Goal: Information Seeking & Learning: Learn about a topic

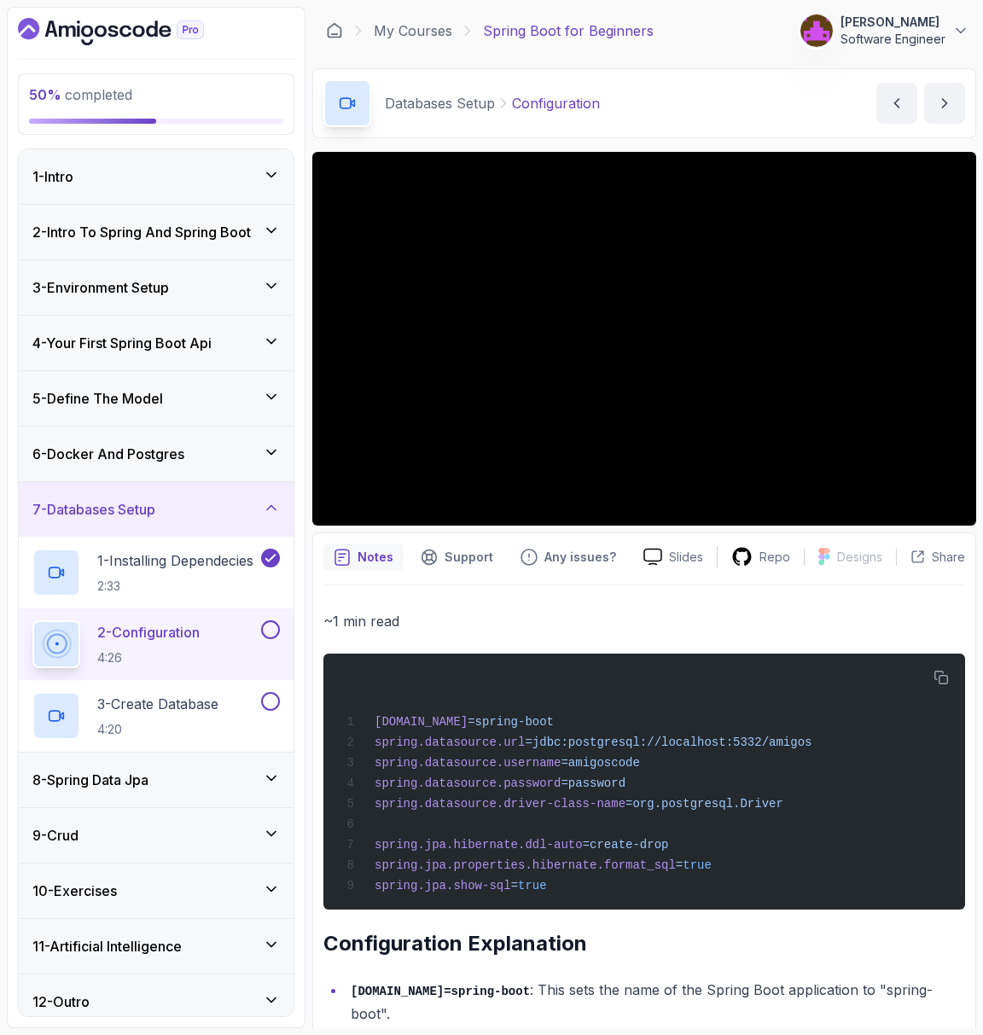
click at [583, 623] on p "~1 min read" at bounding box center [643, 621] width 641 height 24
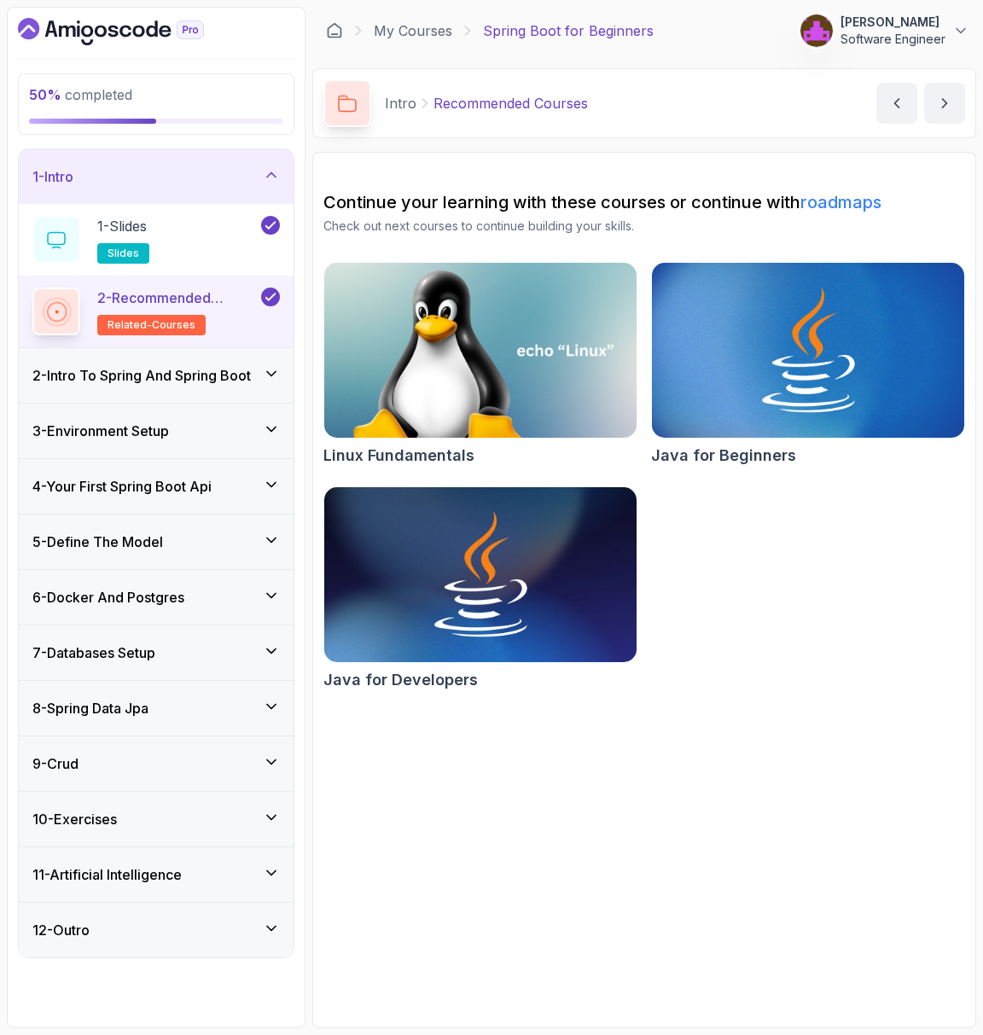
click at [149, 537] on h3 "5 - Define The Model" at bounding box center [97, 541] width 131 height 20
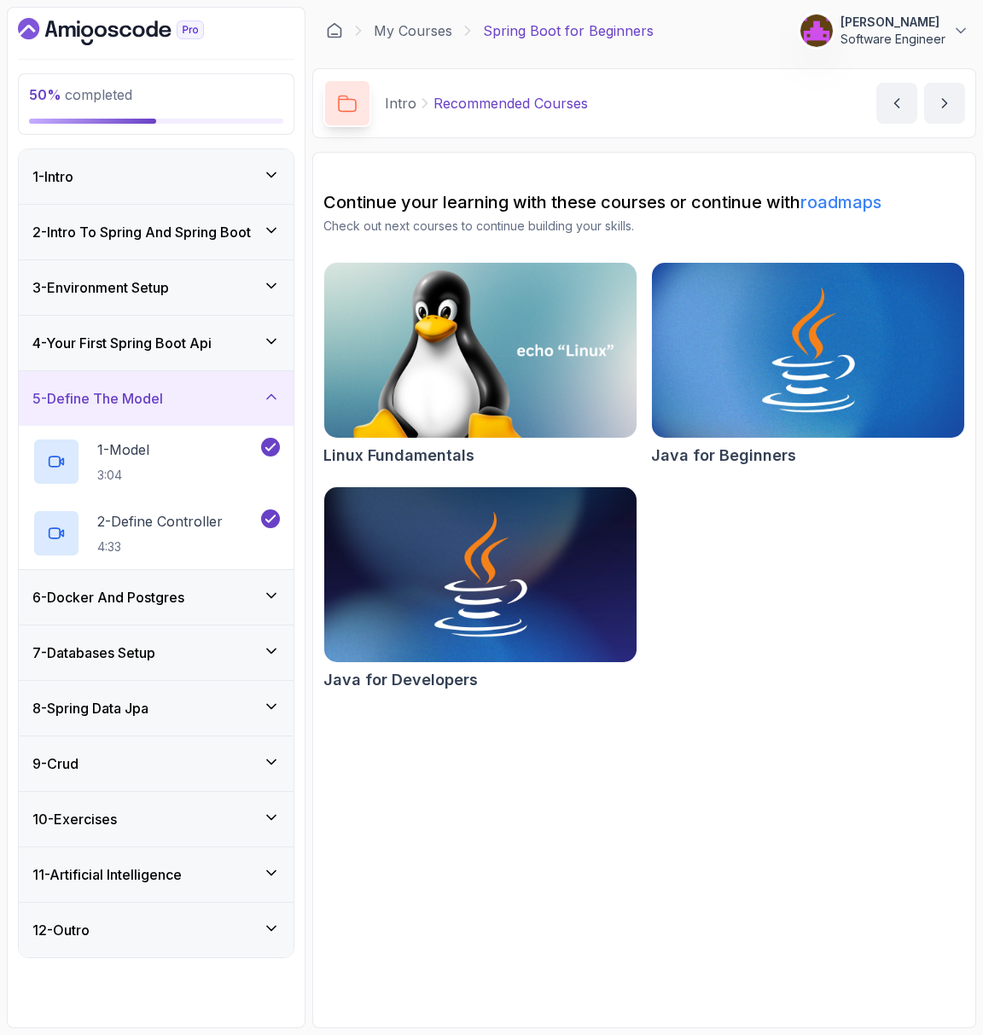
click at [179, 600] on h3 "6 - Docker And Postgres" at bounding box center [108, 597] width 152 height 20
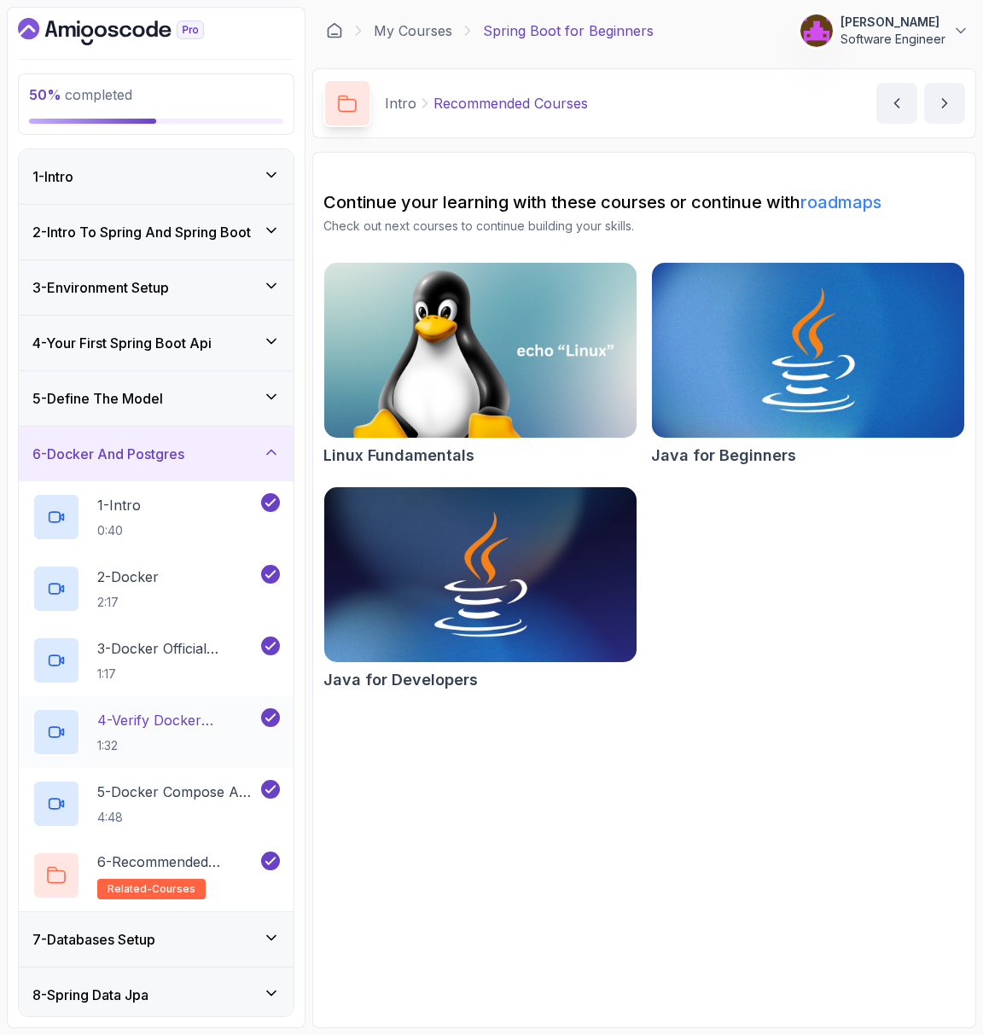
scroll to position [103, 0]
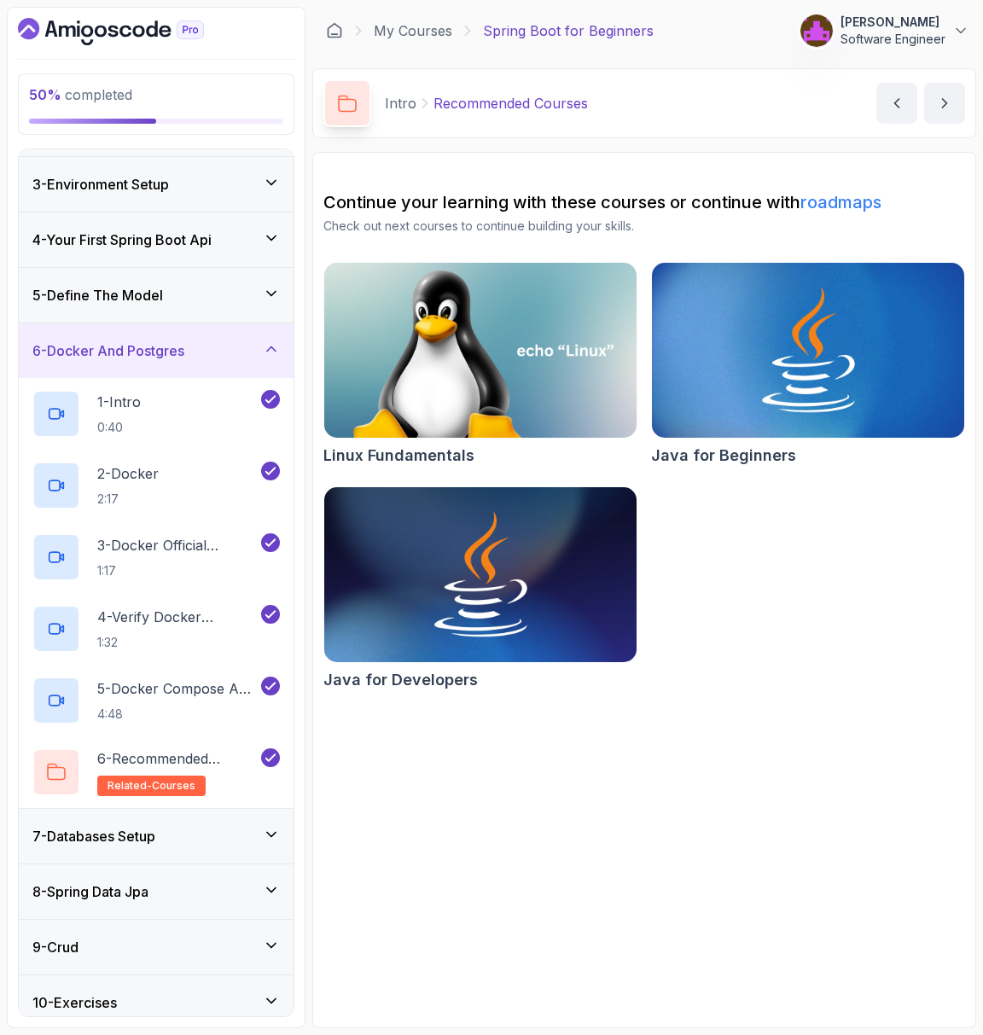
click at [150, 816] on div "7 - Databases Setup" at bounding box center [156, 836] width 275 height 55
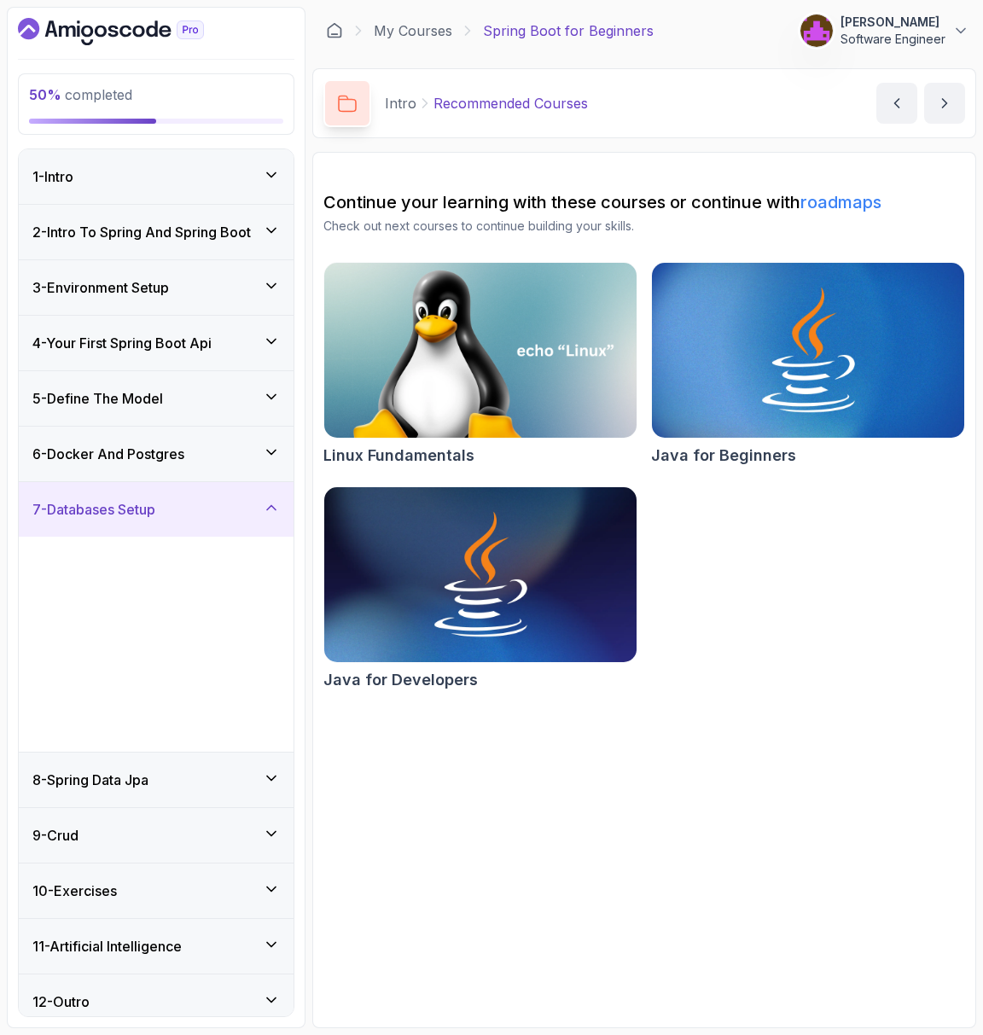
scroll to position [7, 0]
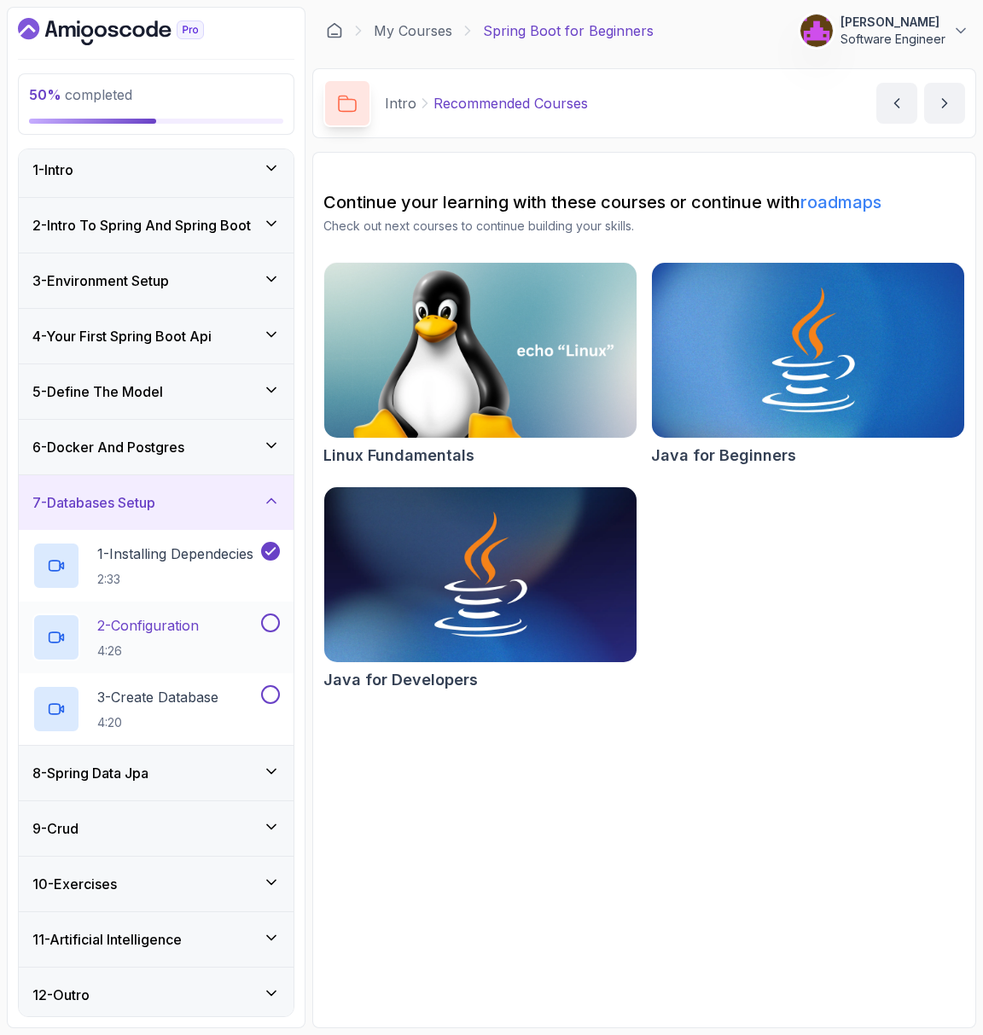
click at [158, 615] on p "2 - Configuration" at bounding box center [148, 625] width 102 height 20
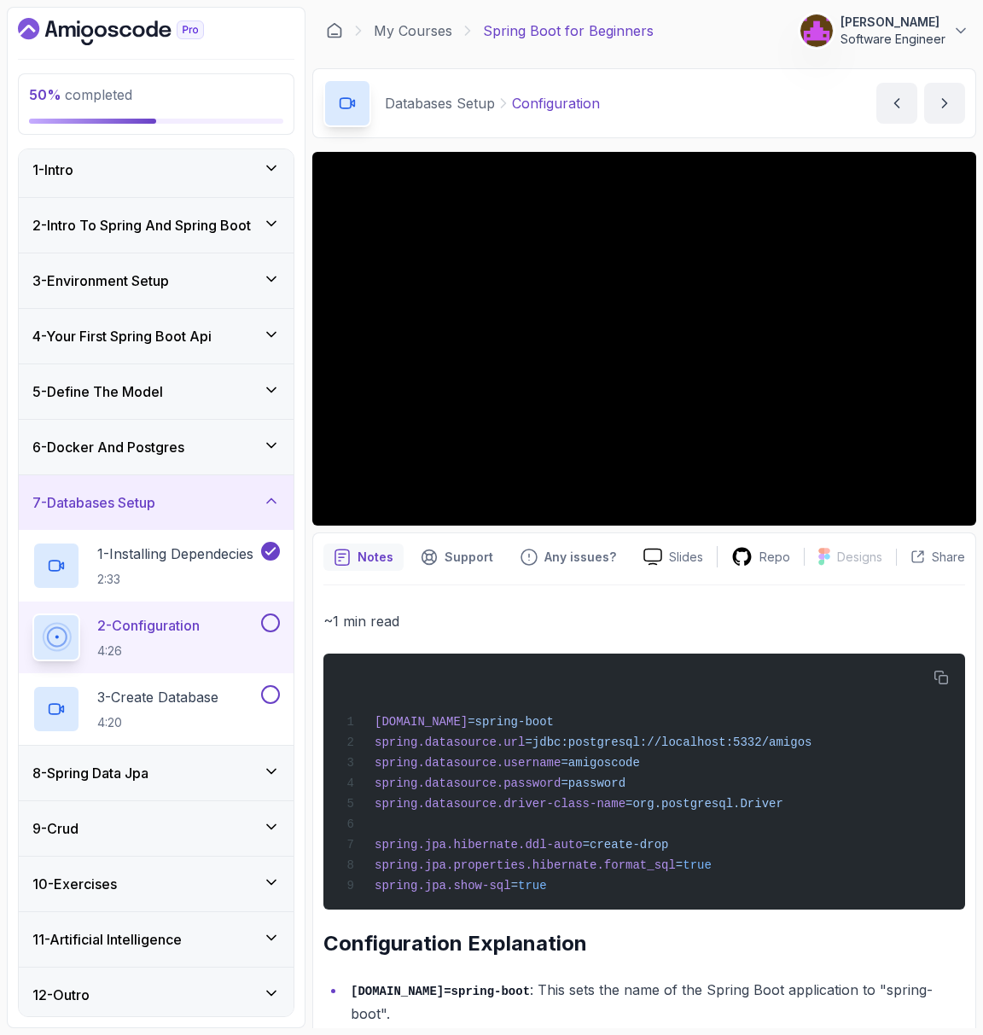
click at [759, 615] on p "~1 min read" at bounding box center [643, 621] width 641 height 24
click at [171, 786] on div "8 - Spring Data Jpa" at bounding box center [156, 772] width 275 height 55
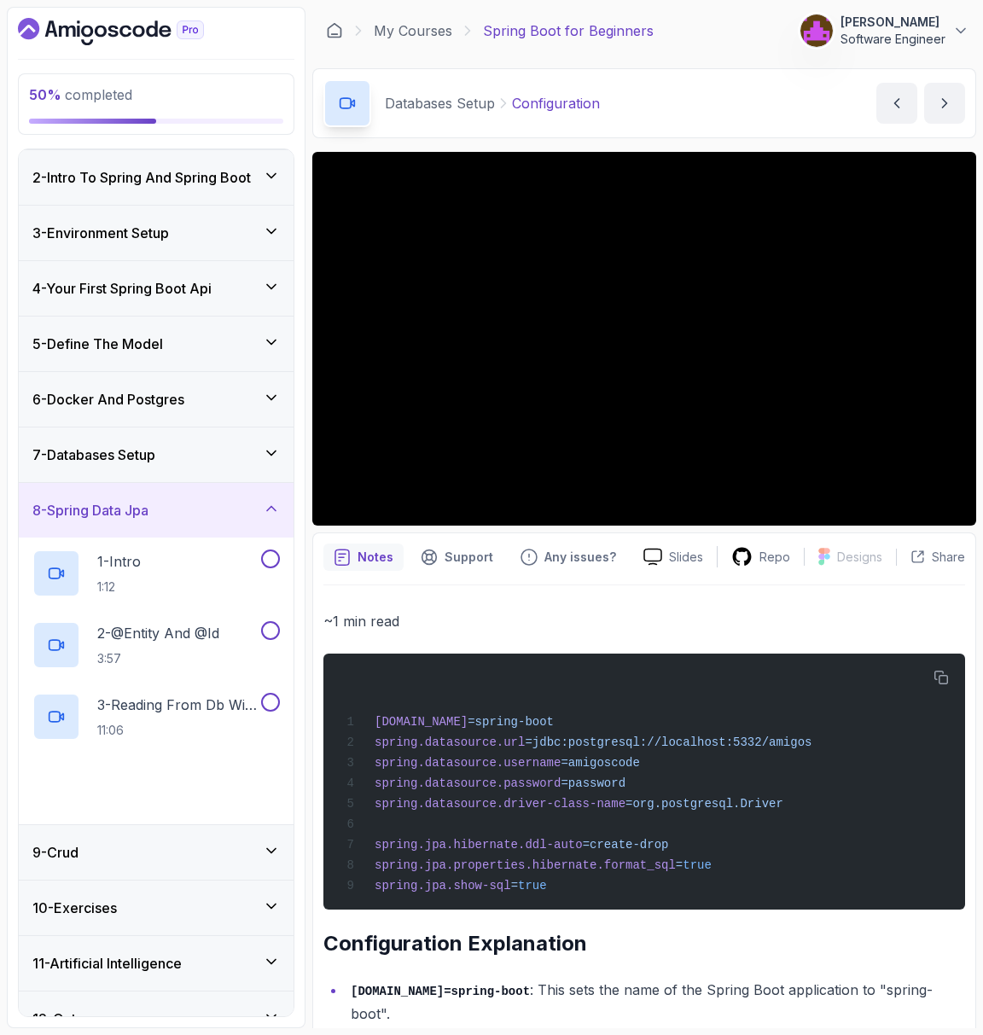
scroll to position [78, 0]
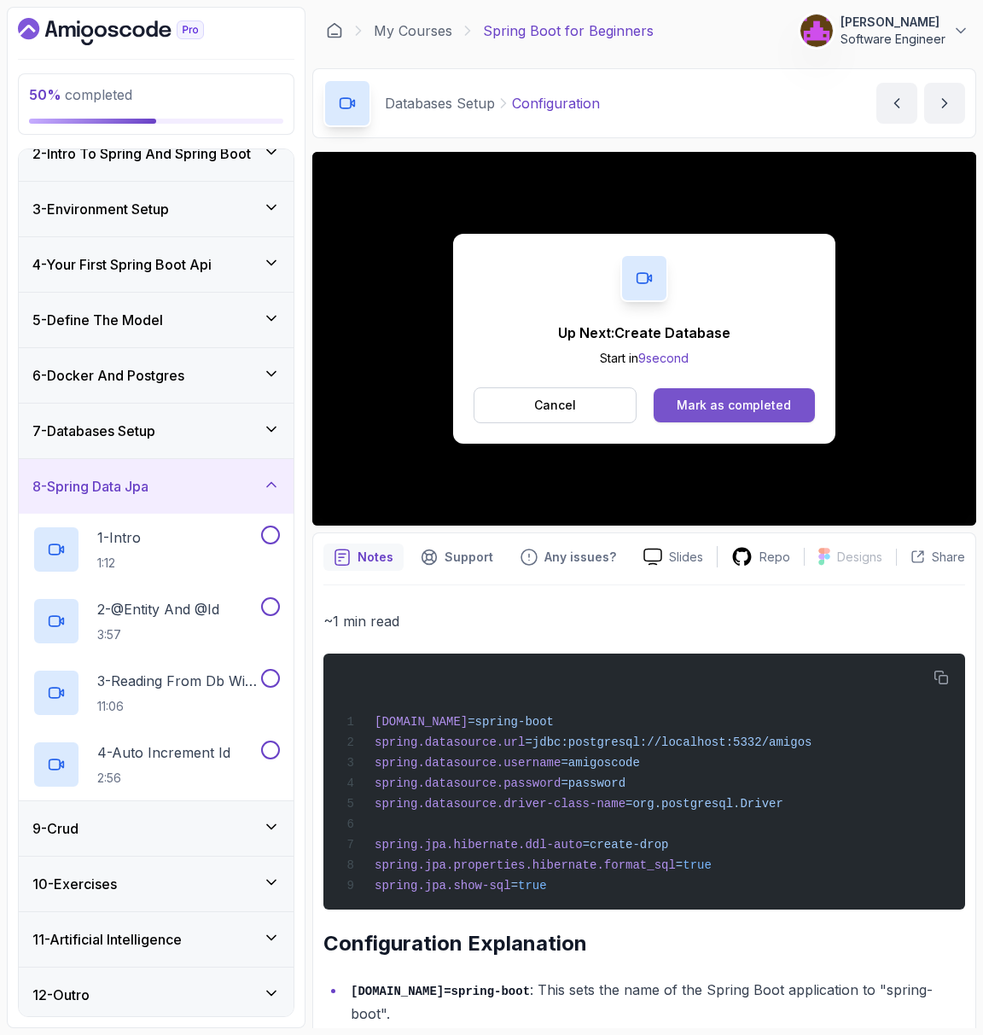
click at [721, 397] on div "Mark as completed" at bounding box center [733, 405] width 114 height 17
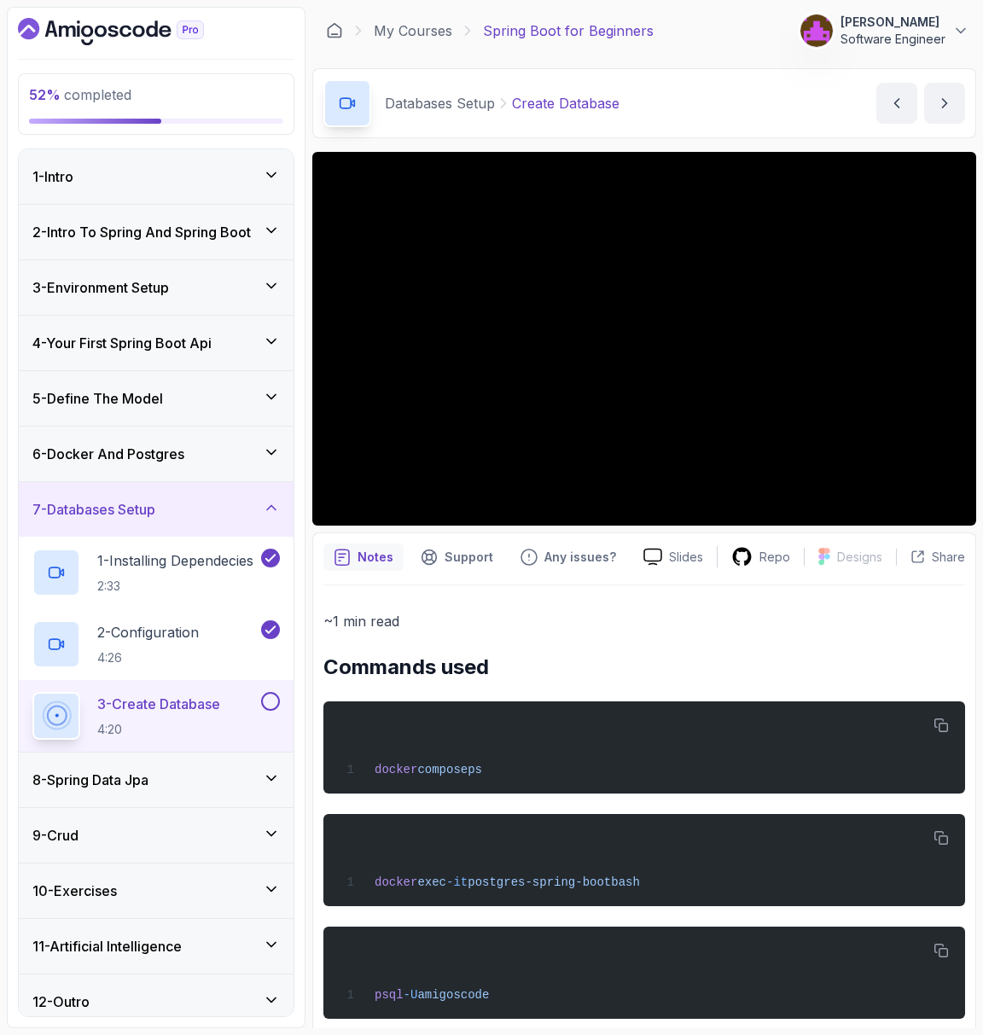
click at [561, 110] on p "Create Database" at bounding box center [565, 103] width 107 height 20
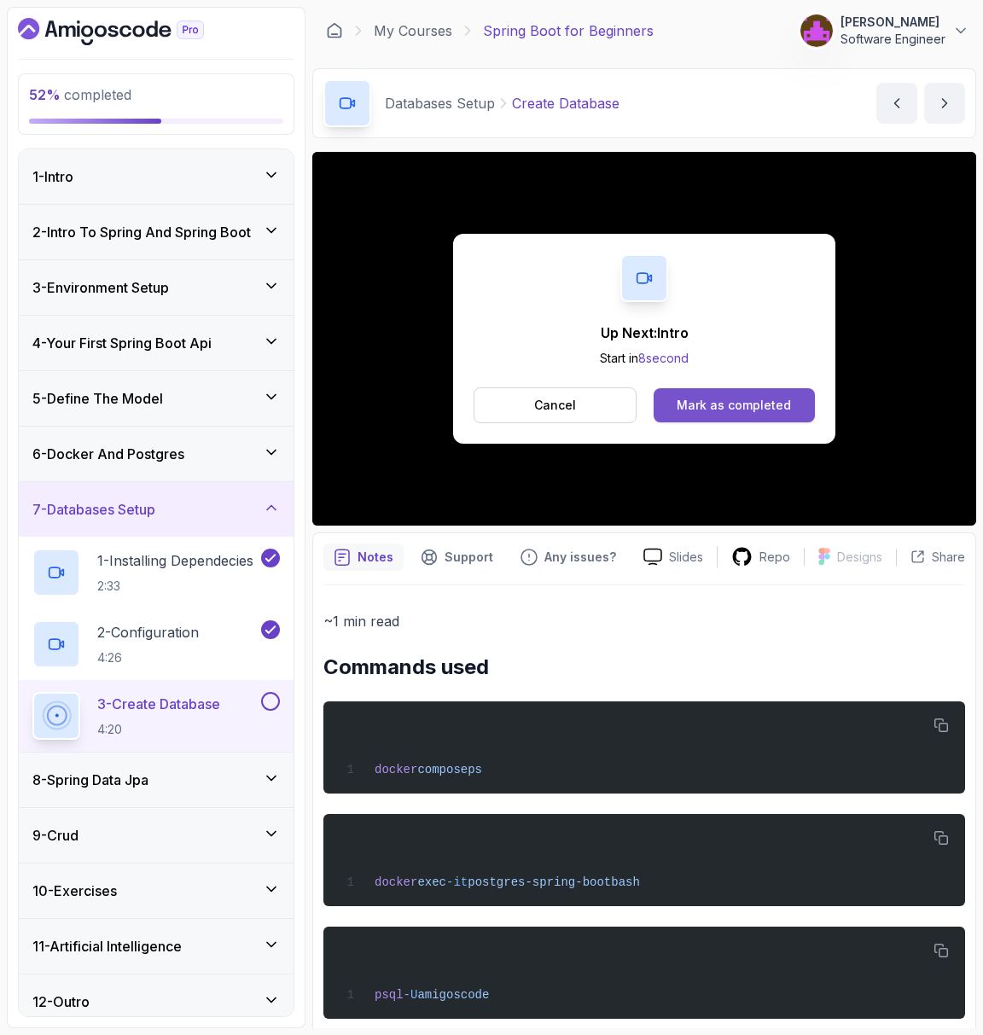
click at [750, 409] on div "Mark as completed" at bounding box center [733, 405] width 114 height 17
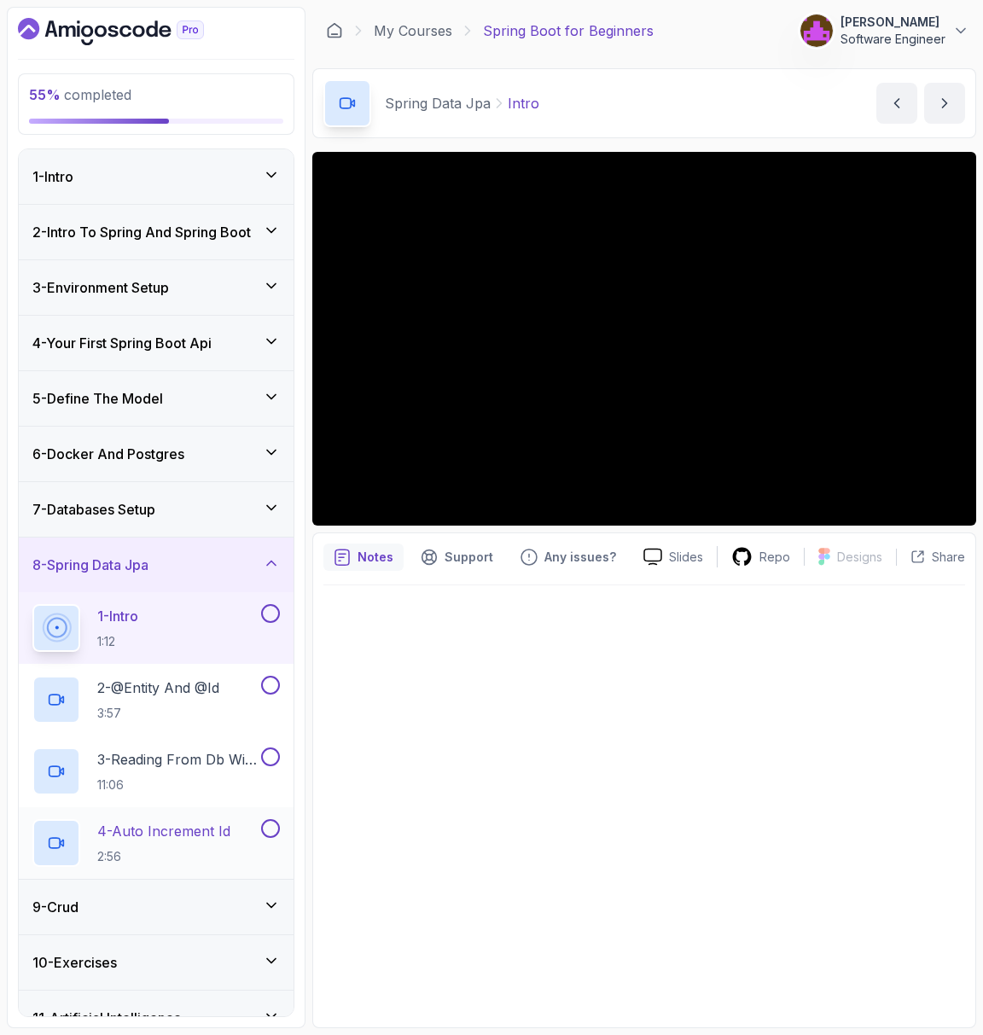
scroll to position [78, 0]
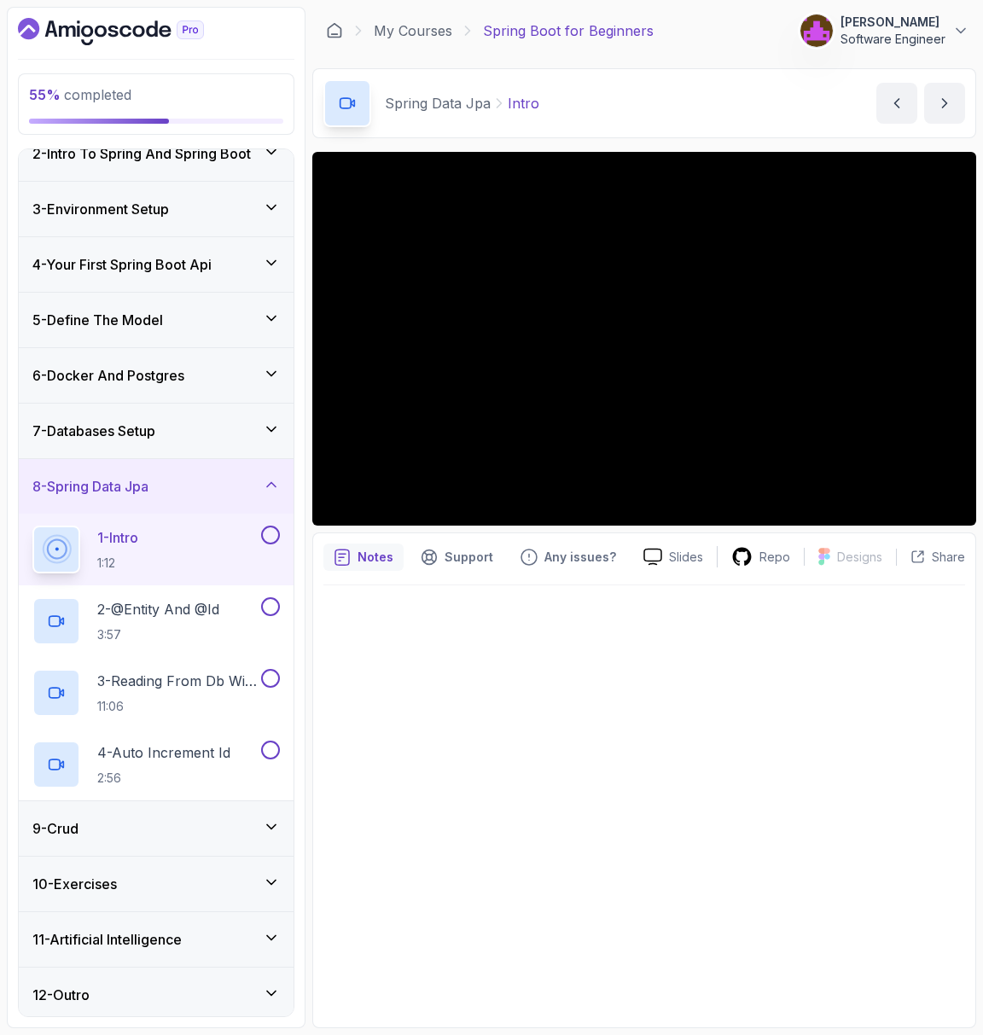
click at [202, 818] on div "9 - Crud" at bounding box center [155, 828] width 247 height 20
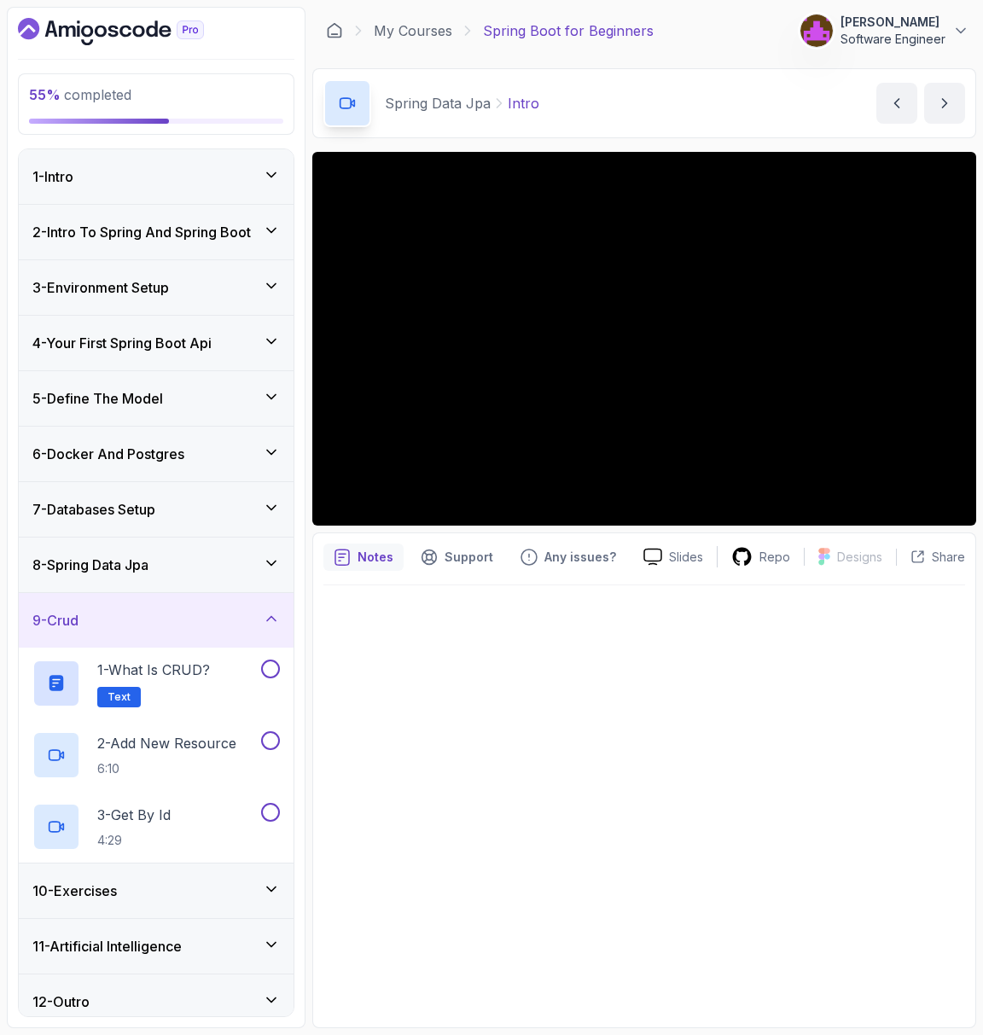
scroll to position [7, 0]
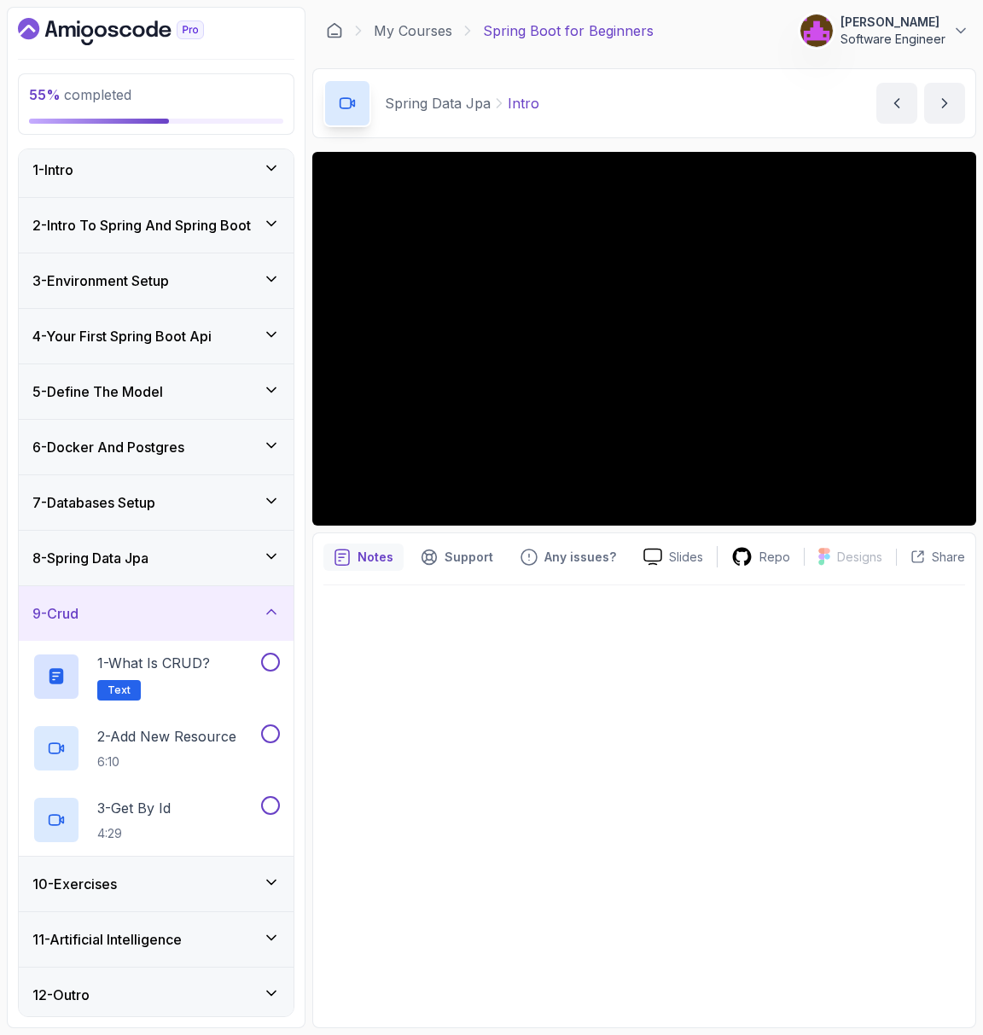
click at [160, 890] on div "10 - Exercises" at bounding box center [156, 883] width 275 height 55
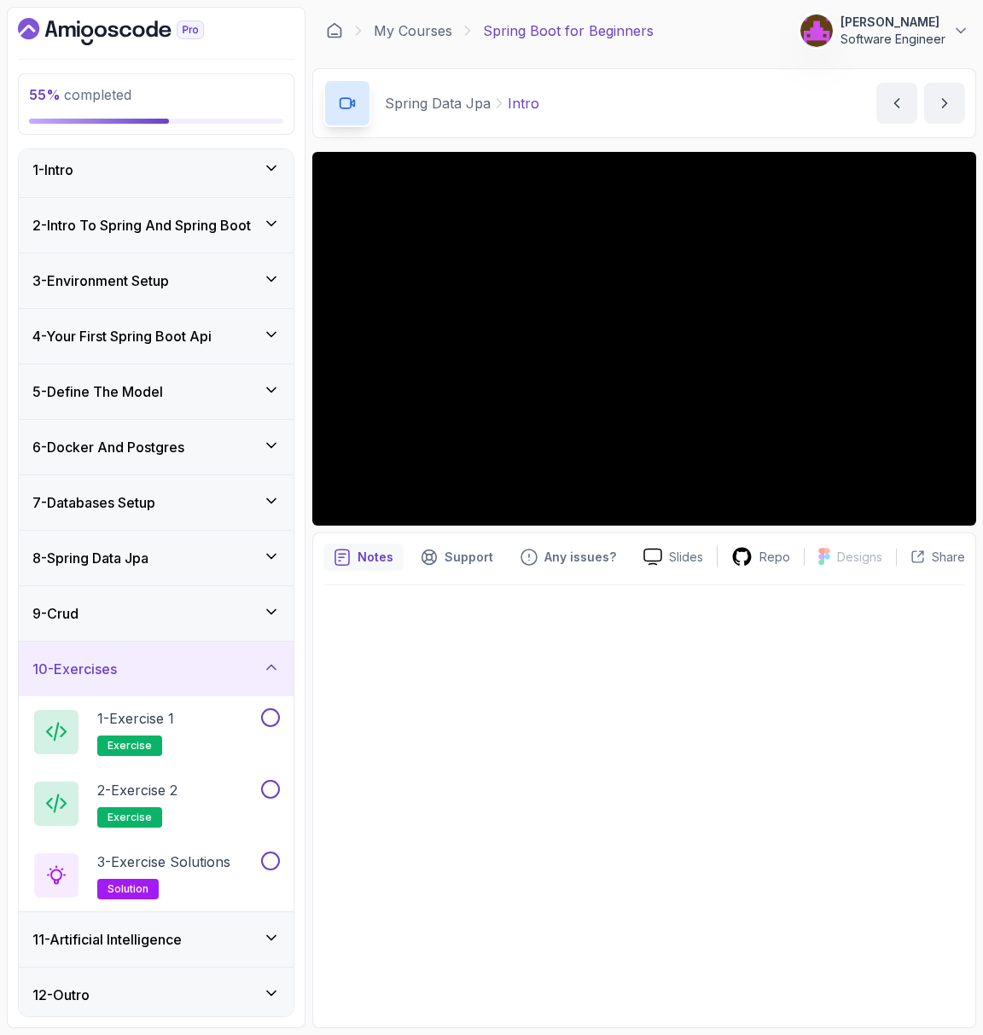
click at [160, 937] on h3 "11 - Artificial Intelligence" at bounding box center [106, 939] width 149 height 20
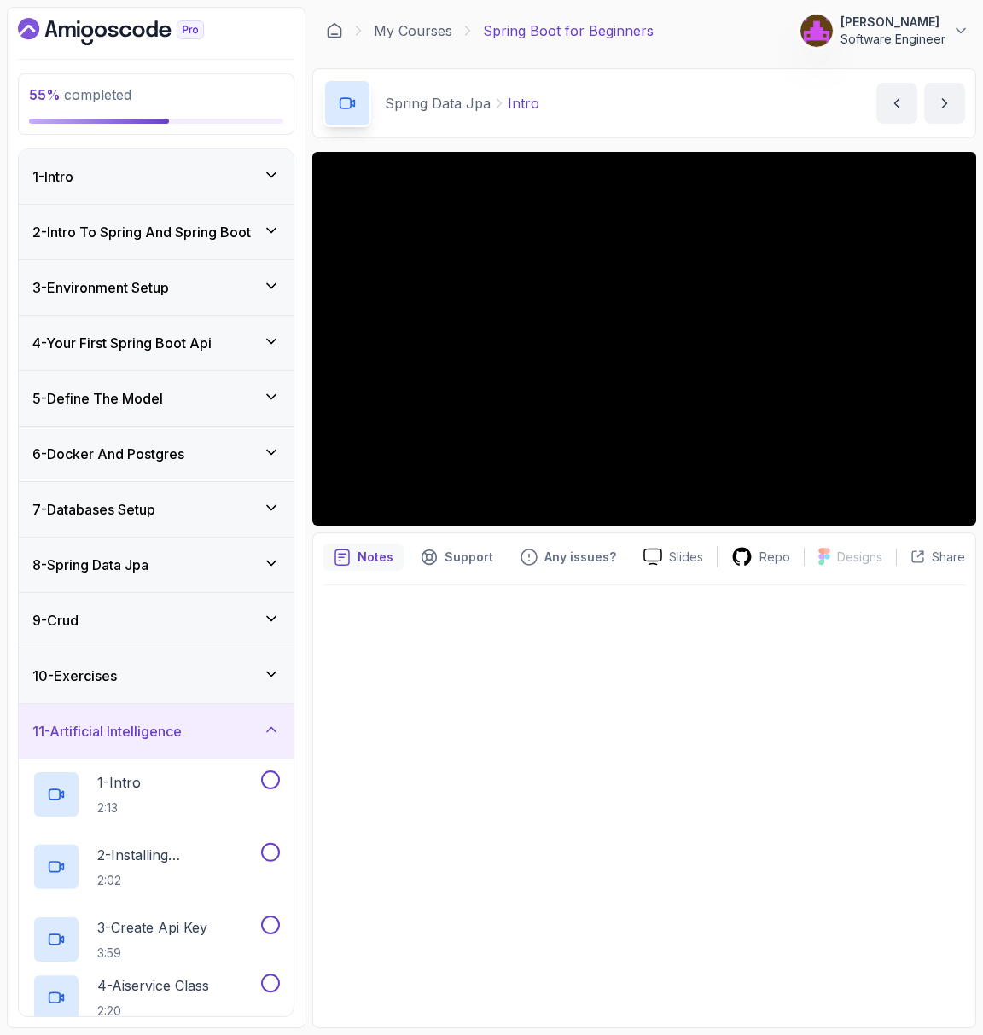
scroll to position [293, 0]
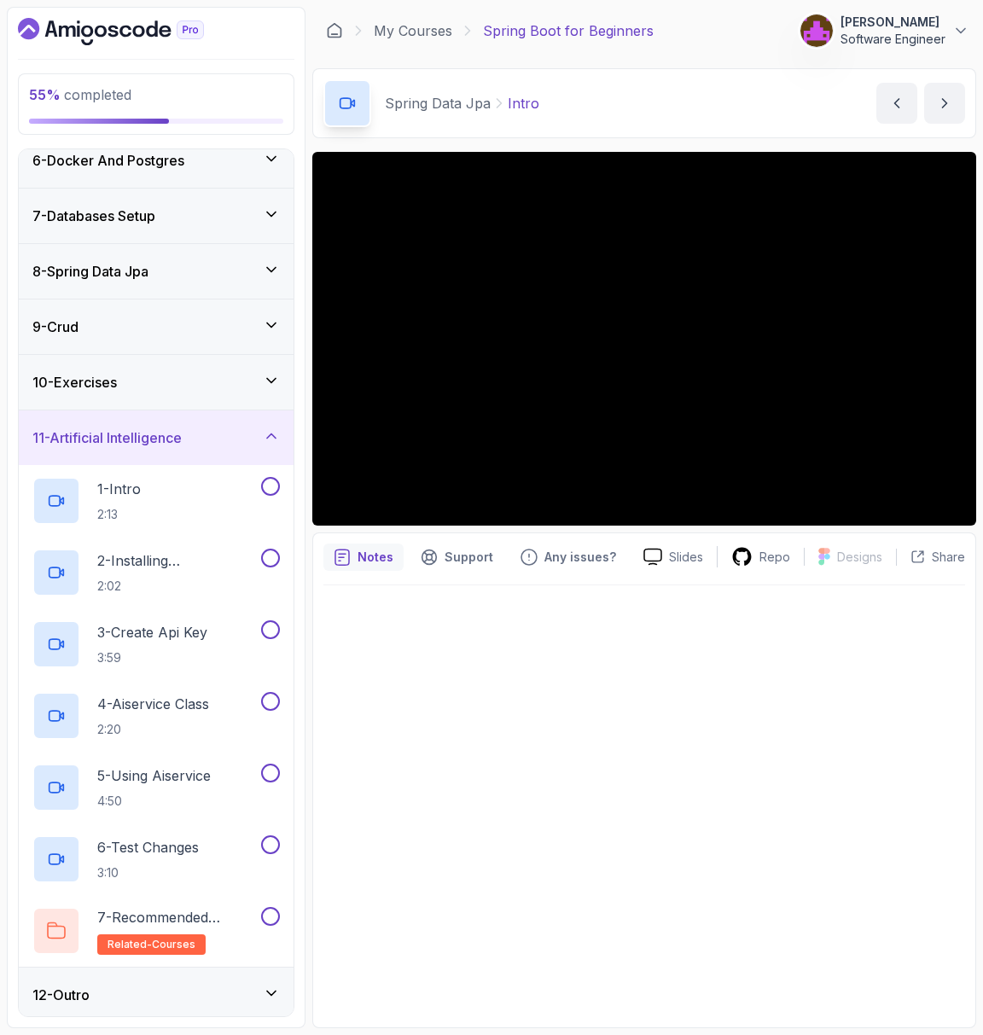
click at [159, 252] on div "8 - Spring Data Jpa" at bounding box center [156, 271] width 275 height 55
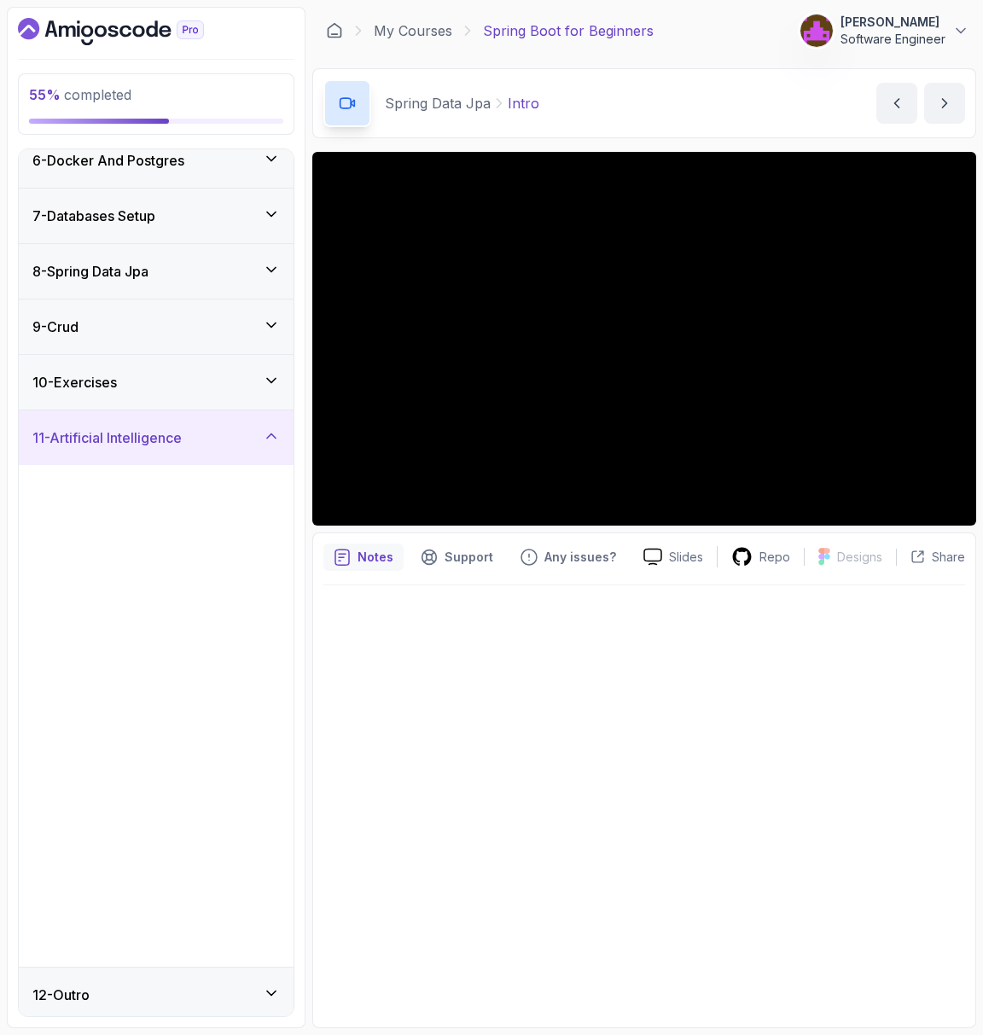
scroll to position [0, 0]
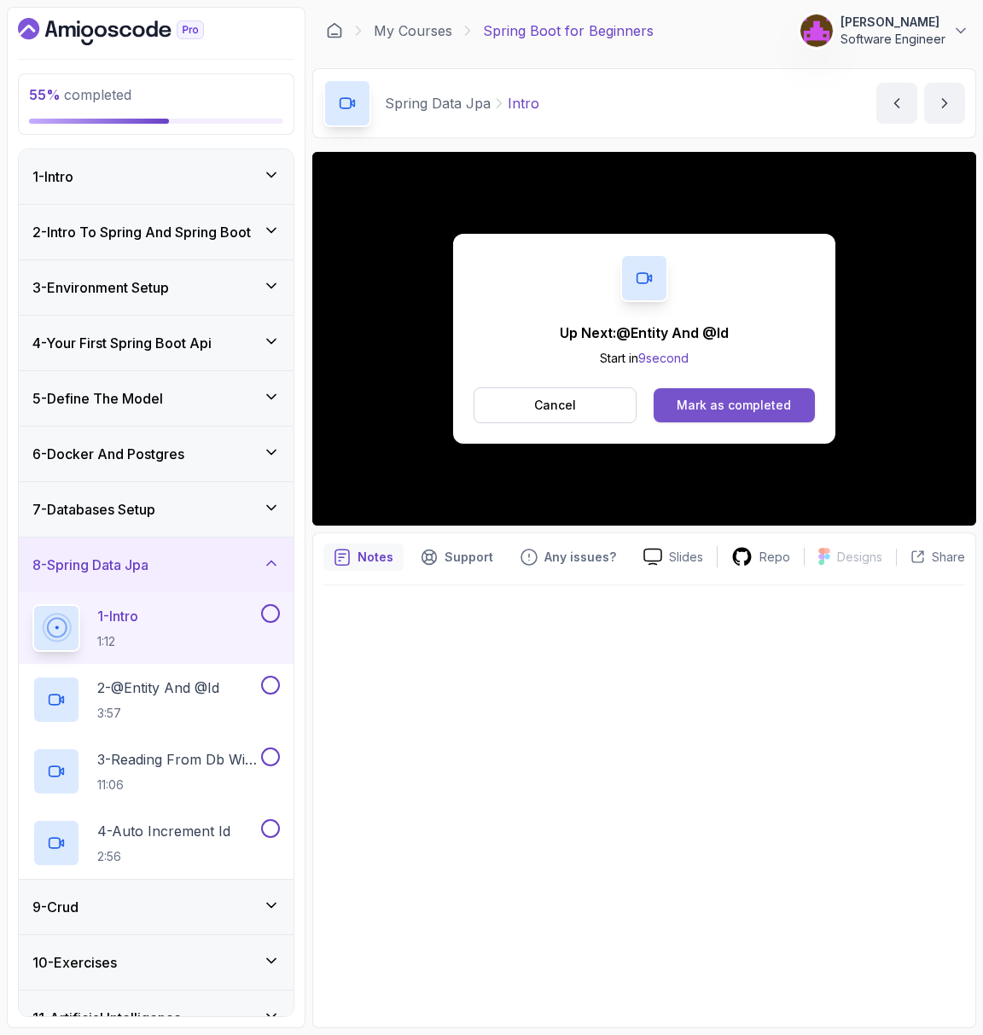
click at [734, 401] on div "Mark as completed" at bounding box center [733, 405] width 114 height 17
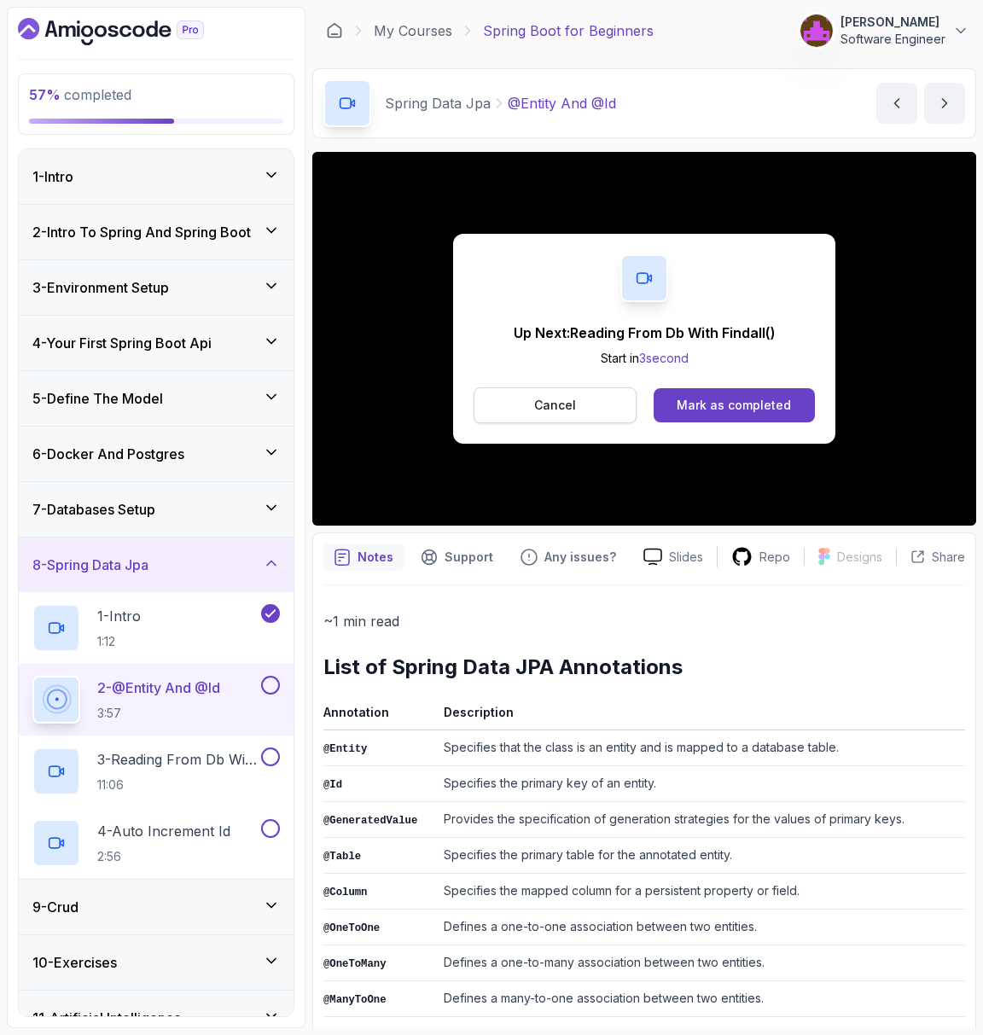
click at [595, 396] on button "Cancel" at bounding box center [554, 405] width 163 height 36
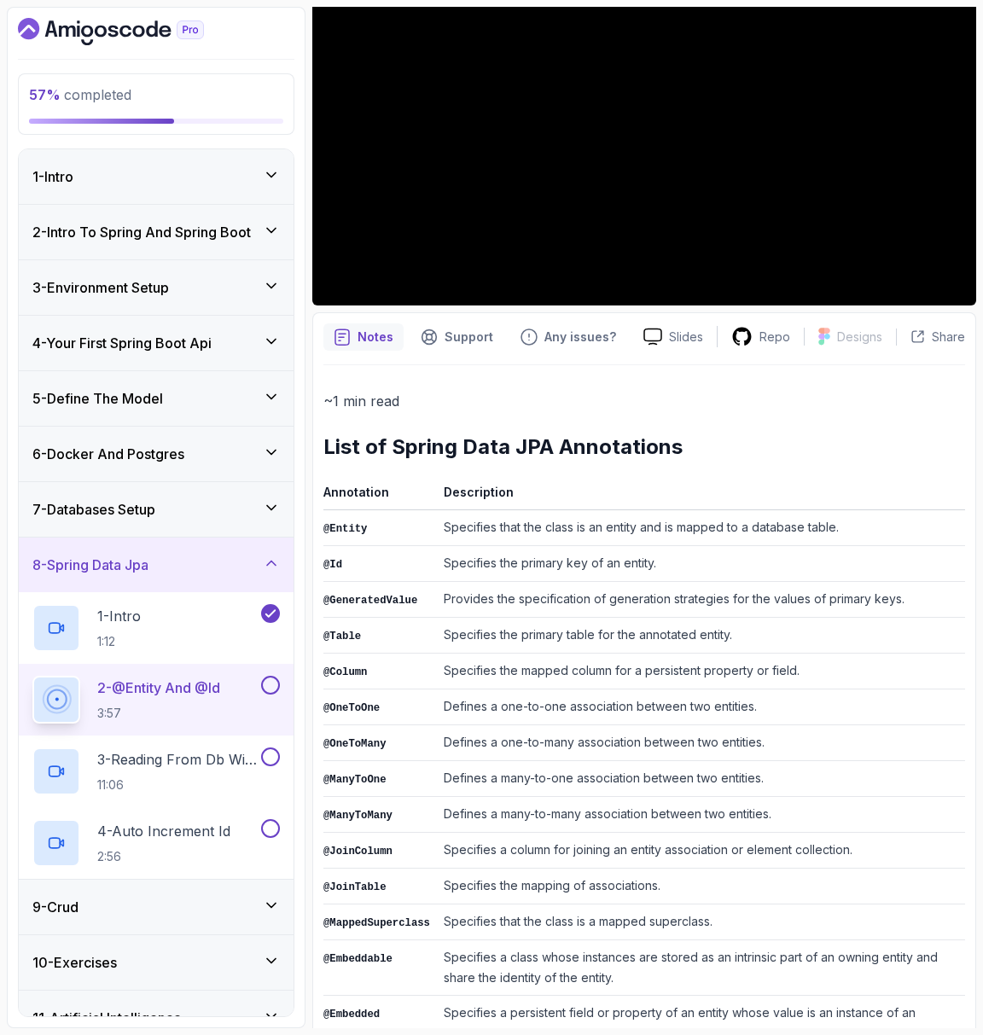
scroll to position [225, 0]
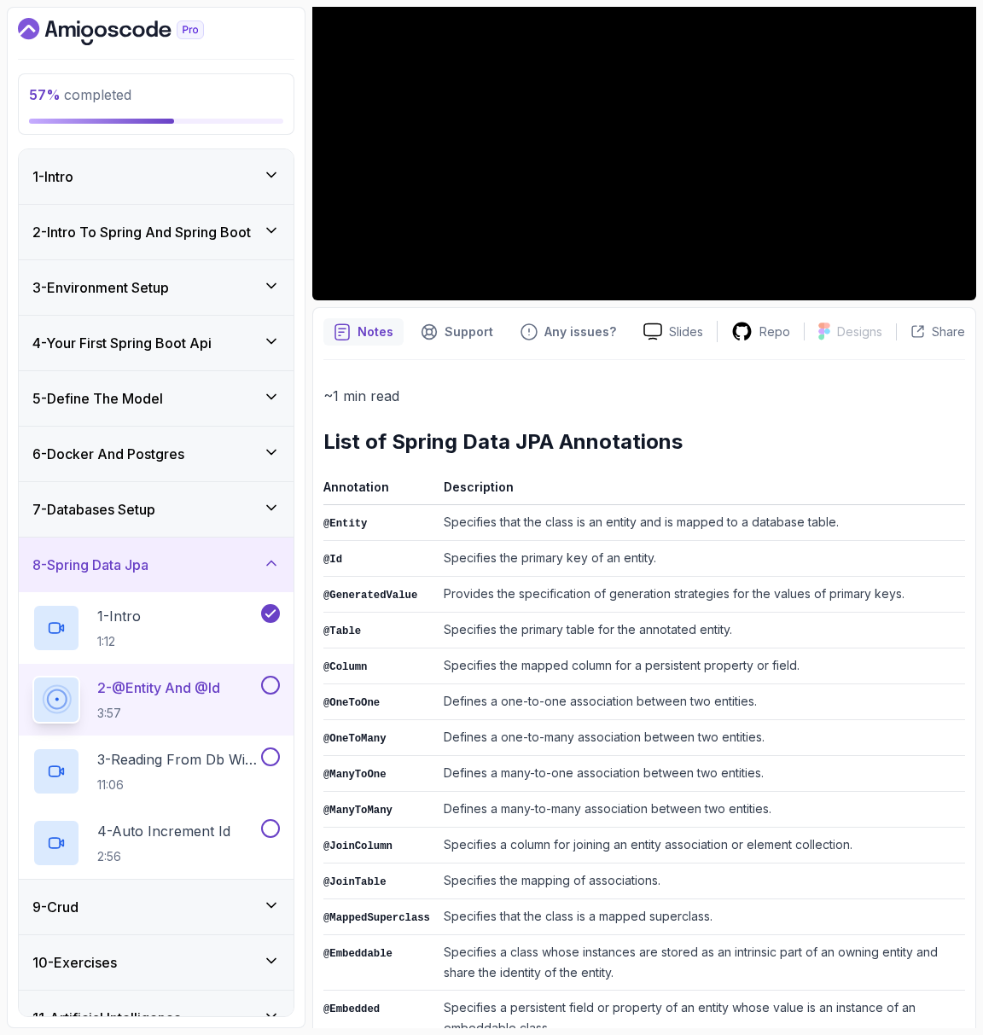
click at [120, 910] on div "9 - Crud" at bounding box center [155, 906] width 247 height 20
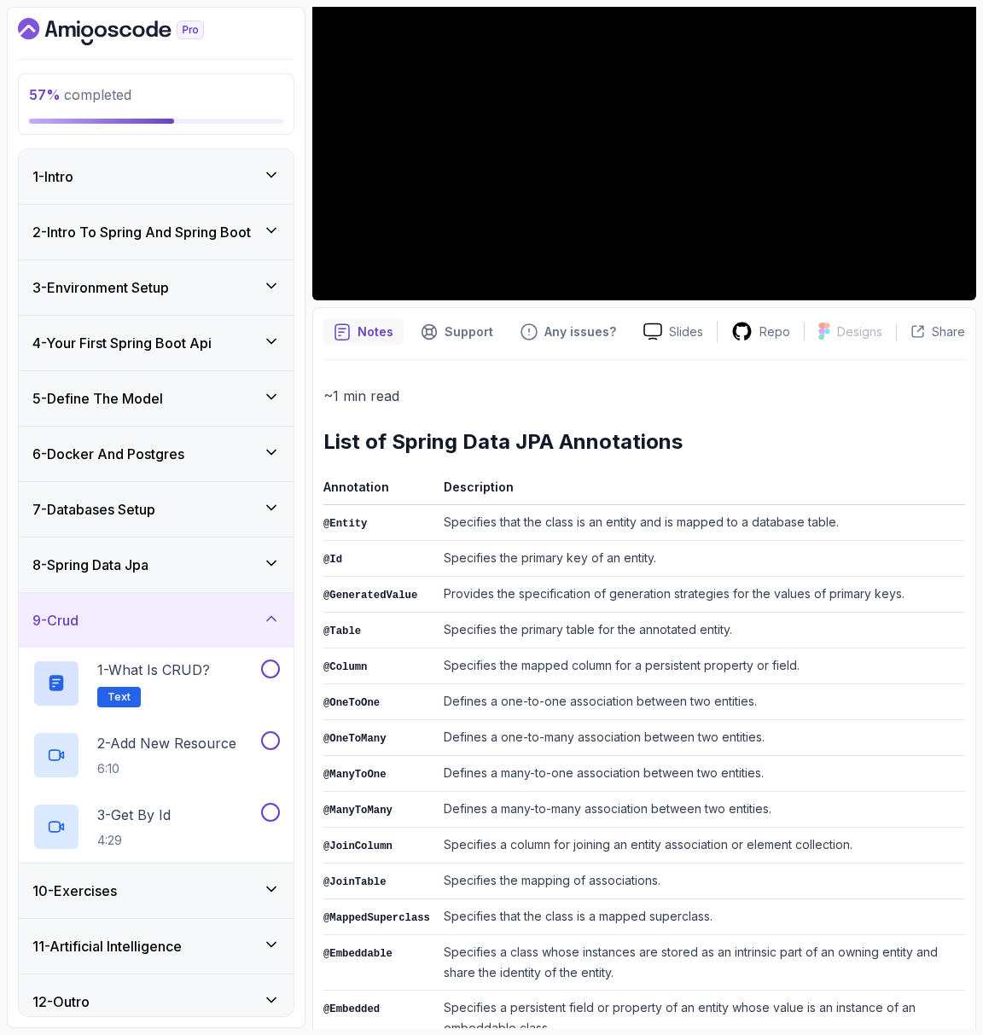
click at [103, 554] on h3 "8 - Spring Data Jpa" at bounding box center [90, 564] width 116 height 20
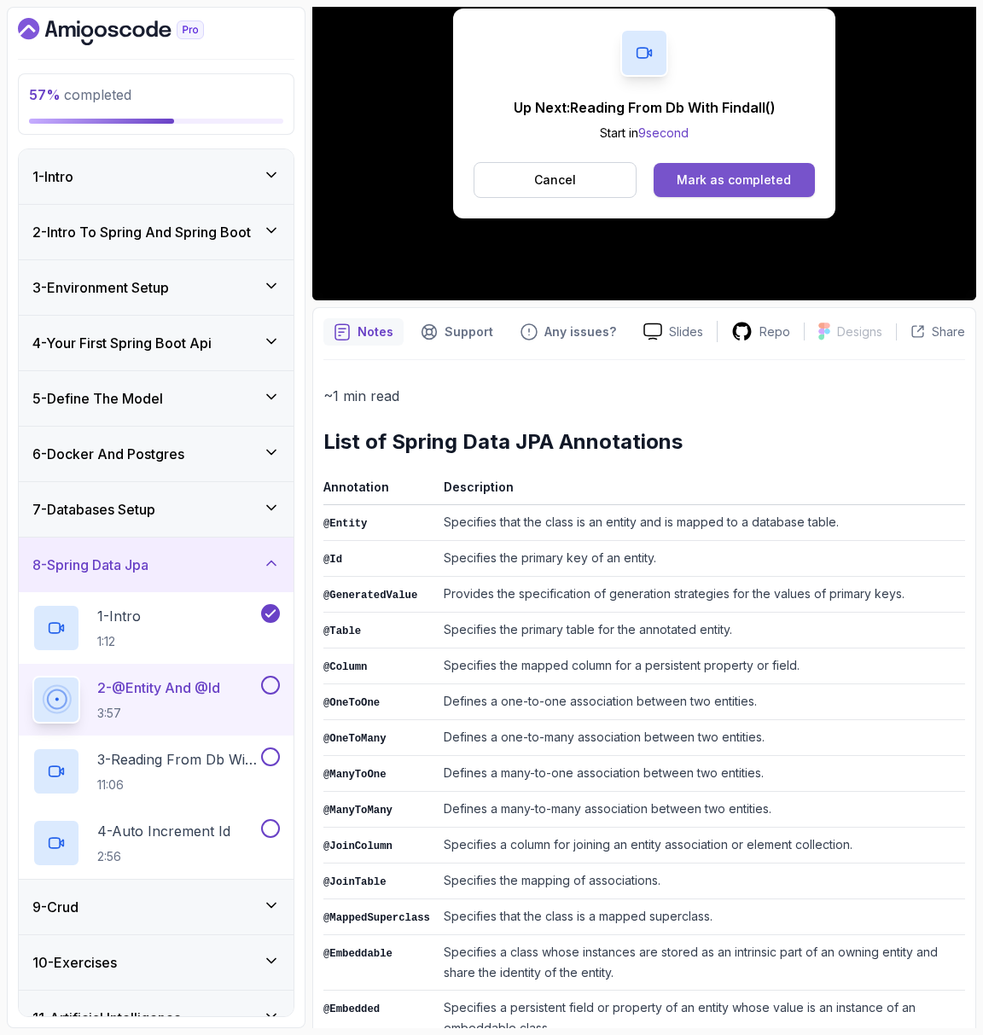
click at [740, 190] on button "Mark as completed" at bounding box center [733, 180] width 161 height 34
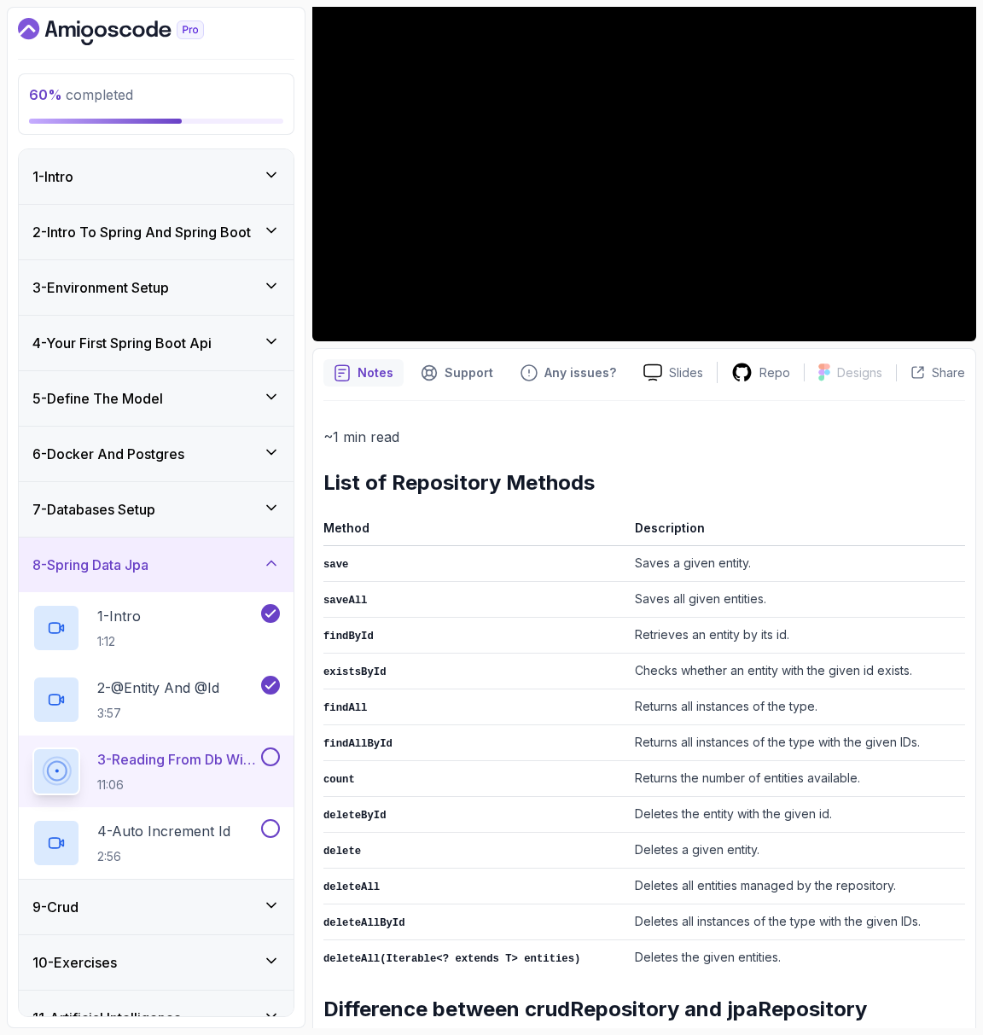
scroll to position [179, 0]
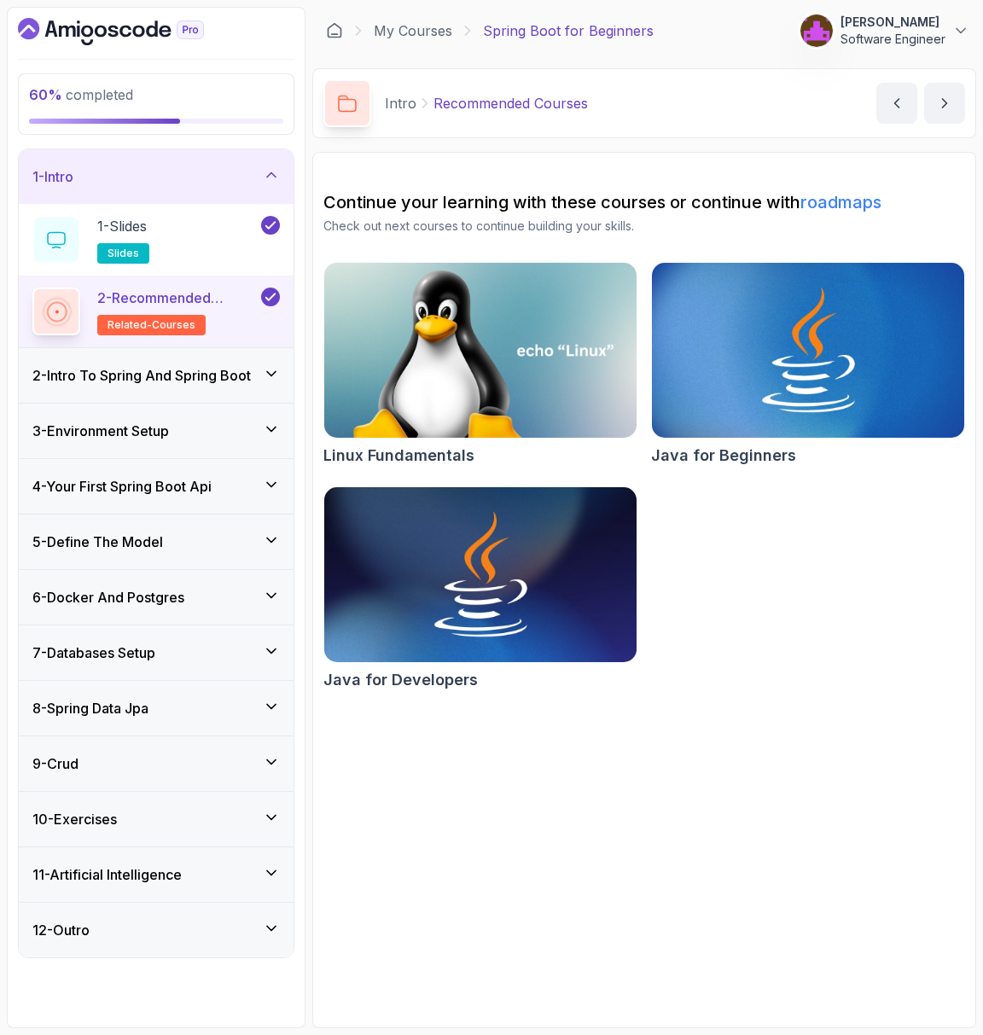
click at [160, 699] on div "8 - Spring Data Jpa" at bounding box center [155, 708] width 247 height 20
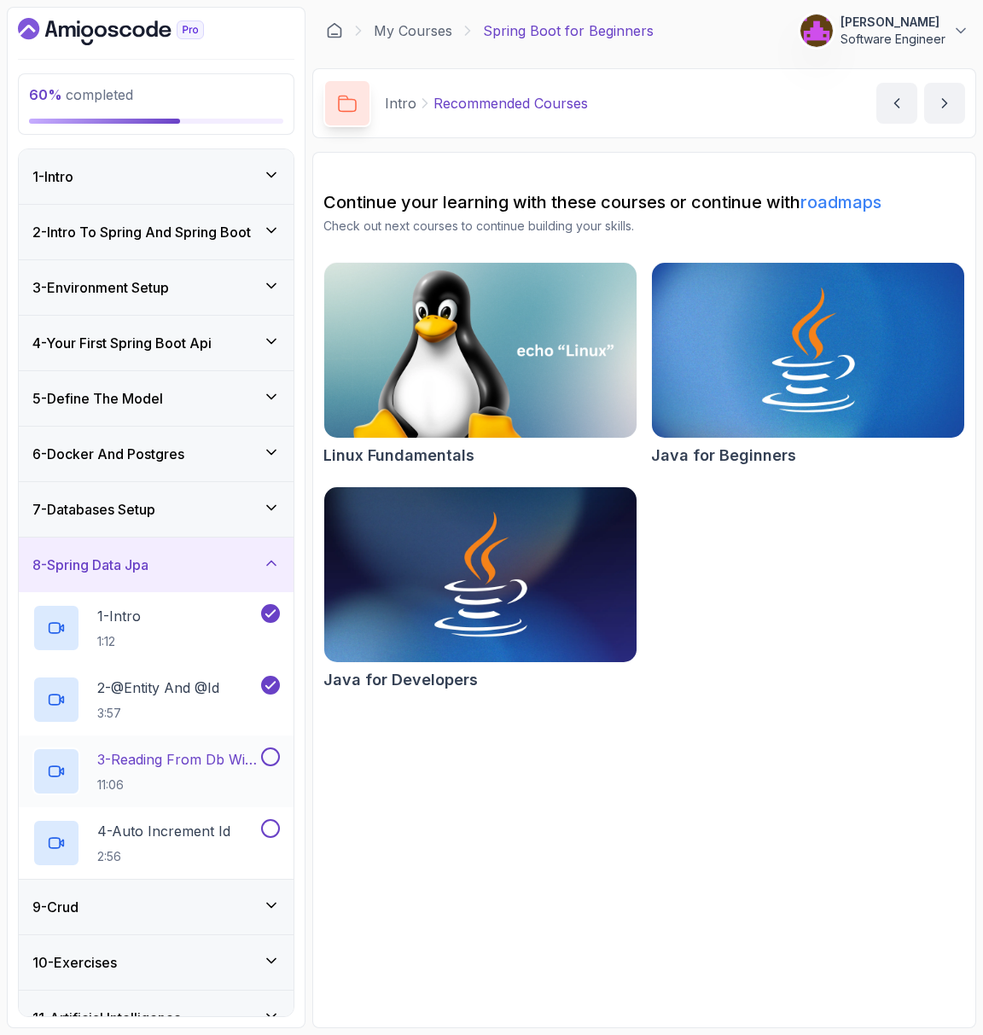
click at [198, 776] on p "11:06" at bounding box center [177, 784] width 160 height 17
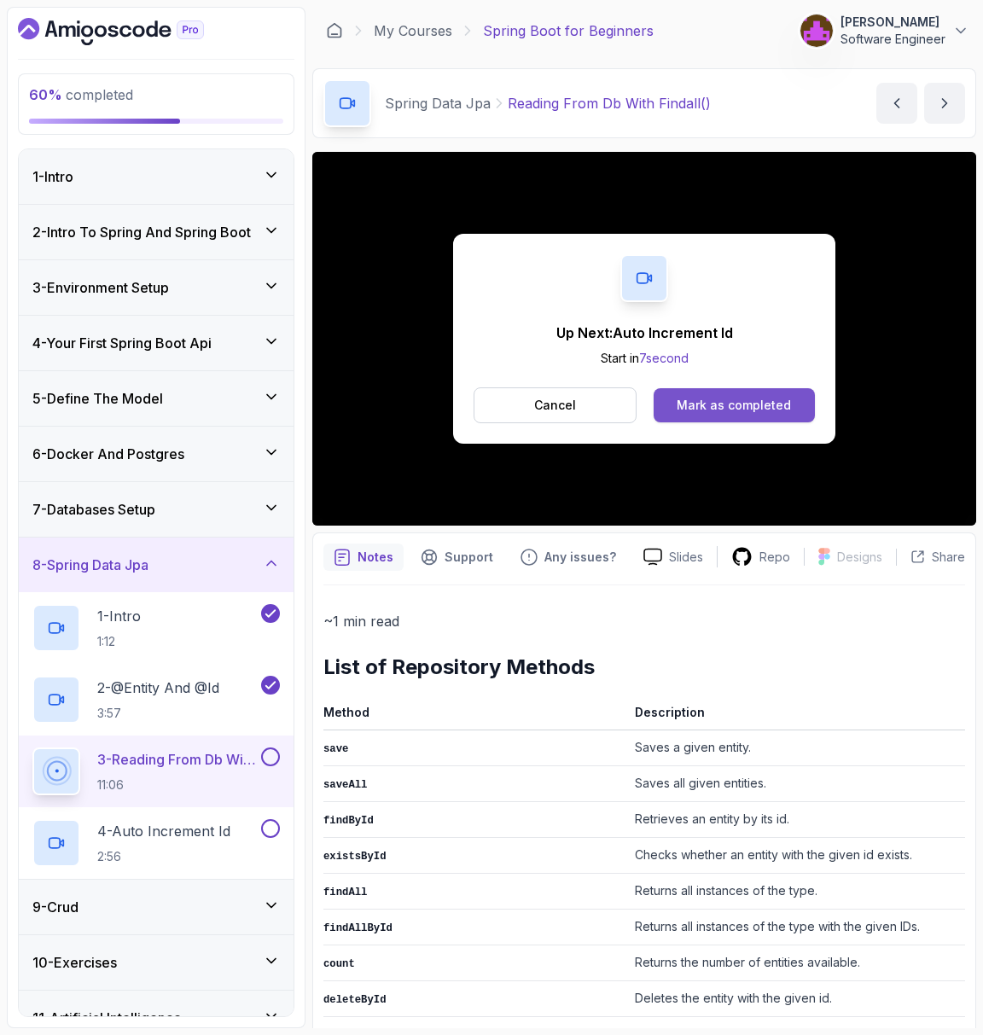
click at [721, 403] on div "Mark as completed" at bounding box center [733, 405] width 114 height 17
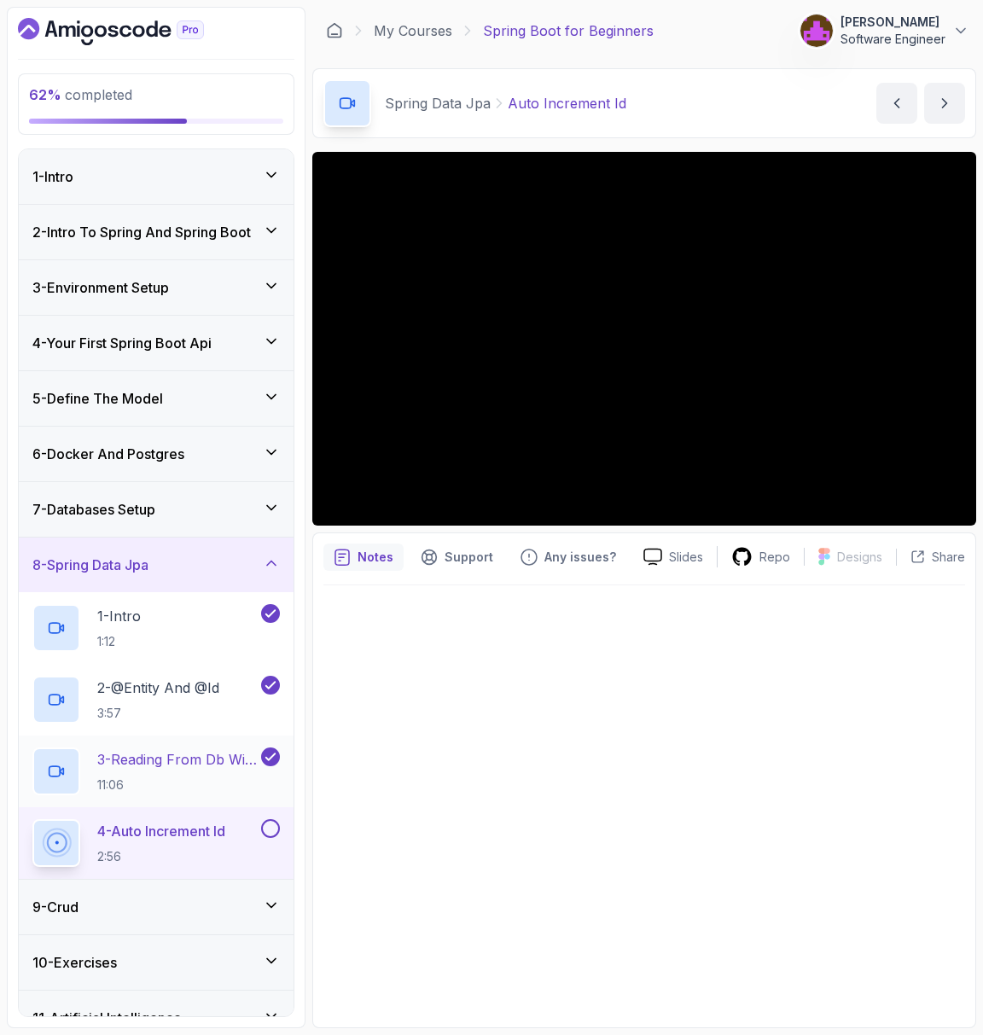
scroll to position [78, 0]
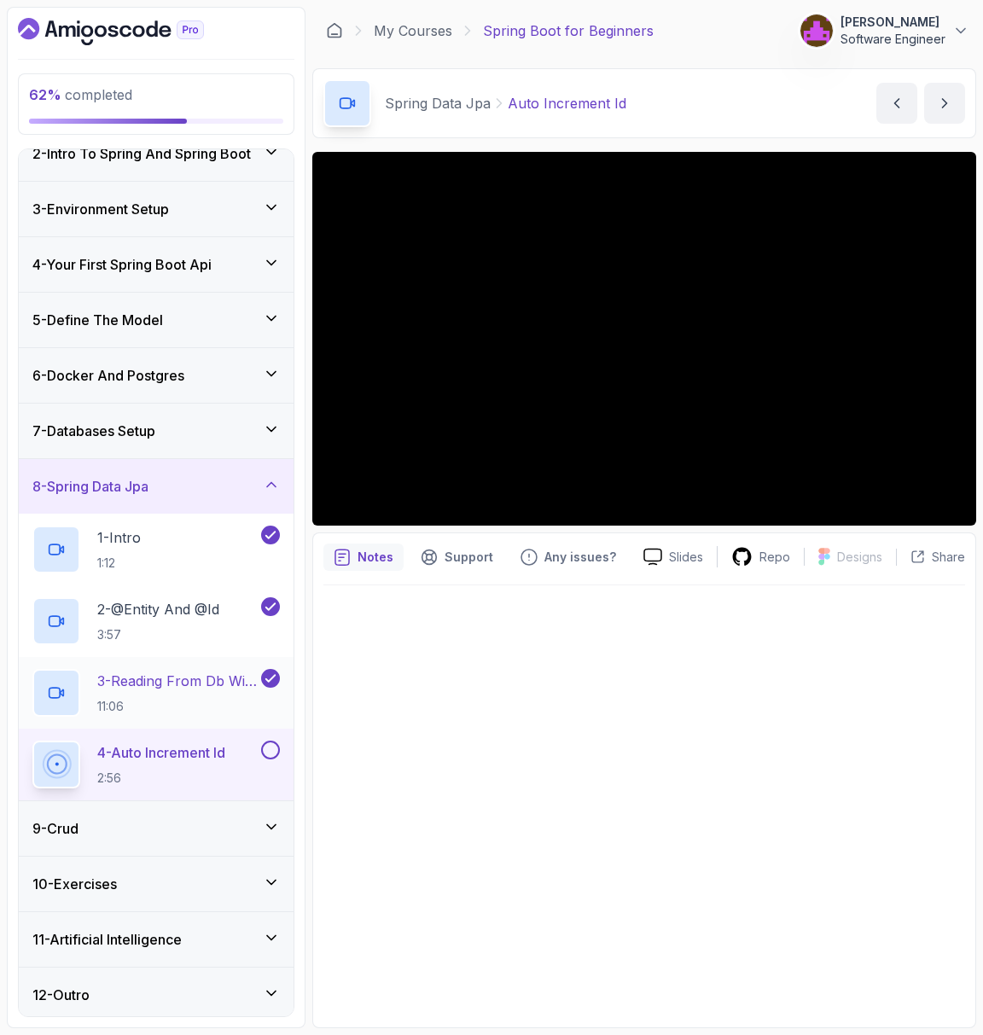
click at [145, 686] on p "3 - Reading From Db With Findall()" at bounding box center [177, 680] width 160 height 20
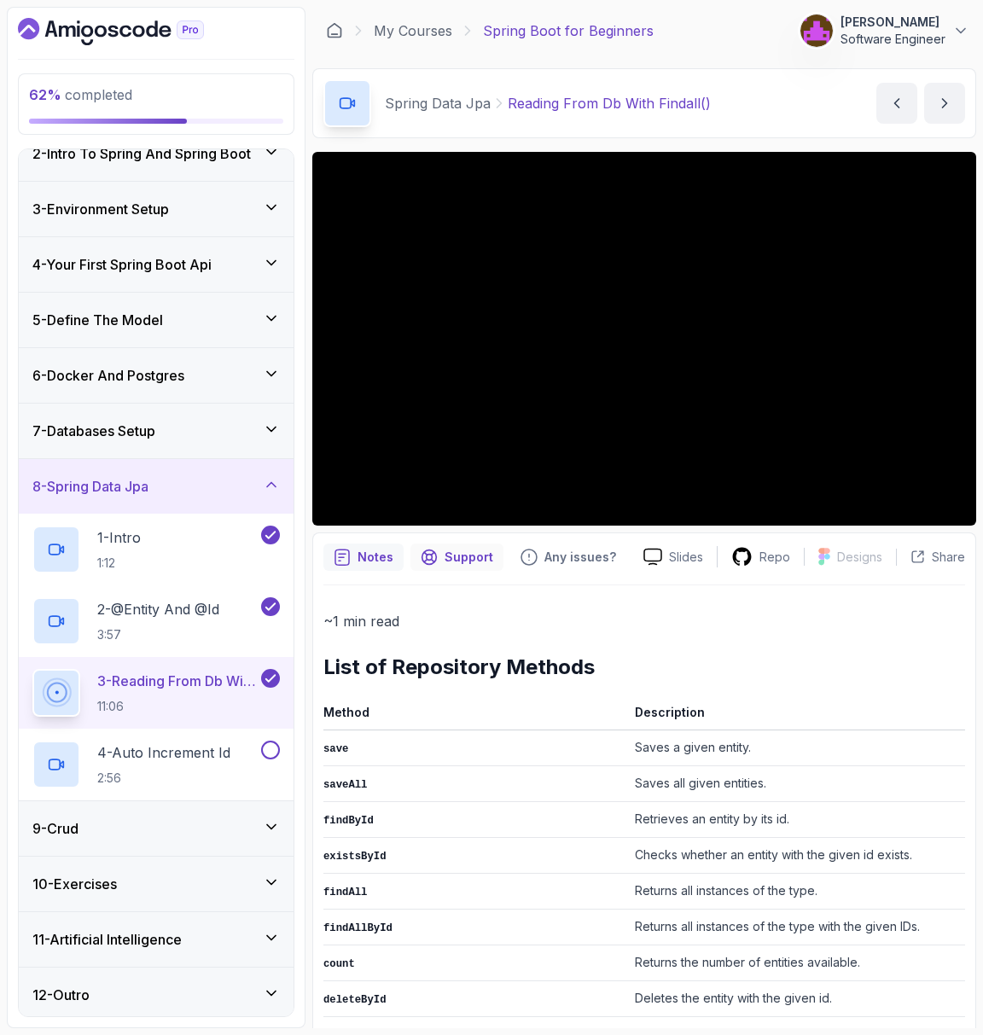
scroll to position [280, 0]
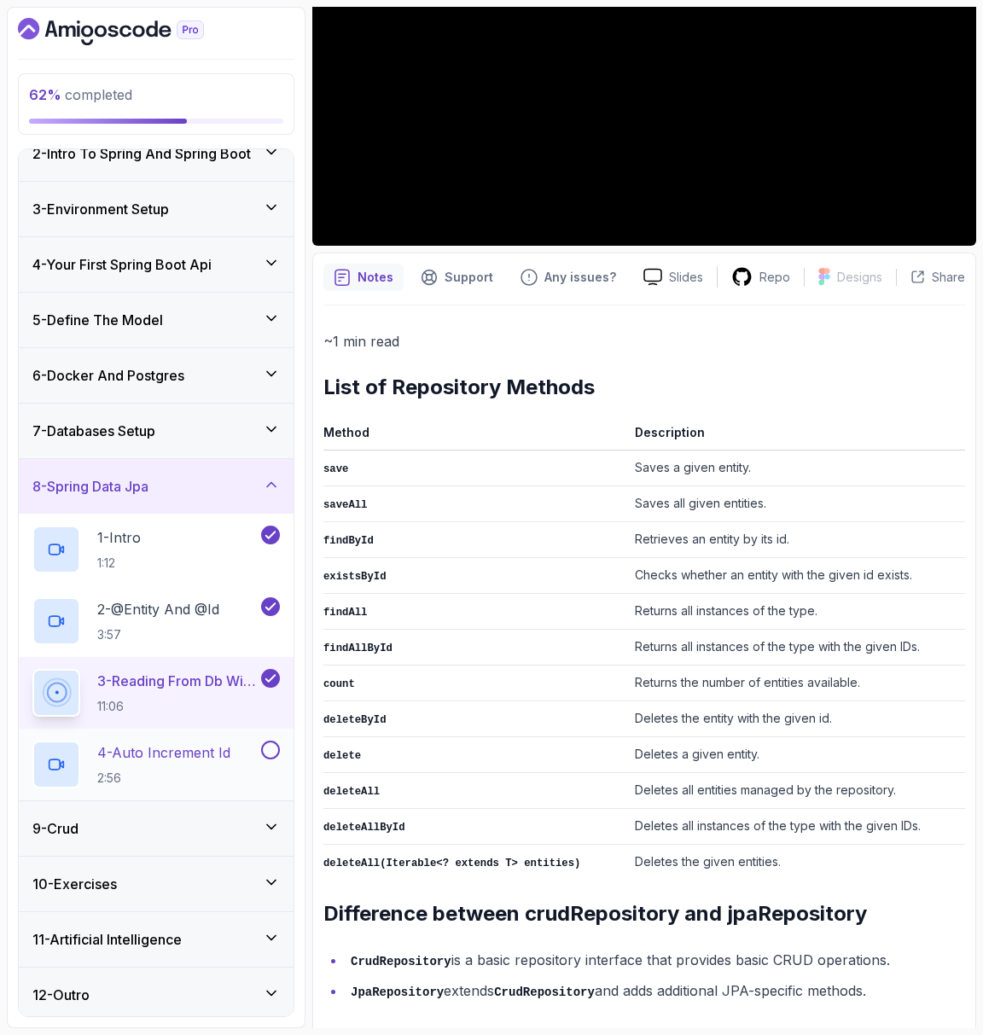
click at [142, 742] on p "4 - Auto Increment Id" at bounding box center [163, 752] width 133 height 20
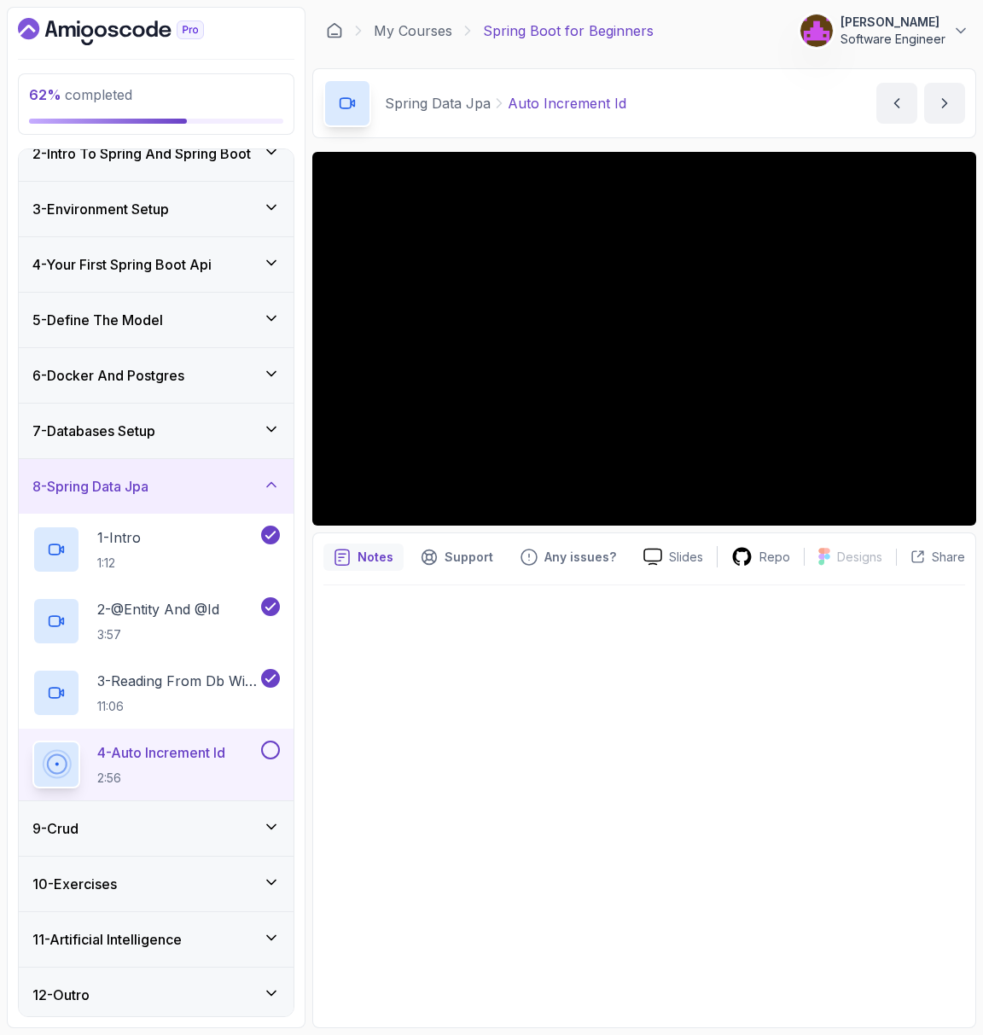
click at [169, 742] on p "4 - Auto Increment Id" at bounding box center [161, 752] width 128 height 20
click at [187, 685] on p "3 - Reading From Db With Findall()" at bounding box center [177, 680] width 160 height 20
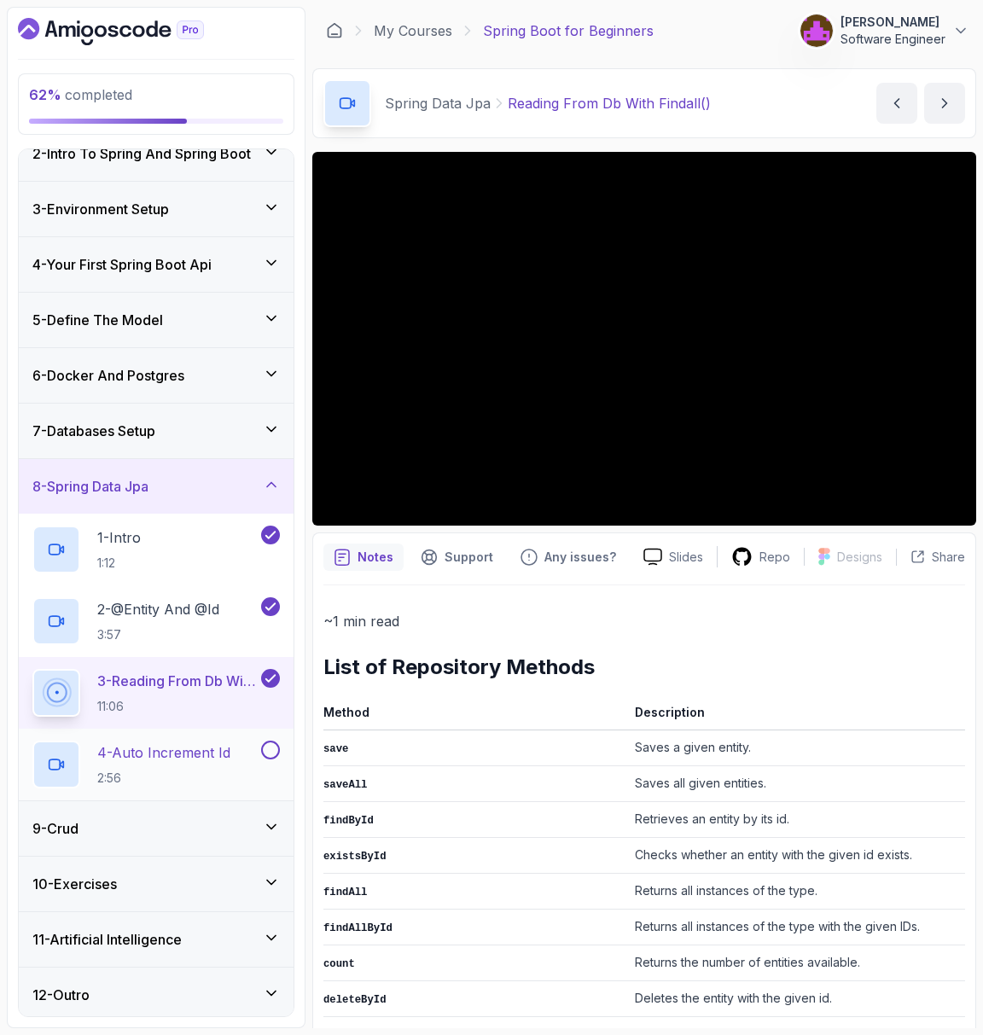
click at [178, 750] on p "4 - Auto Increment Id" at bounding box center [163, 752] width 133 height 20
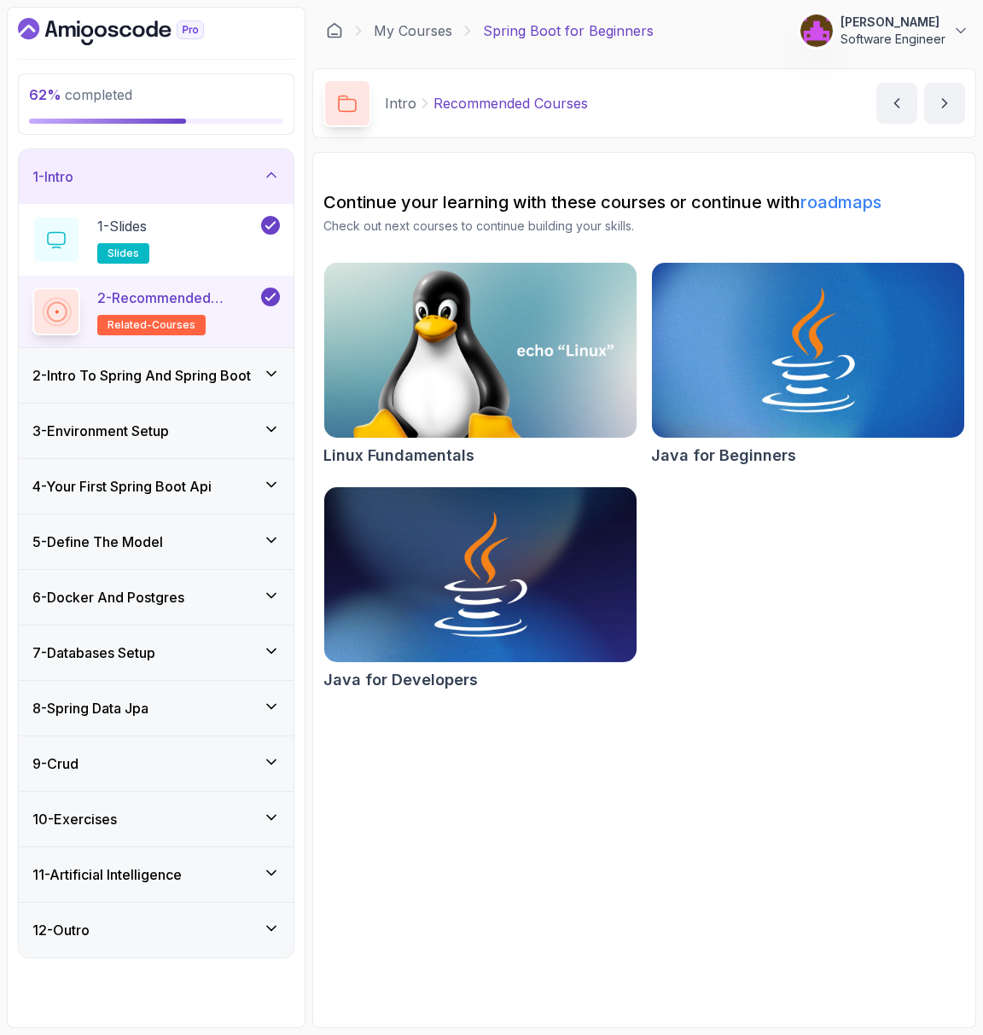
click at [155, 715] on div "8 - Spring Data Jpa" at bounding box center [156, 708] width 275 height 55
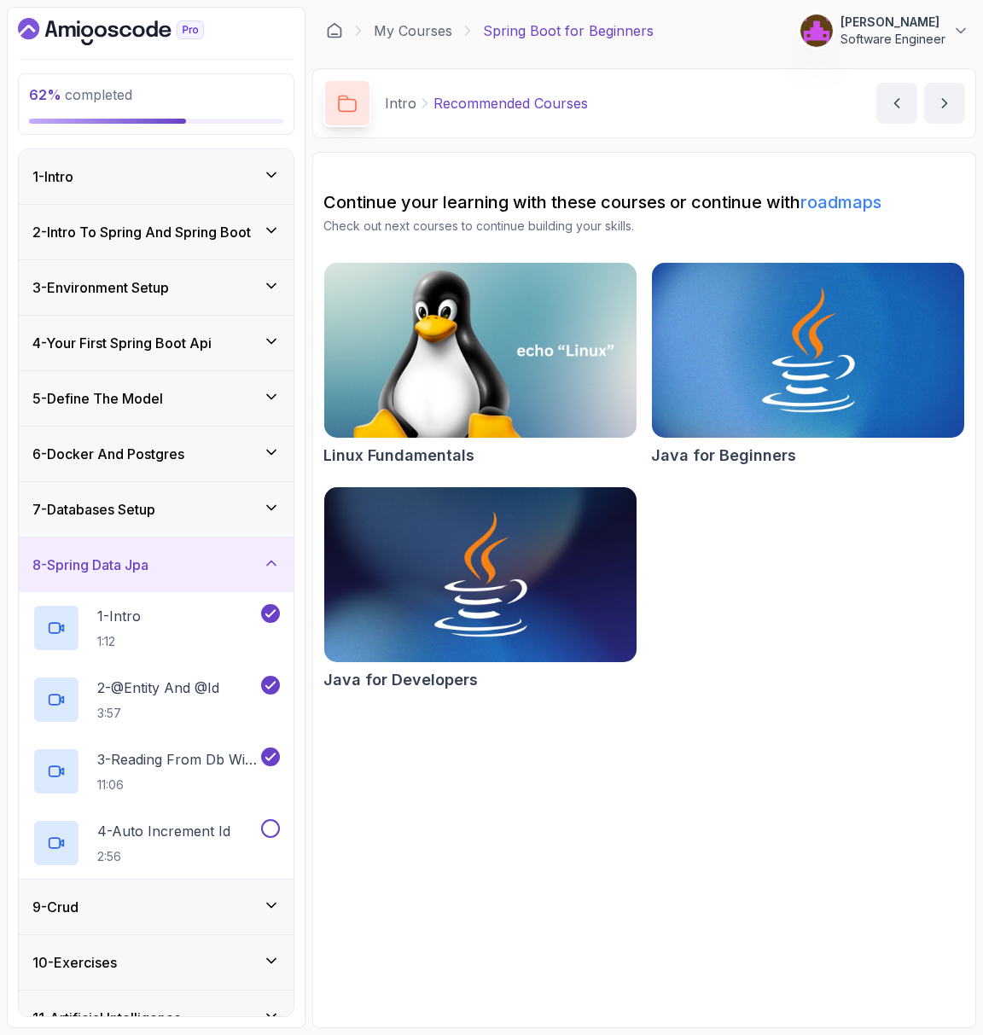
scroll to position [17, 0]
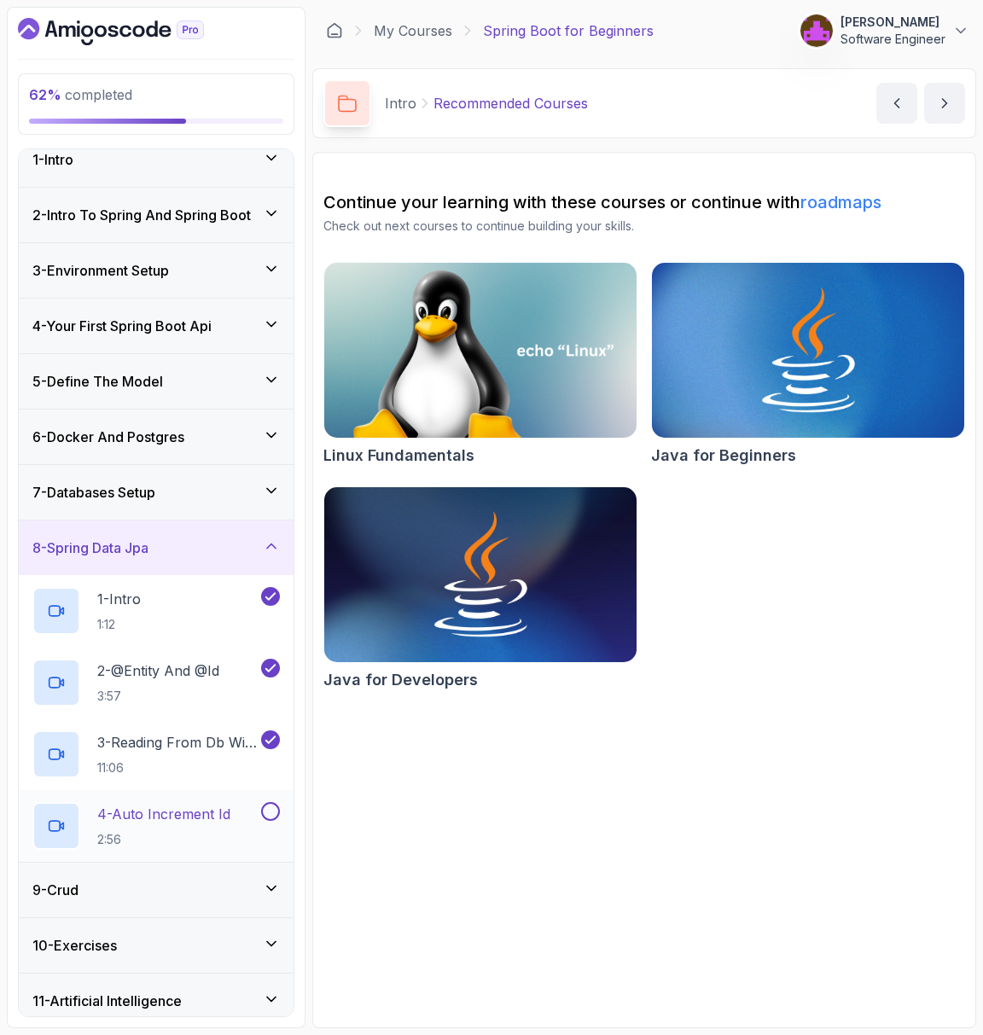
click at [192, 819] on p "4 - Auto Increment Id" at bounding box center [163, 813] width 133 height 20
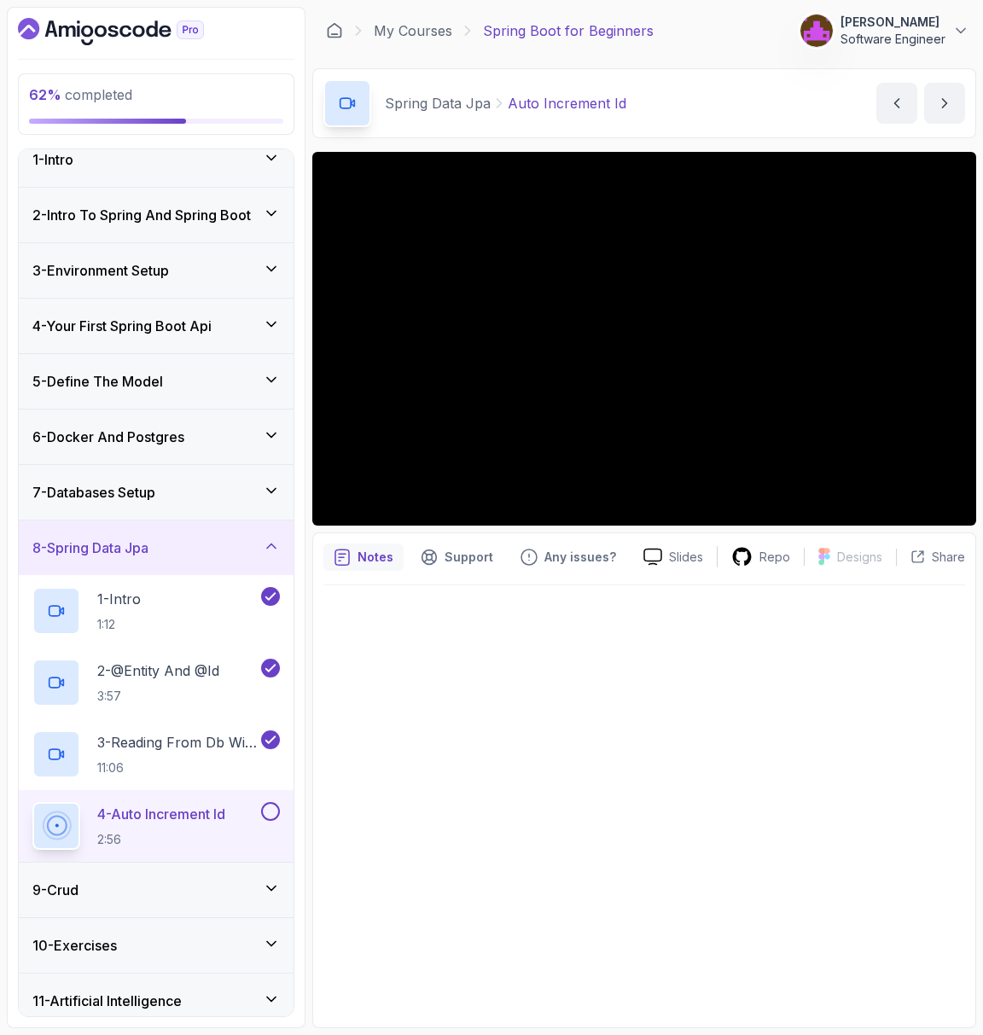
click at [649, 615] on div at bounding box center [643, 801] width 641 height 432
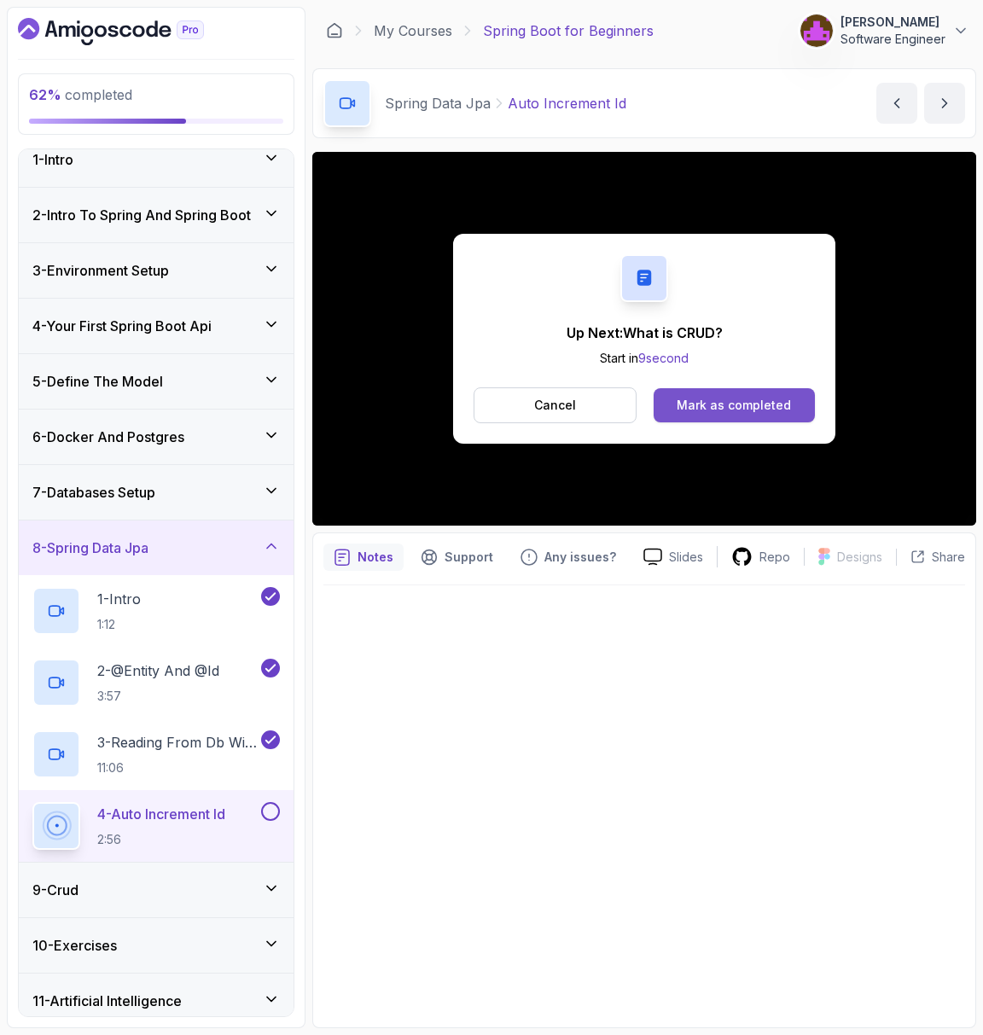
click at [693, 402] on div "Mark as completed" at bounding box center [733, 405] width 114 height 17
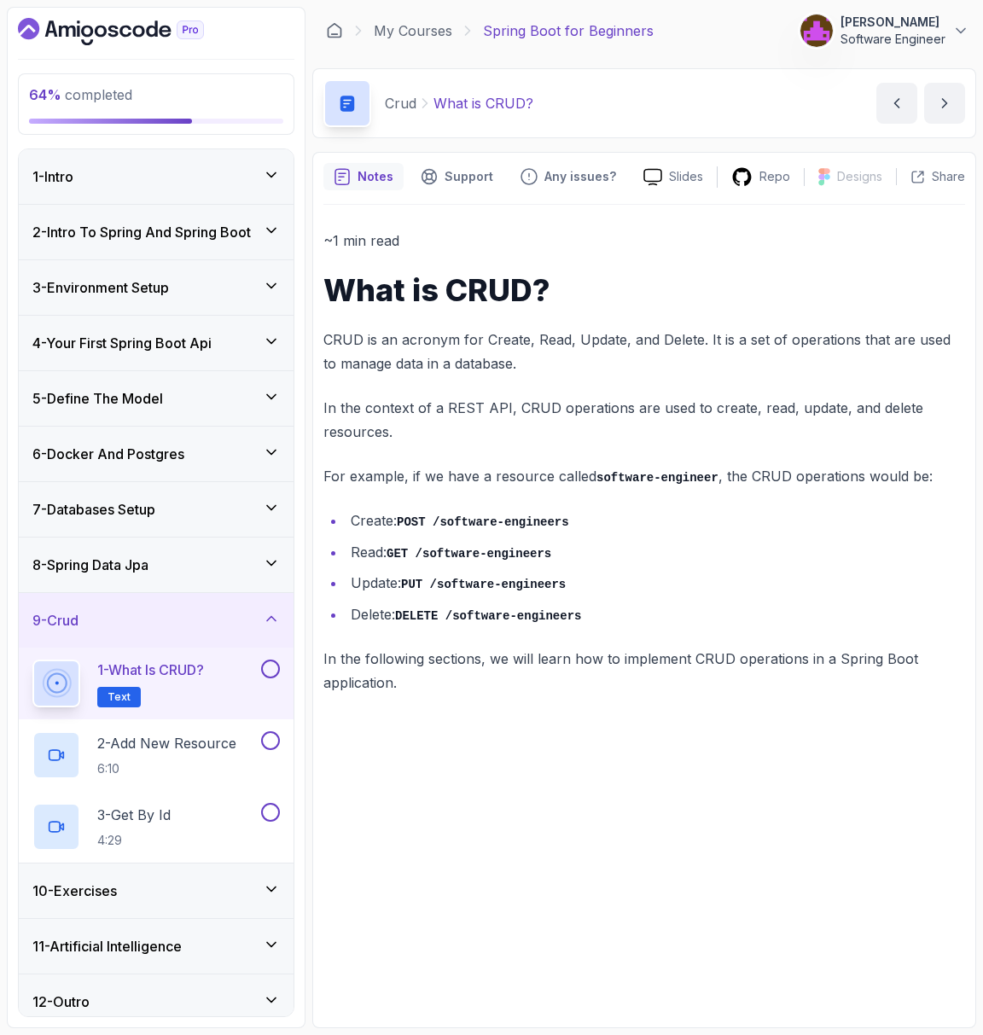
click at [148, 554] on h3 "8 - Spring Data Jpa" at bounding box center [90, 564] width 116 height 20
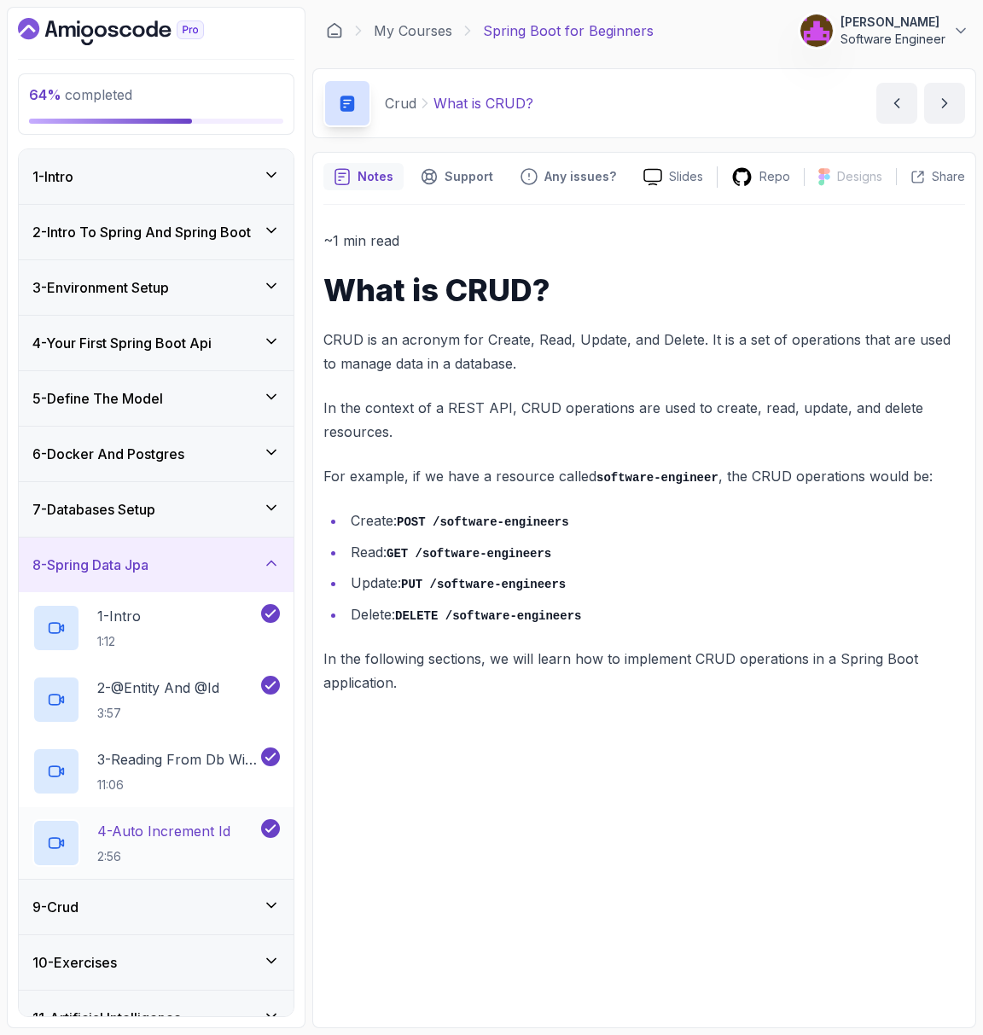
click at [131, 839] on h2 "4 - Auto Increment Id 2:56" at bounding box center [163, 843] width 133 height 44
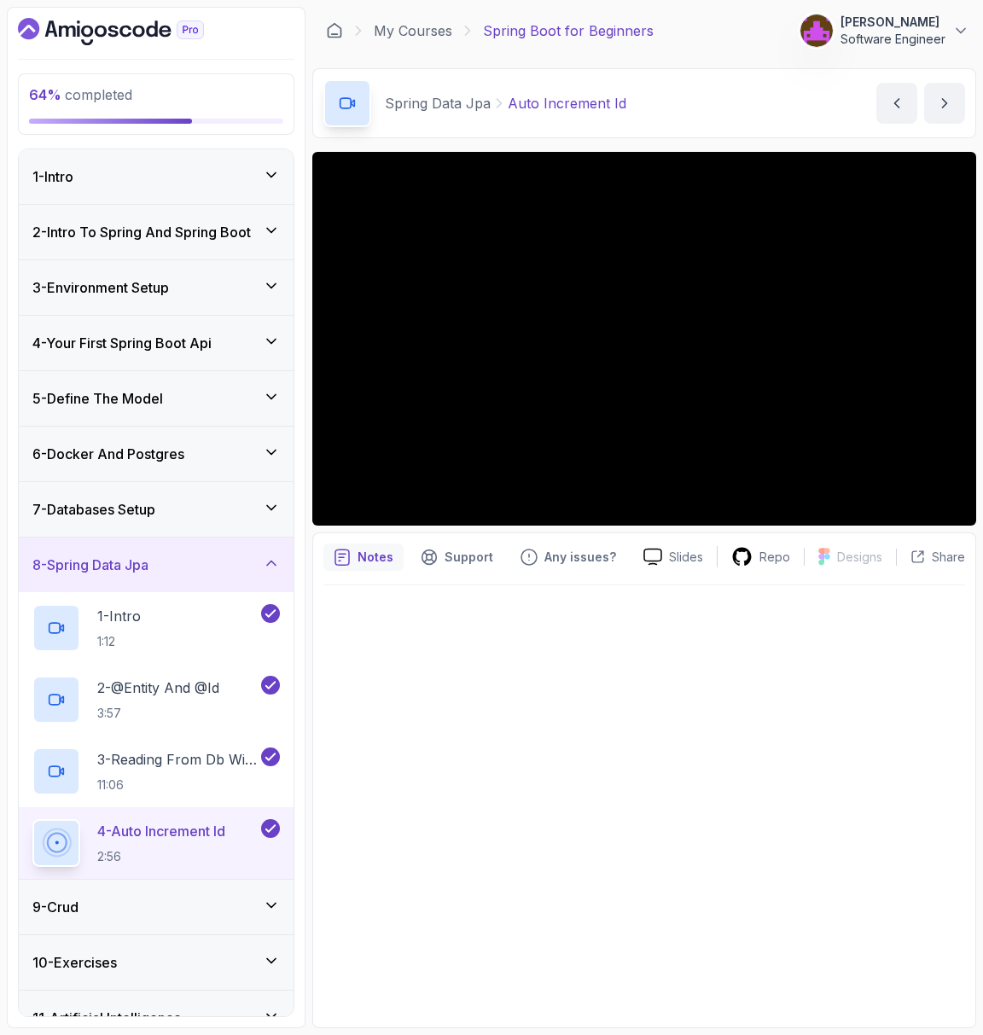
click at [131, 911] on div "9 - Crud" at bounding box center [155, 906] width 247 height 20
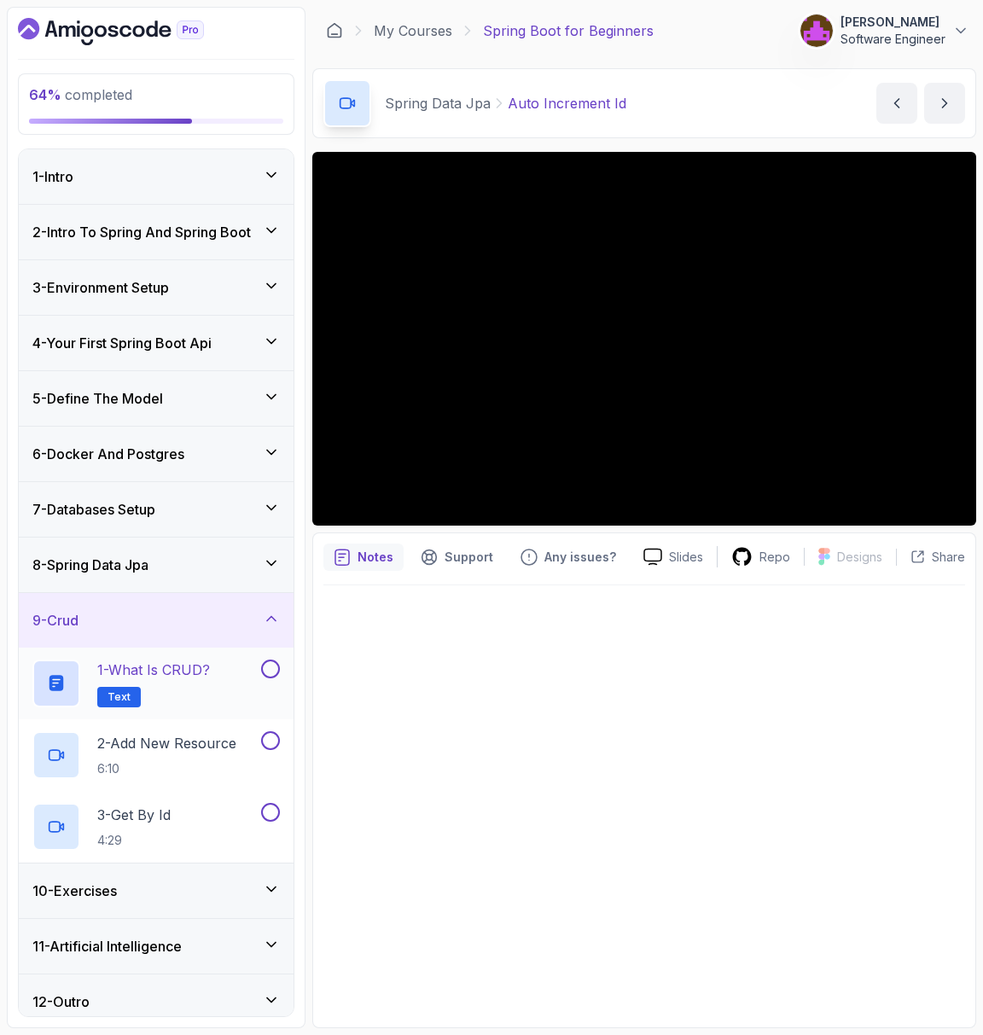
click at [170, 671] on p "1 - What is CRUD?" at bounding box center [153, 669] width 113 height 20
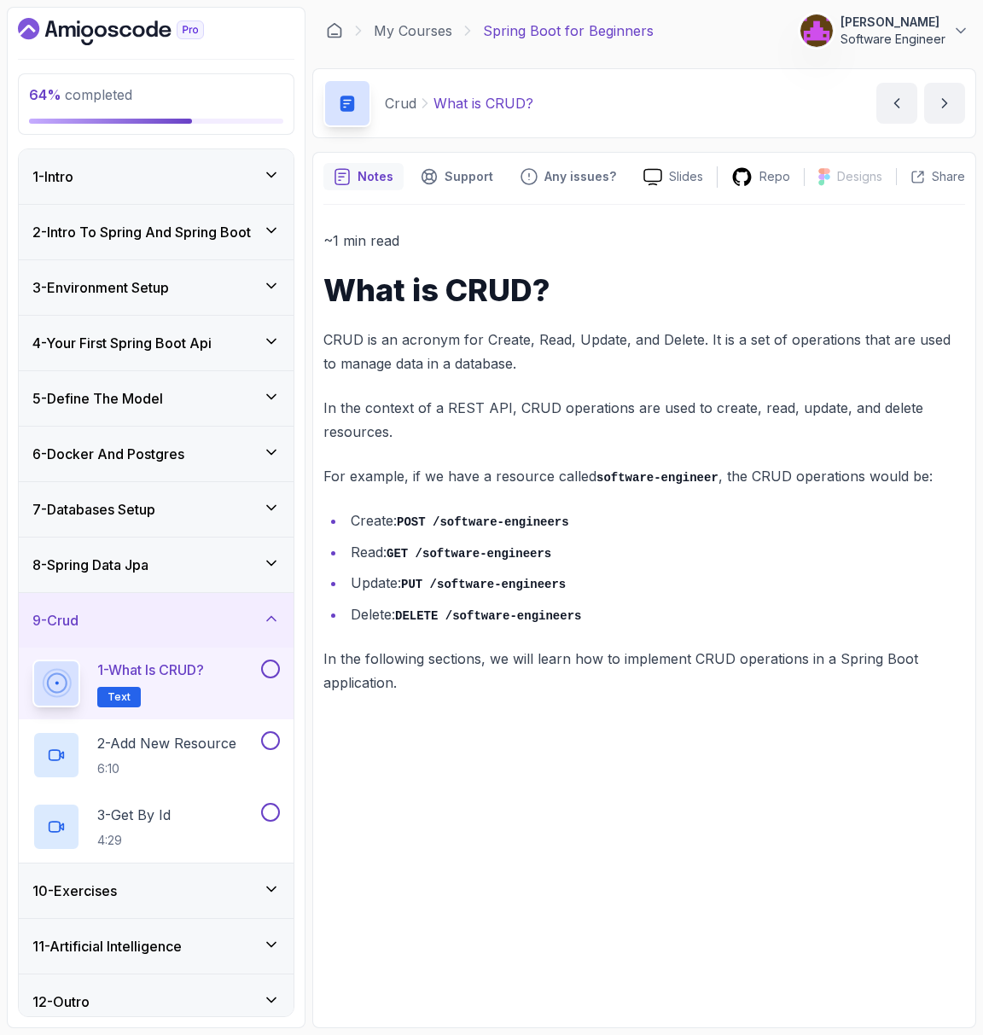
click at [664, 580] on li "Update: PUT /software-engineers" at bounding box center [654, 583] width 619 height 25
click at [272, 663] on button at bounding box center [270, 668] width 19 height 19
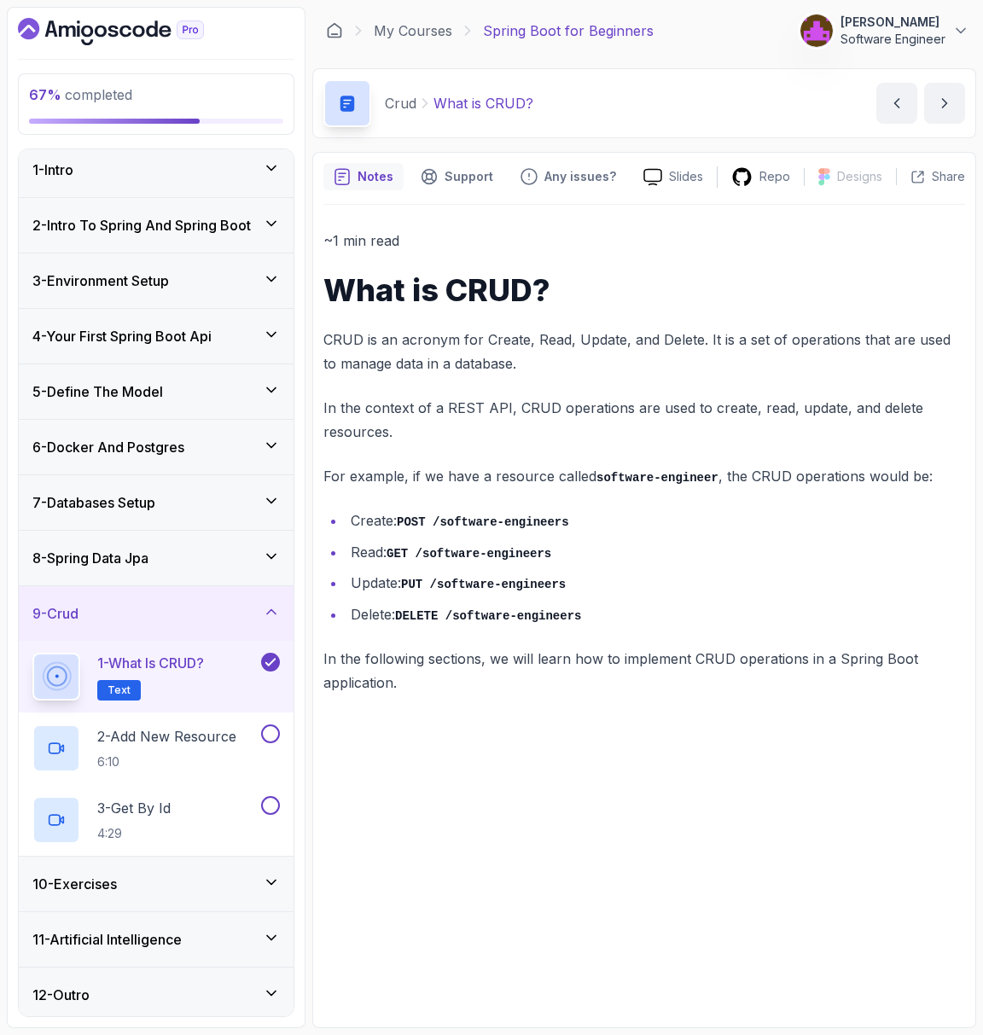
click at [151, 877] on div "10 - Exercises" at bounding box center [155, 883] width 247 height 20
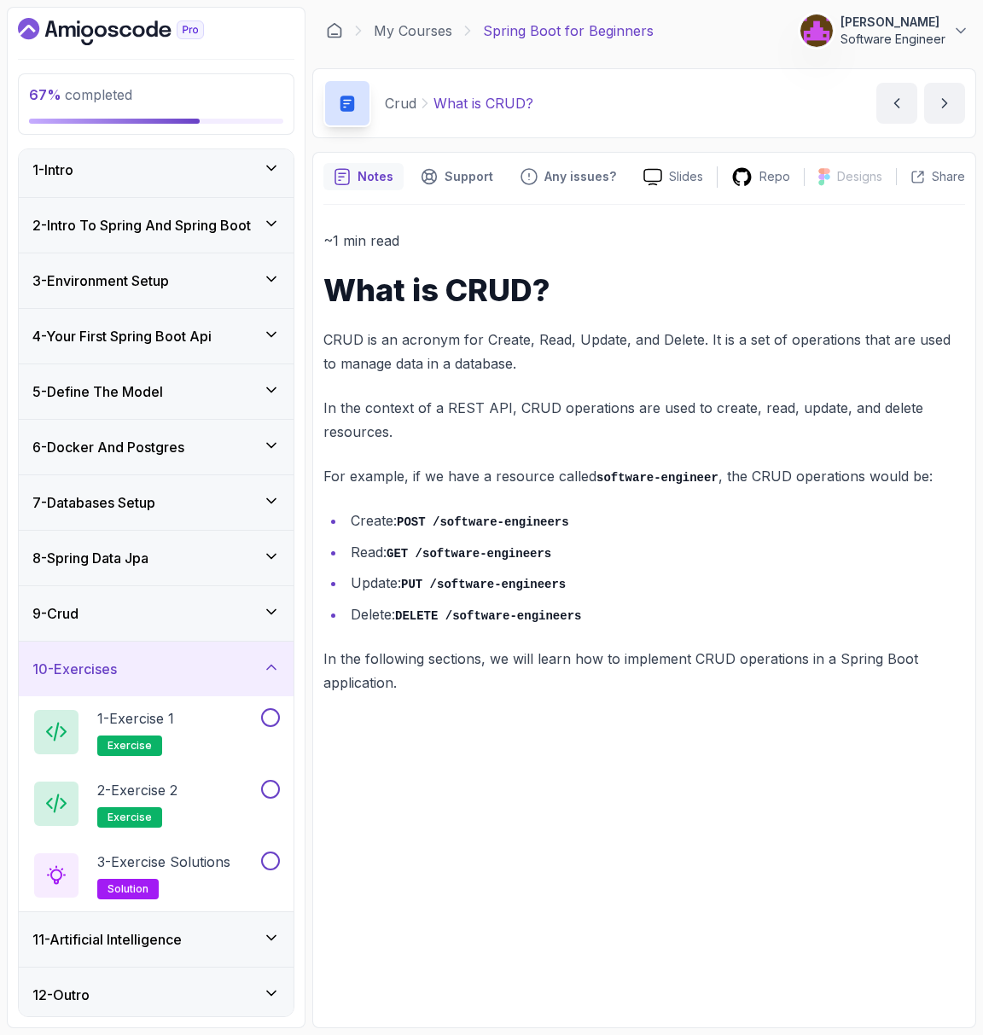
click at [158, 624] on div "9 - Crud" at bounding box center [156, 613] width 275 height 55
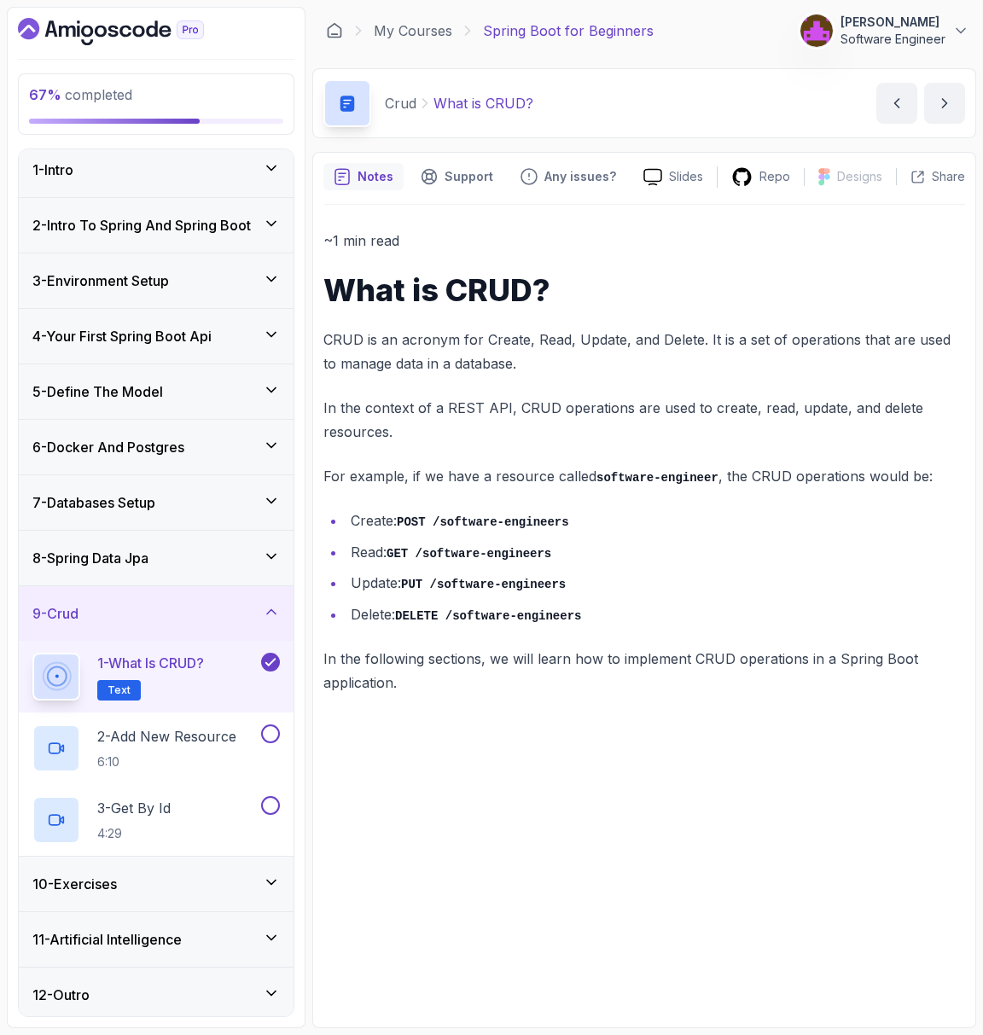
click at [147, 974] on div "12 - Outro" at bounding box center [156, 994] width 275 height 55
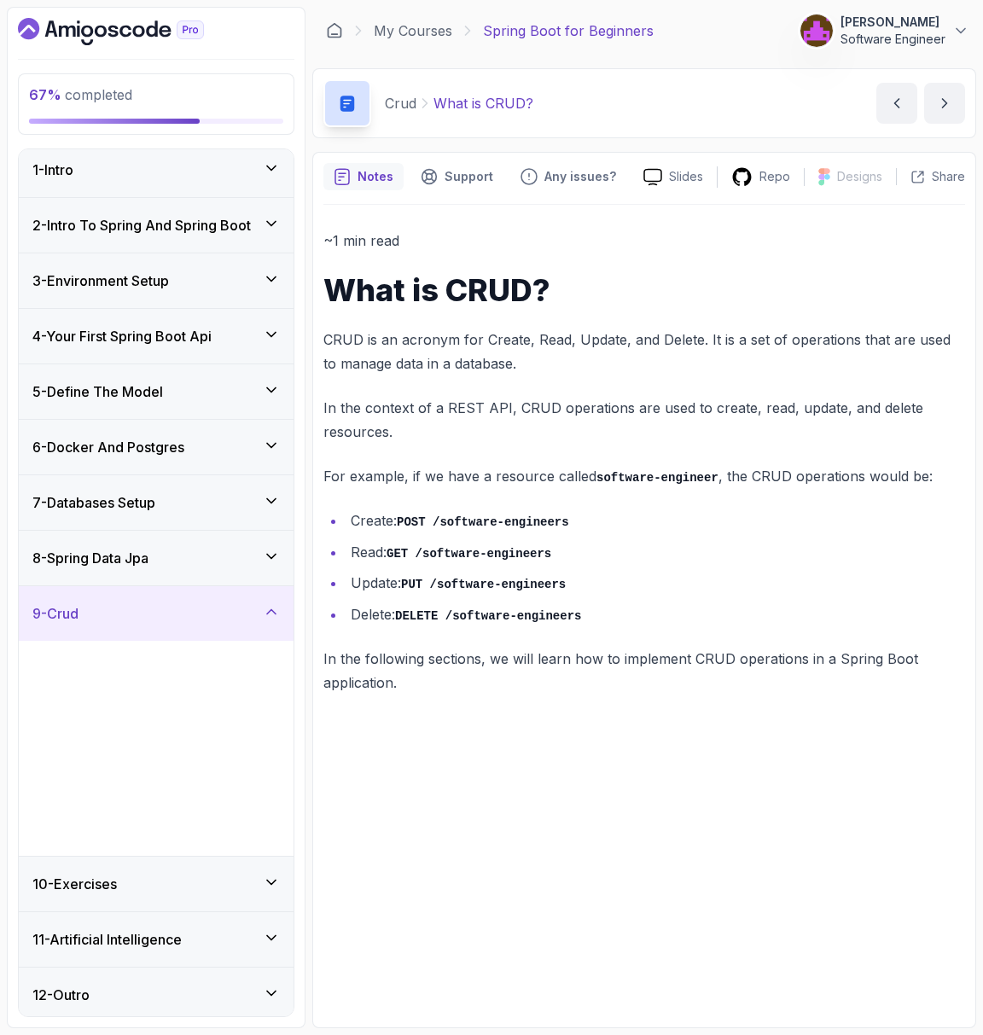
scroll to position [0, 0]
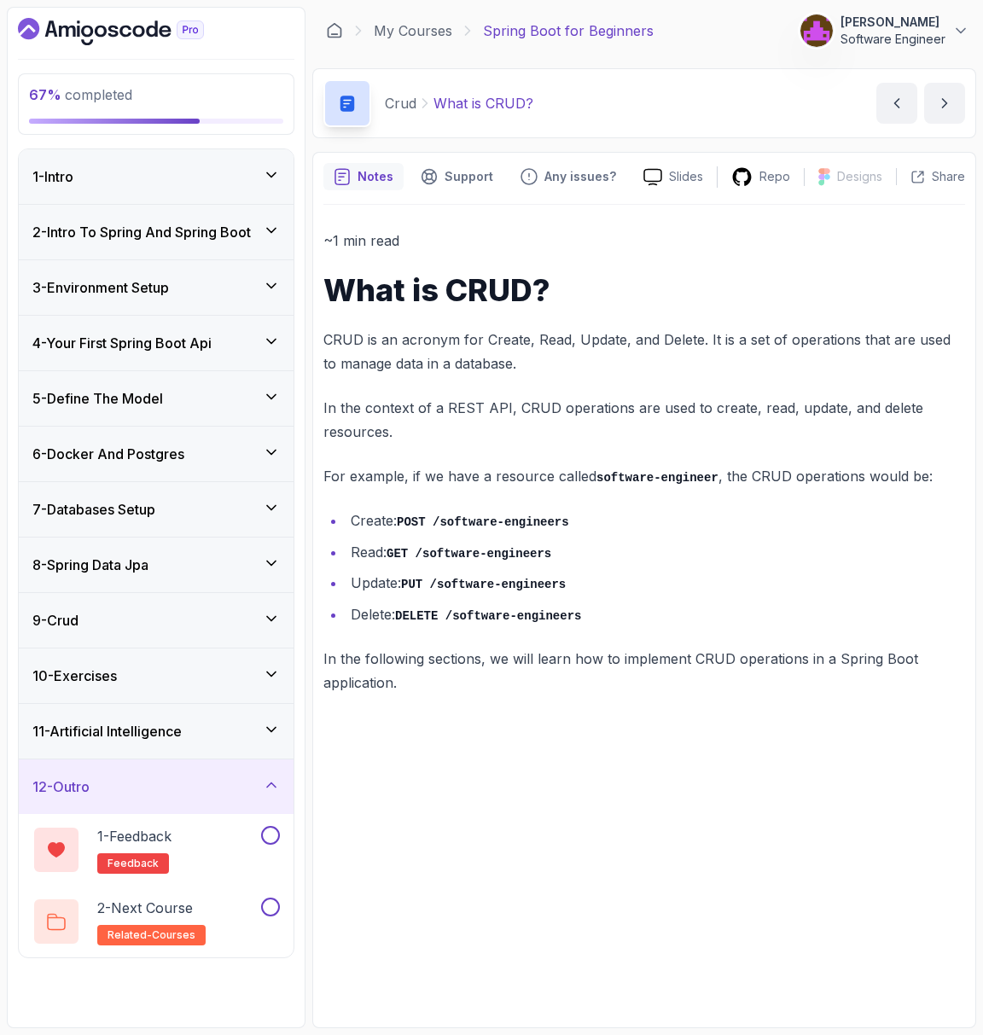
click at [158, 726] on h3 "11 - Artificial Intelligence" at bounding box center [106, 731] width 149 height 20
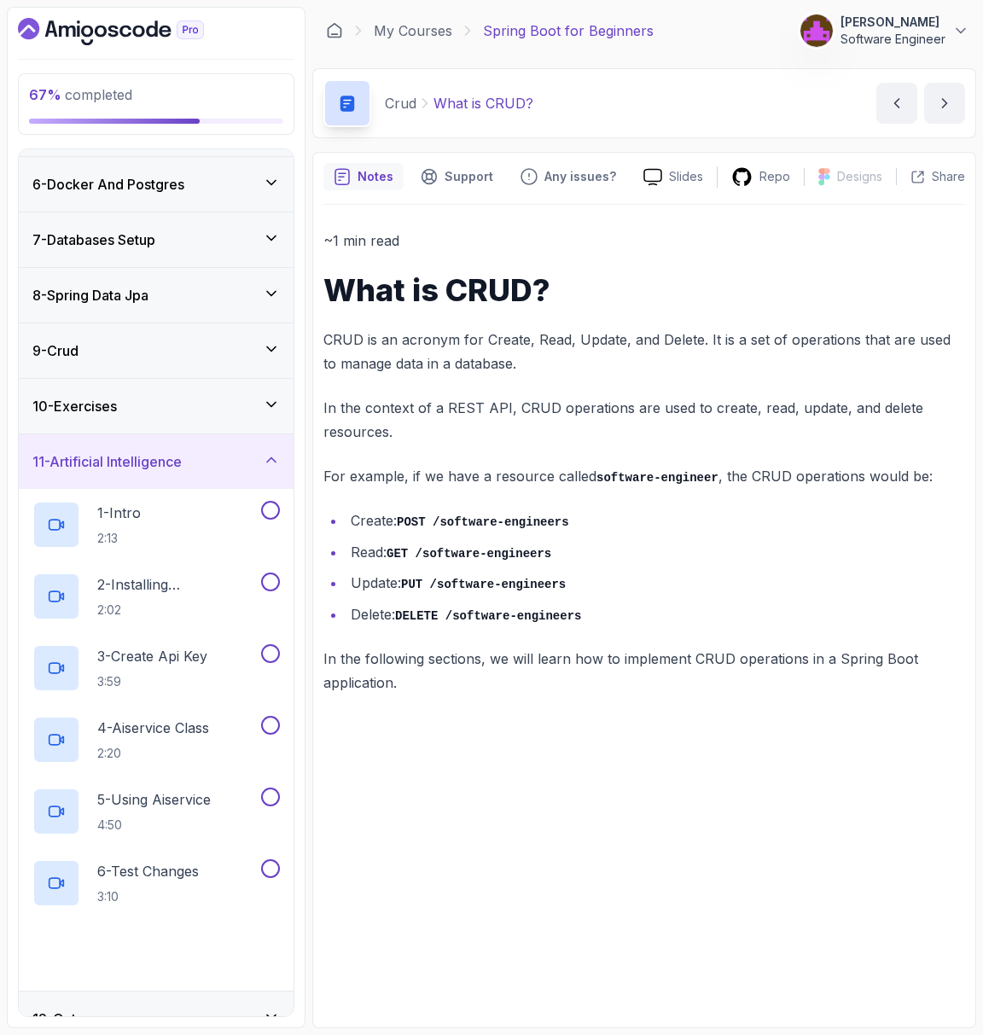
scroll to position [280, 0]
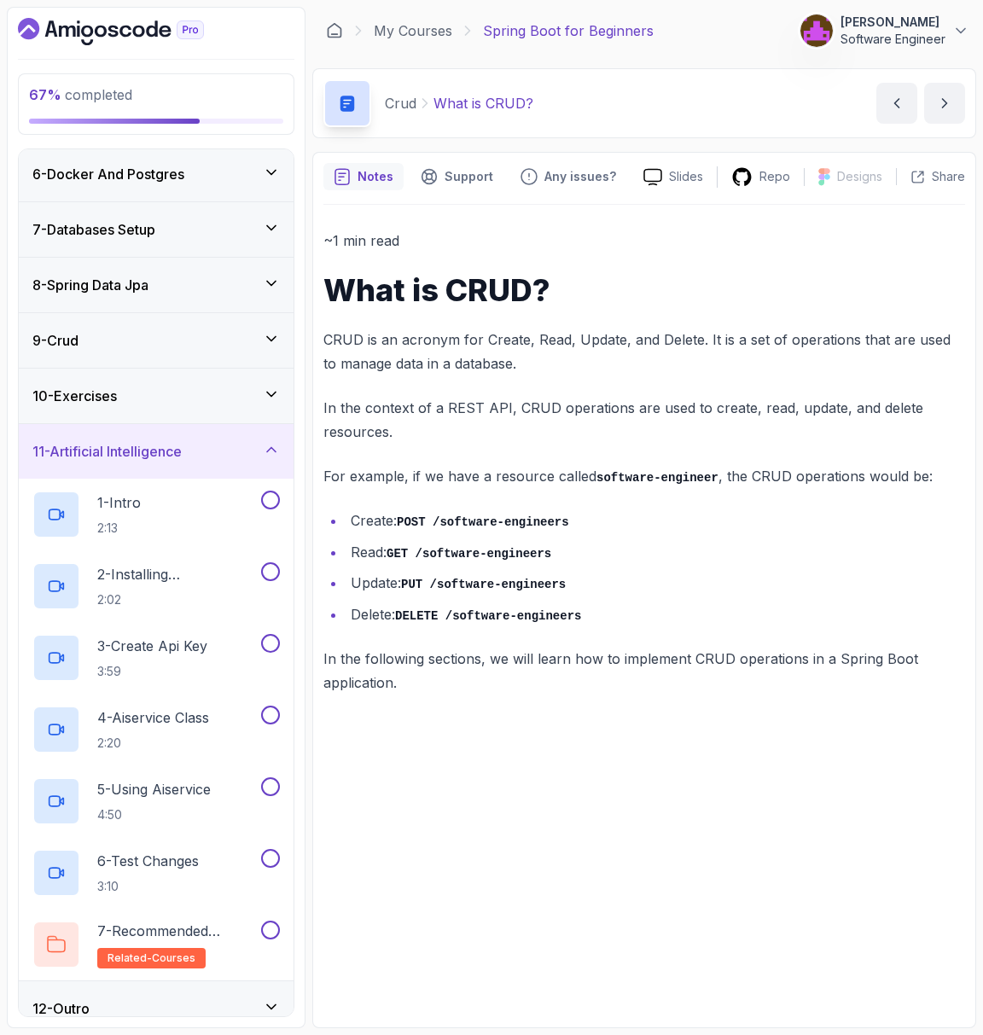
click at [135, 390] on div "10 - Exercises" at bounding box center [155, 396] width 247 height 20
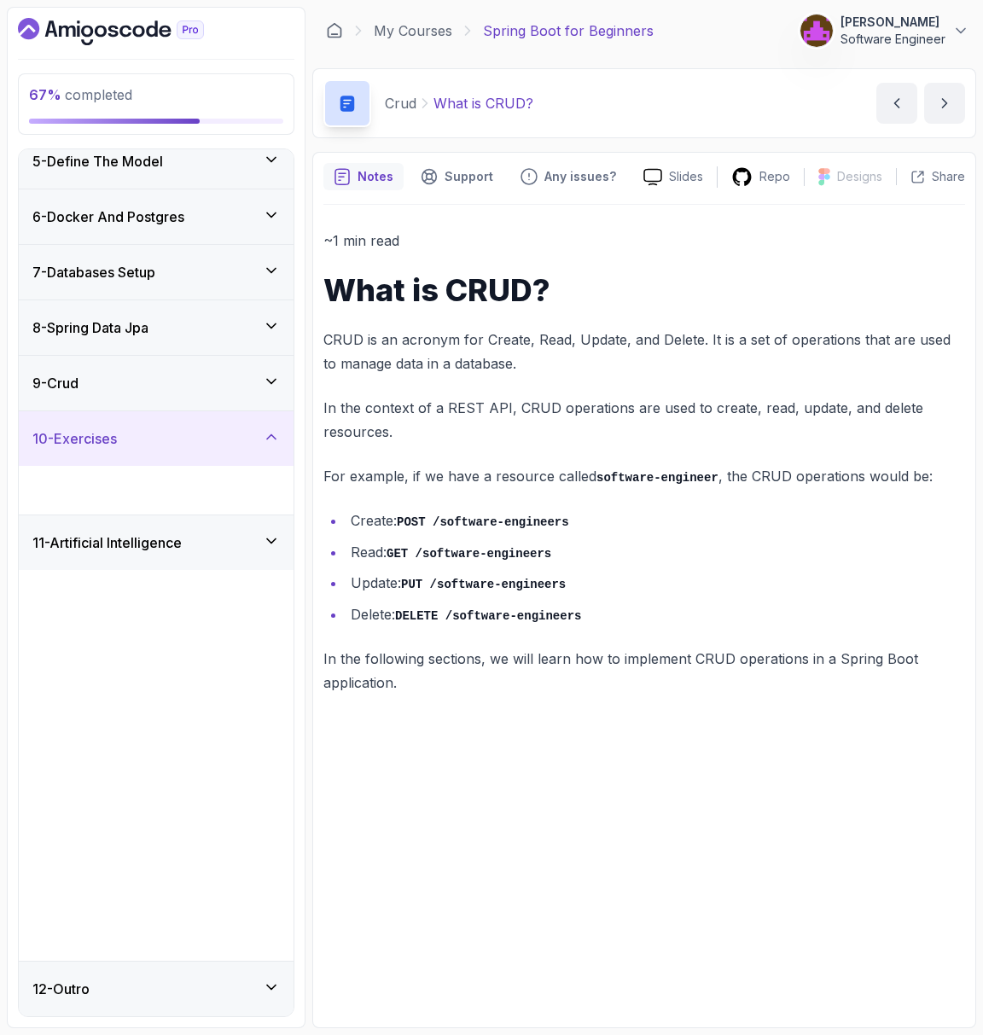
scroll to position [0, 0]
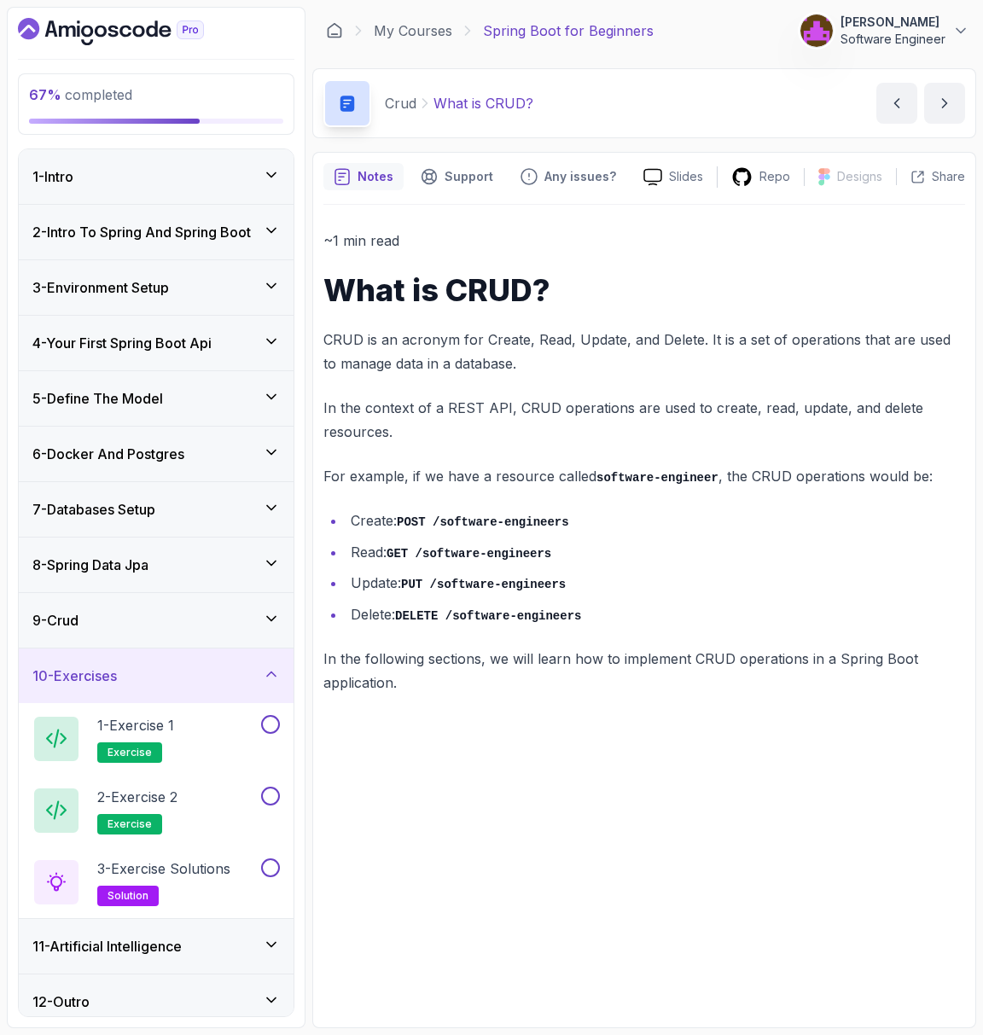
click at [130, 618] on div "9 - Crud" at bounding box center [155, 620] width 247 height 20
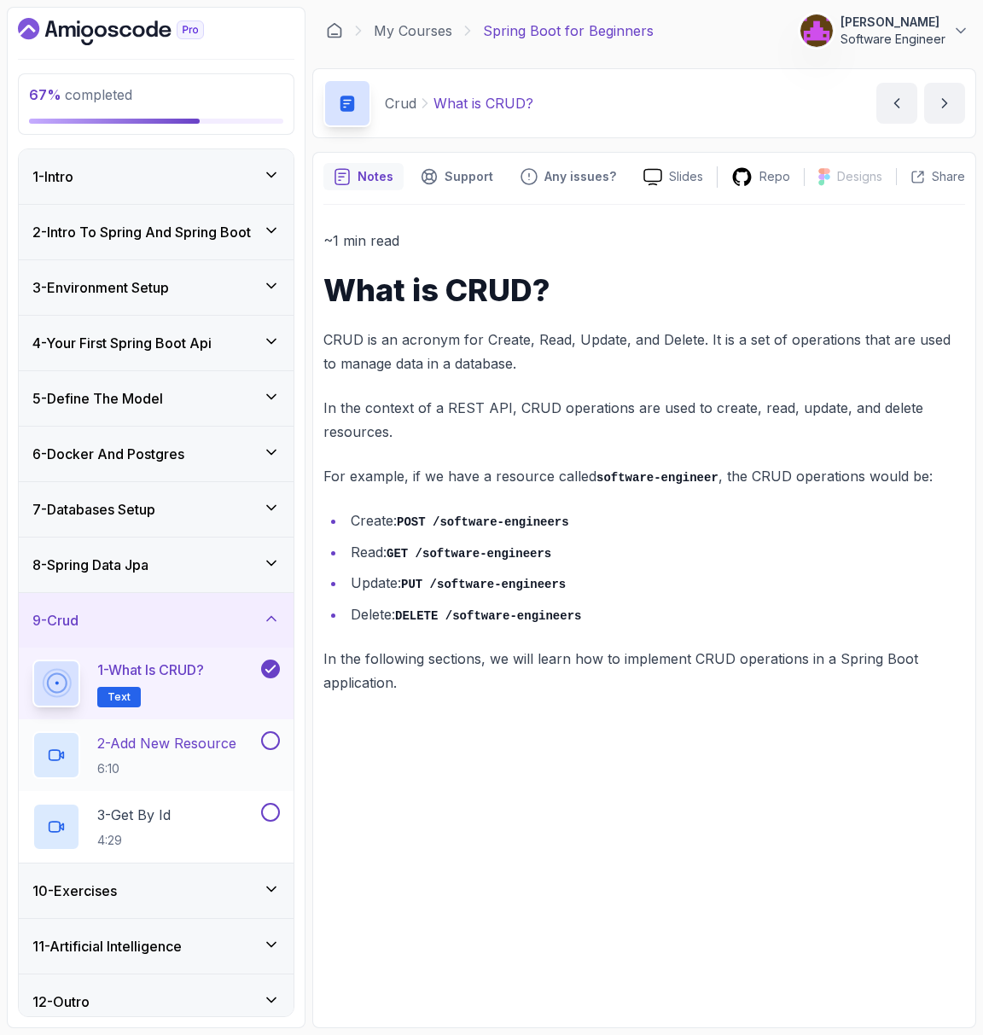
click at [130, 760] on p "6:10" at bounding box center [166, 768] width 139 height 17
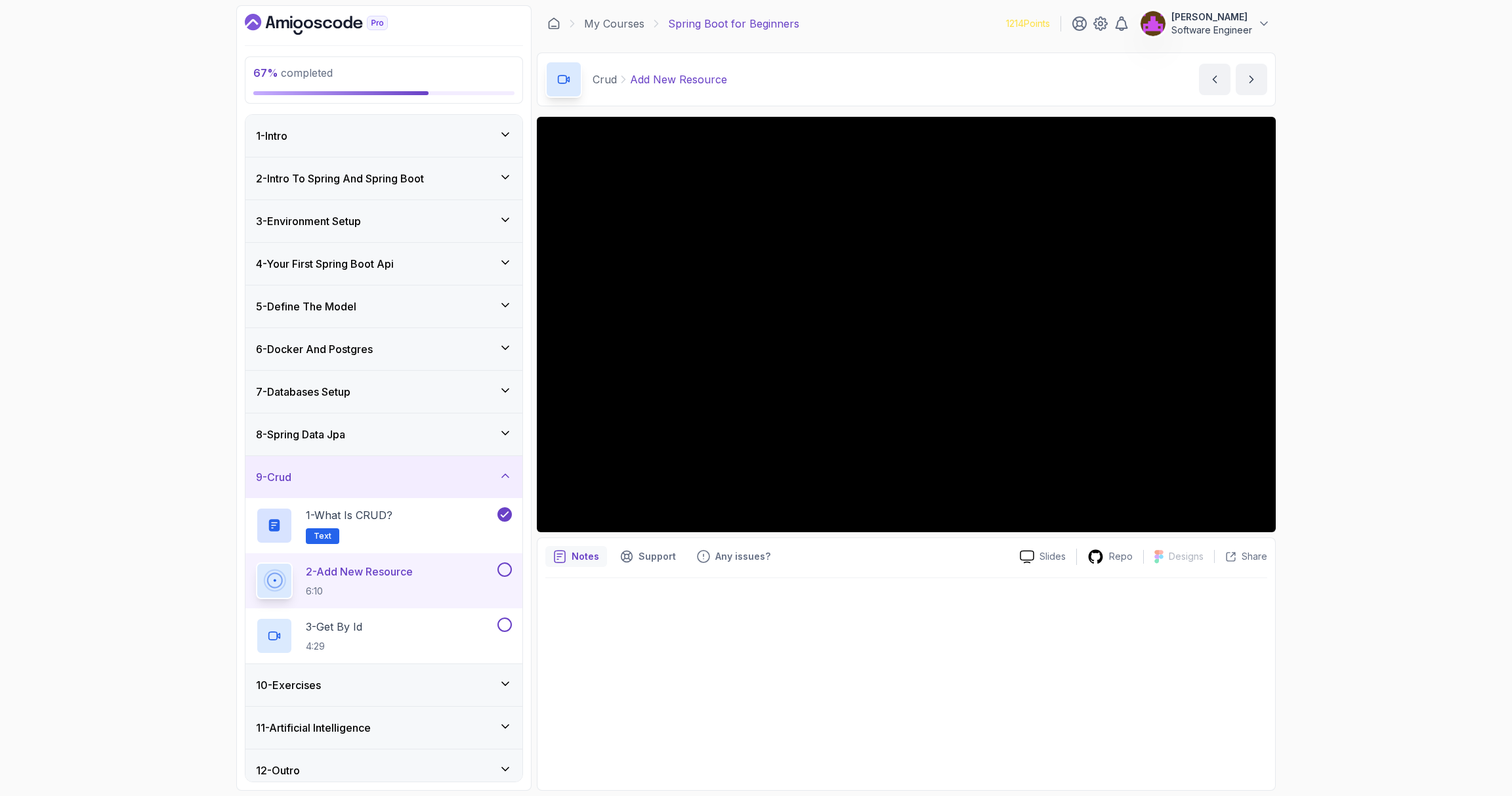
click at [756, 620] on div at bounding box center [906, 679] width 722 height 204
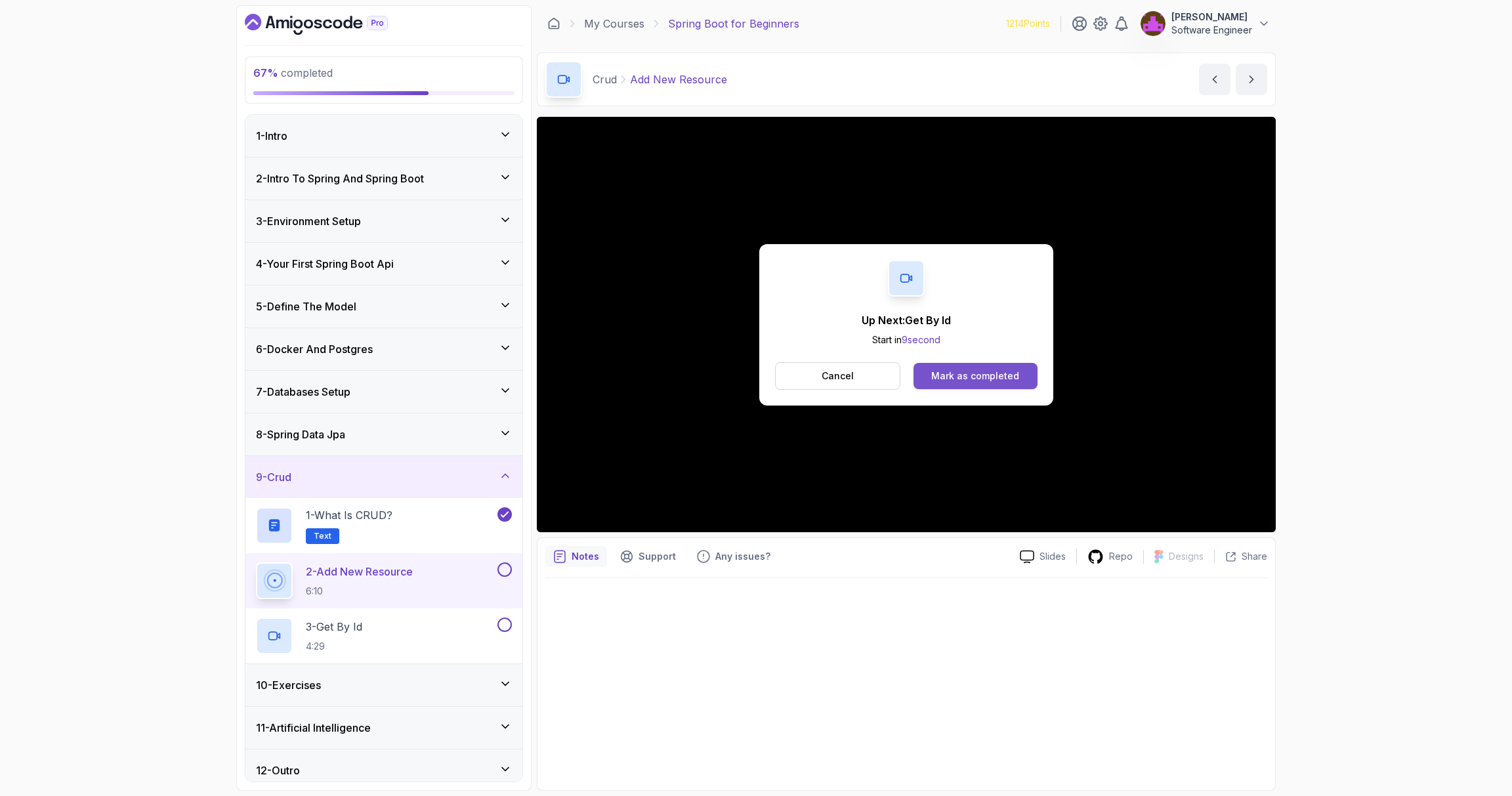
click at [756, 373] on div "Mark as completed" at bounding box center [975, 375] width 88 height 13
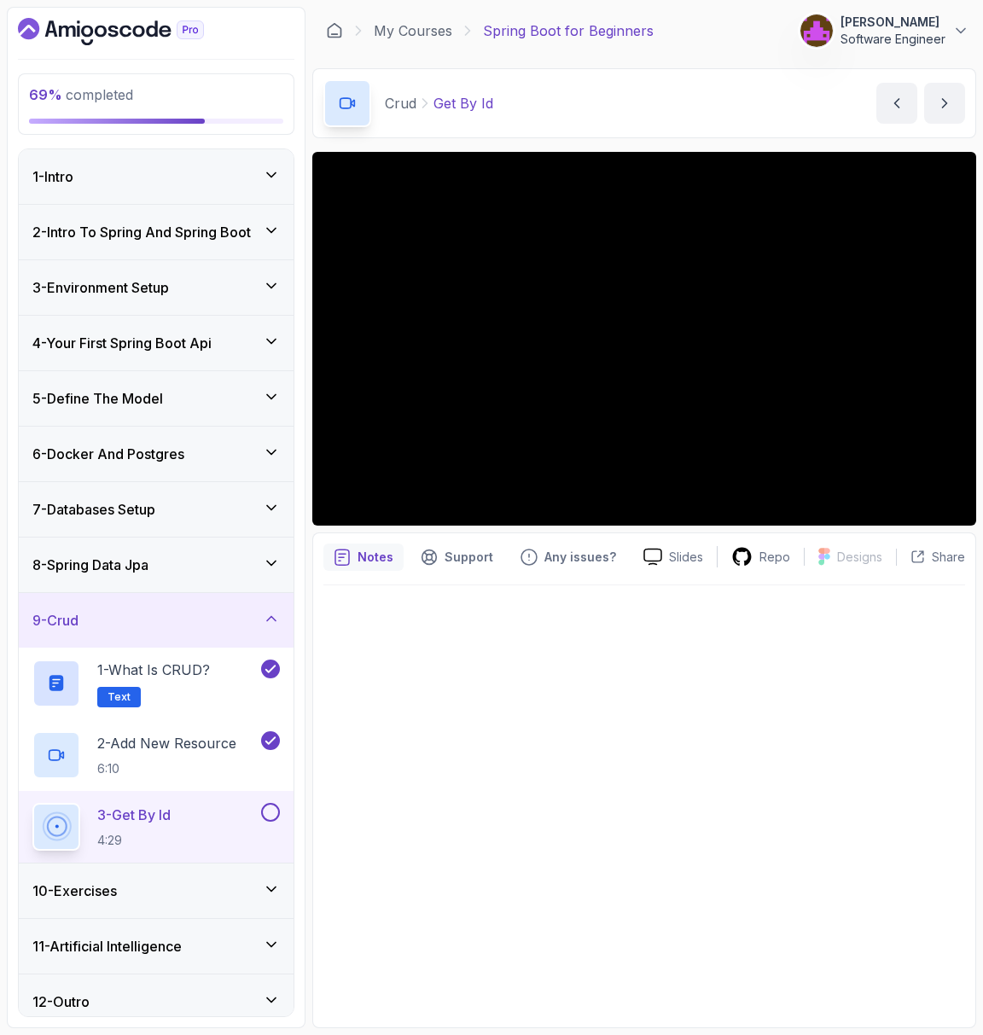
click at [666, 638] on div at bounding box center [643, 801] width 641 height 432
click at [658, 789] on div at bounding box center [643, 801] width 641 height 432
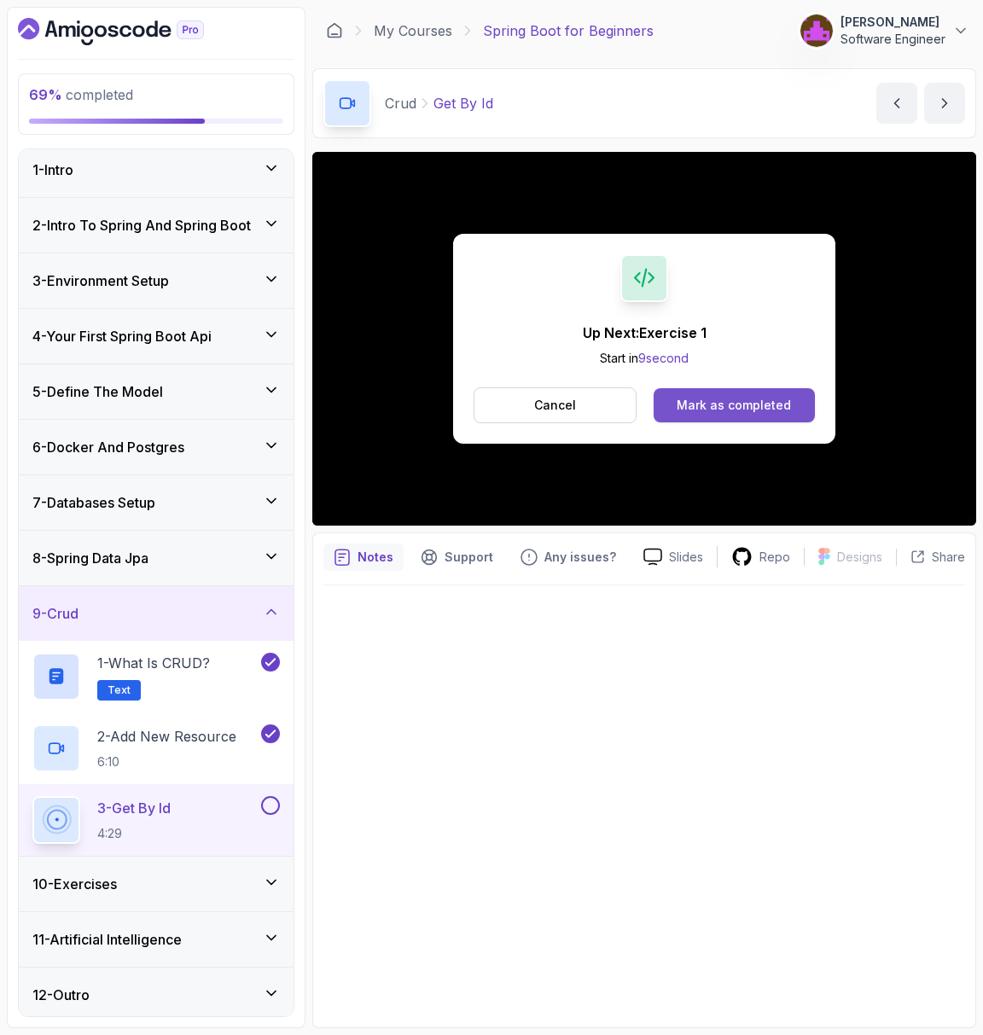
click at [736, 409] on div "Mark as completed" at bounding box center [733, 405] width 114 height 17
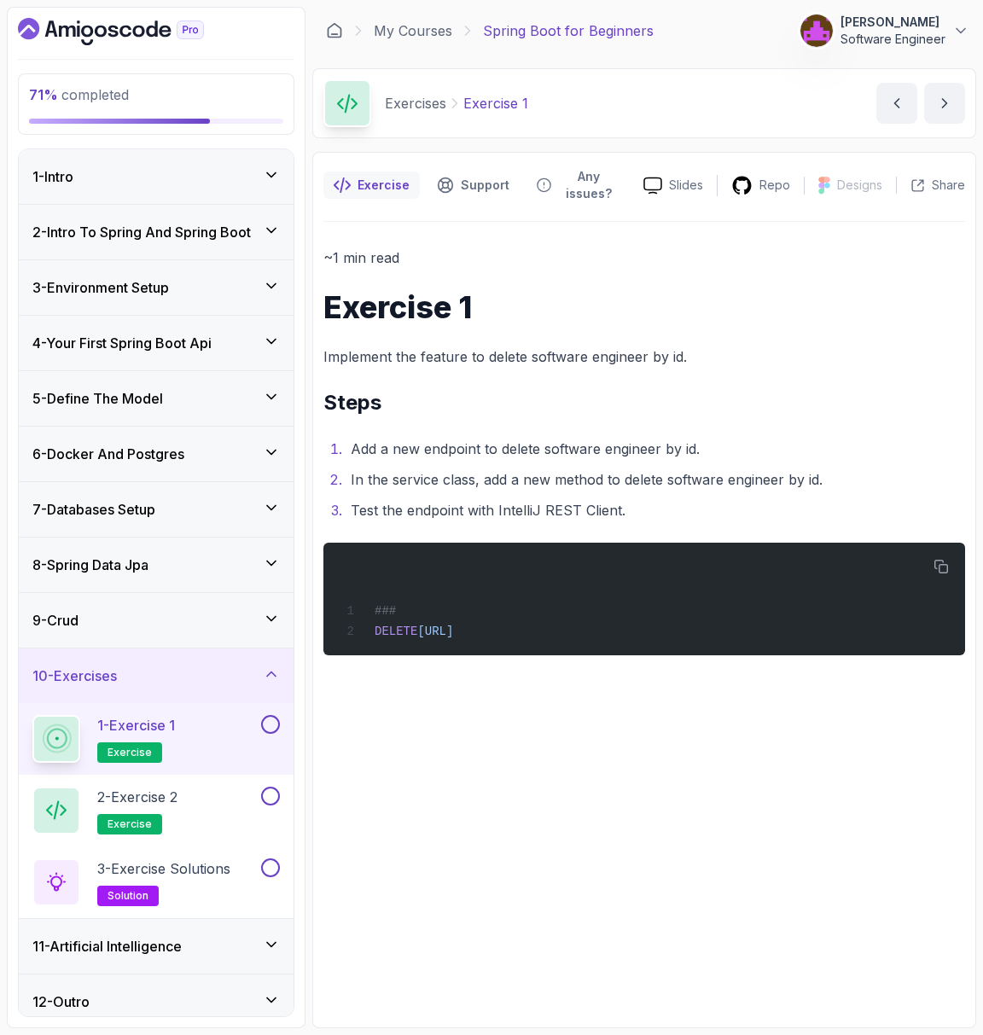
click at [270, 725] on button at bounding box center [270, 724] width 19 height 19
click at [176, 873] on p "3 - Exercise Solutions" at bounding box center [163, 868] width 133 height 20
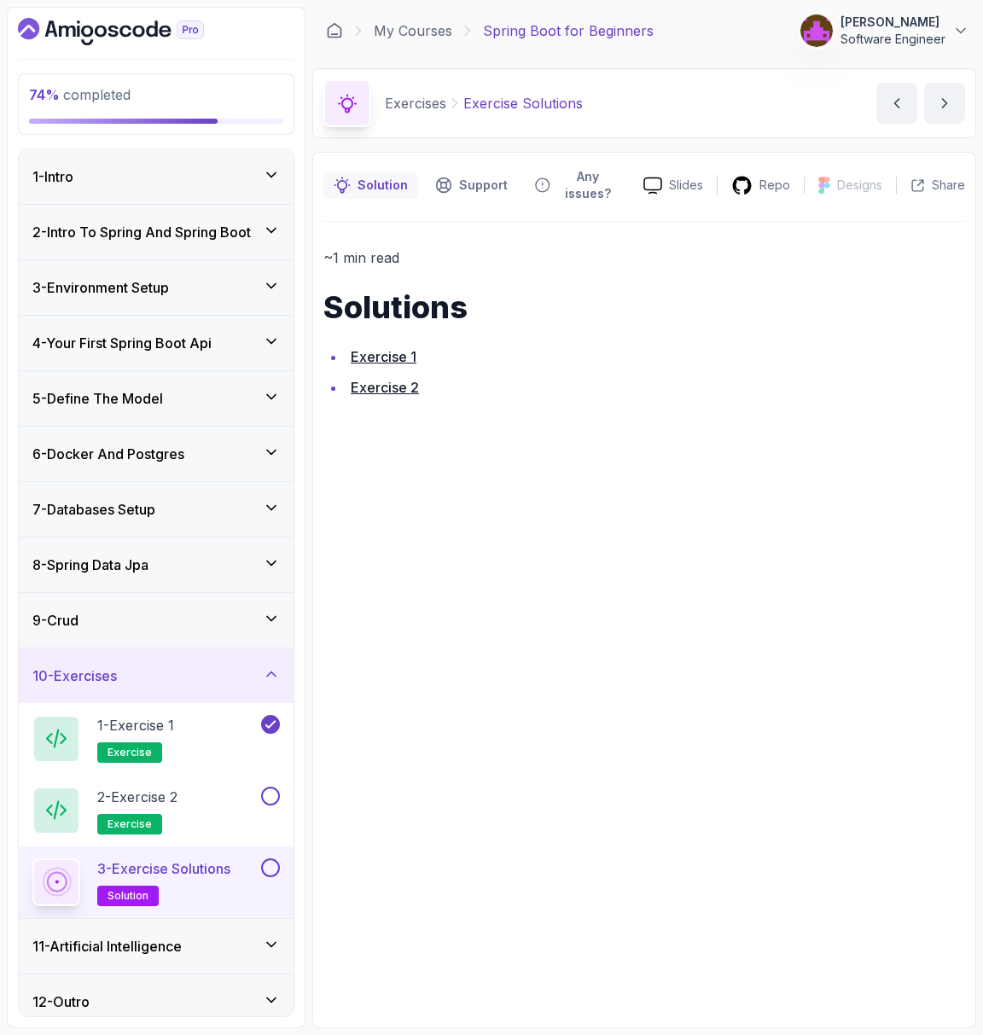
click at [397, 357] on link "Exercise 1" at bounding box center [384, 356] width 66 height 17
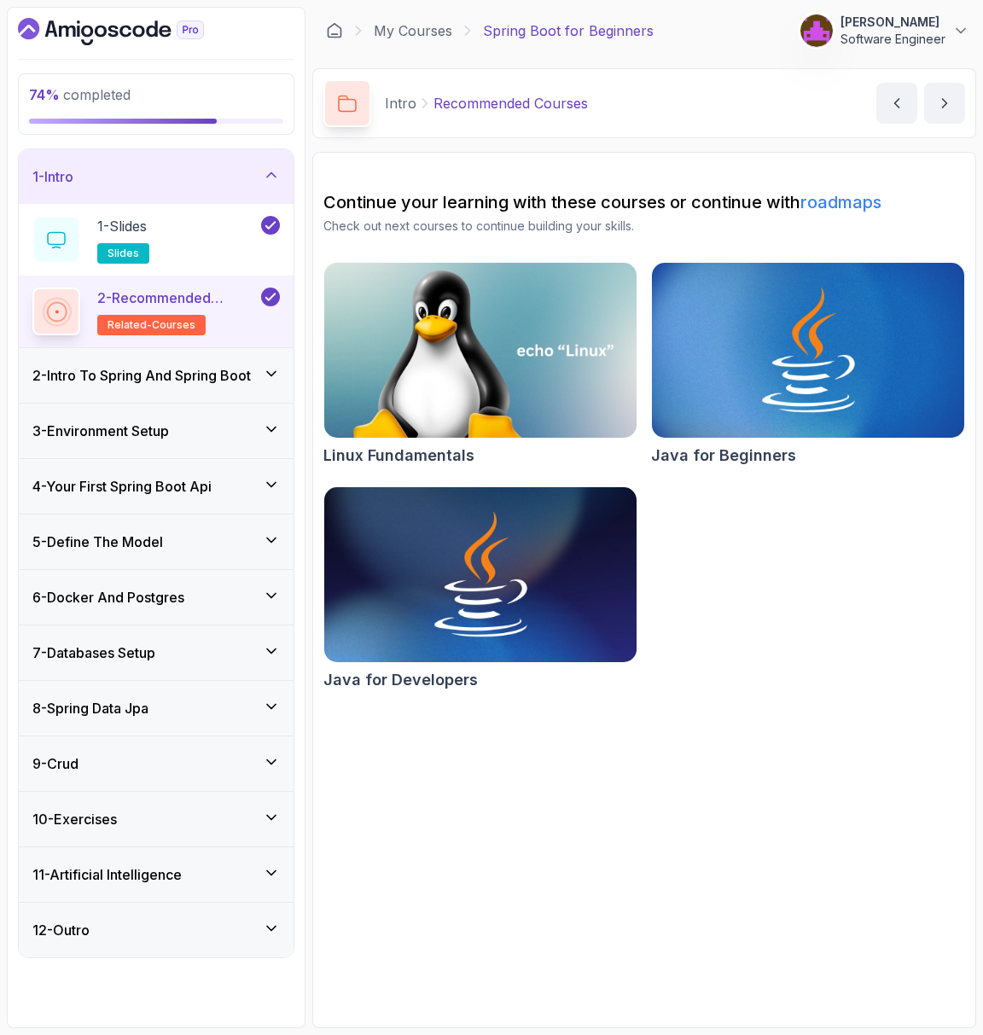
click at [160, 799] on div "10 - Exercises" at bounding box center [156, 819] width 275 height 55
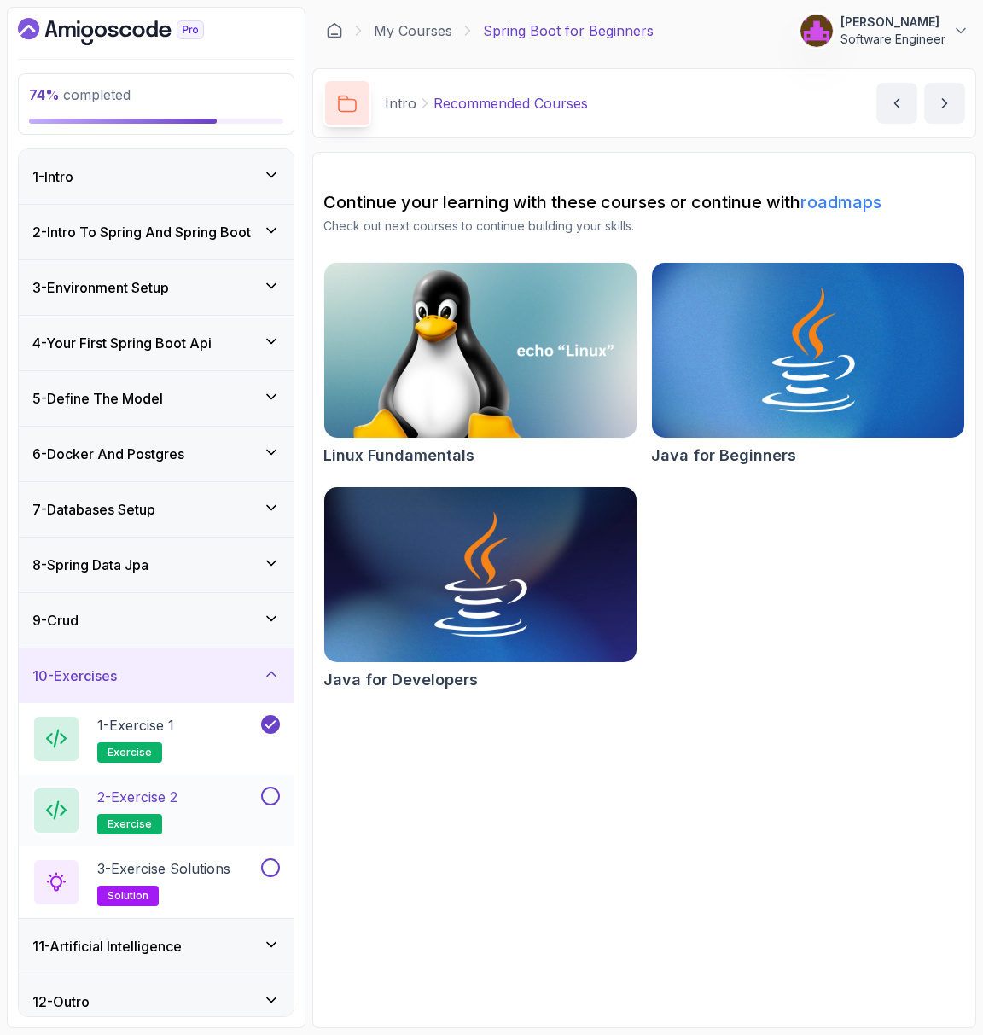
click at [163, 798] on p "2 - Exercise 2" at bounding box center [137, 796] width 80 height 20
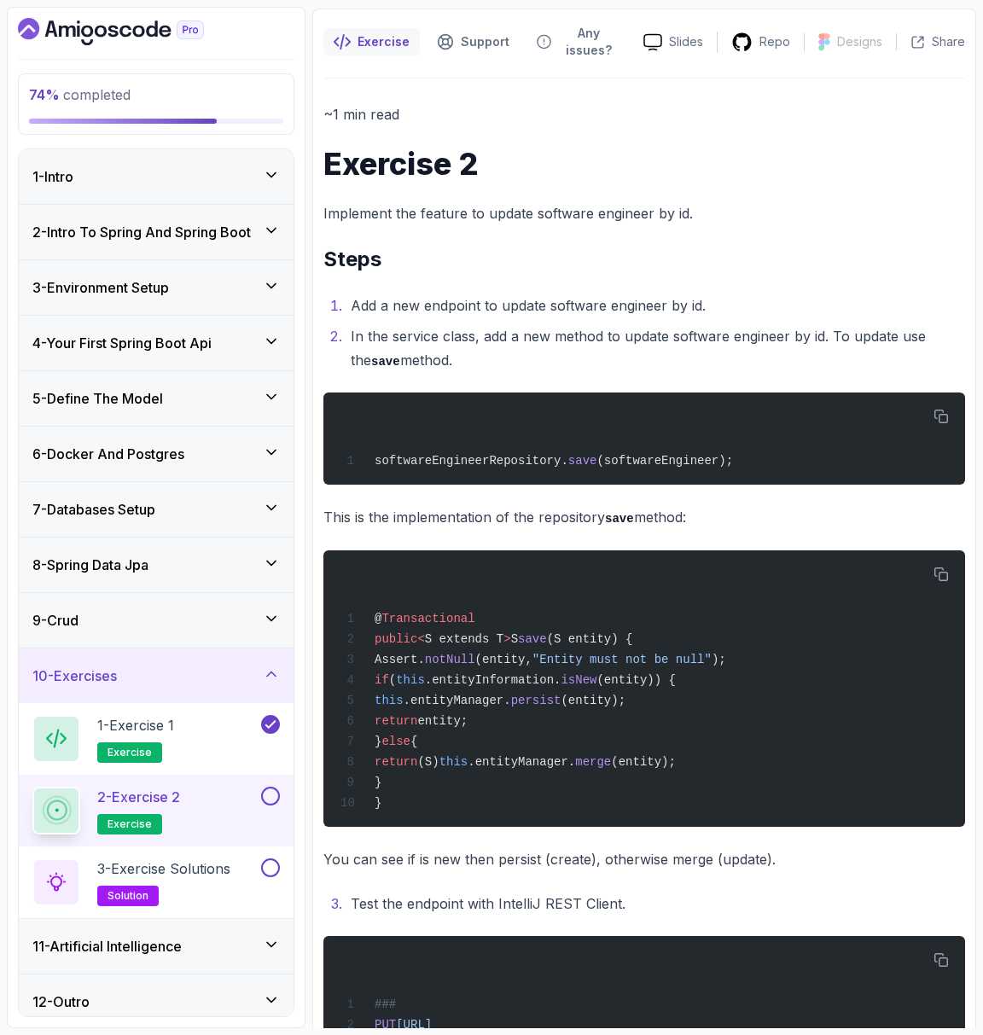
scroll to position [330, 0]
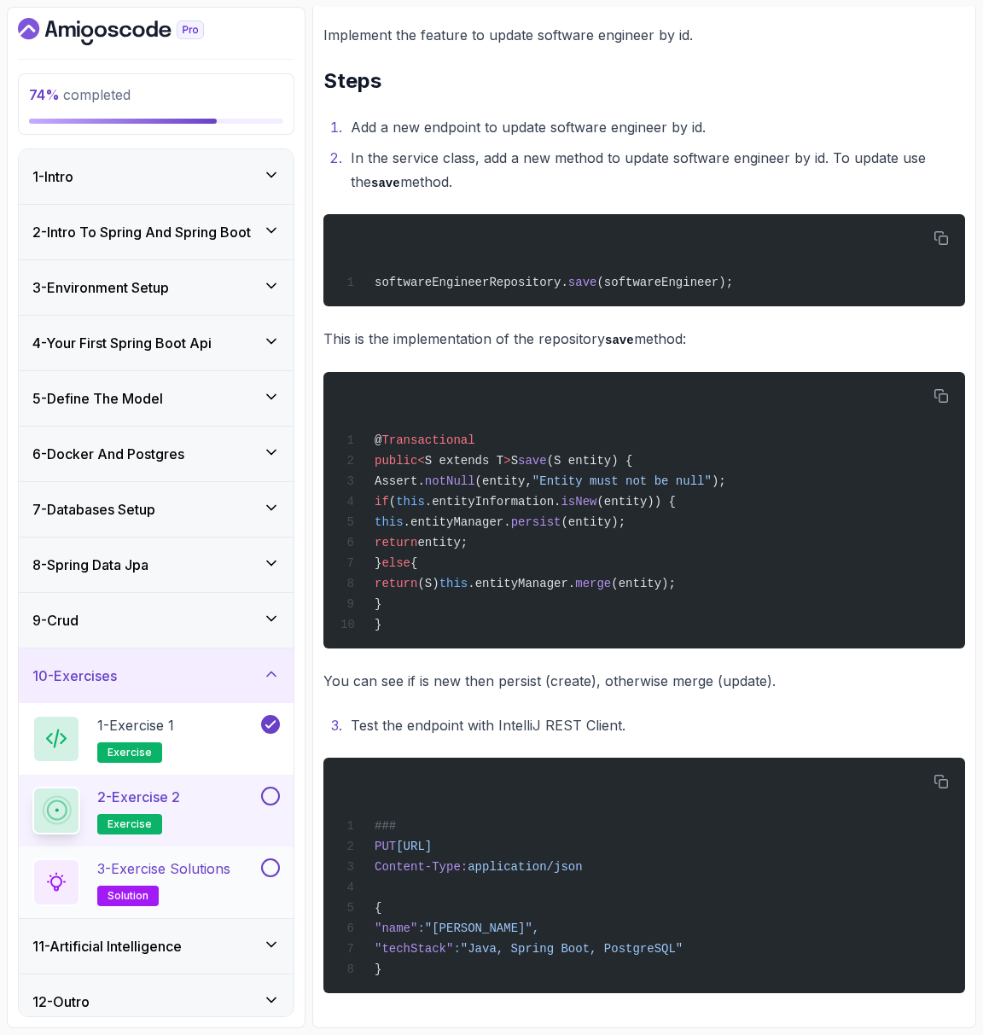
click at [175, 883] on h2 "3 - Exercise Solutions solution" at bounding box center [163, 882] width 133 height 48
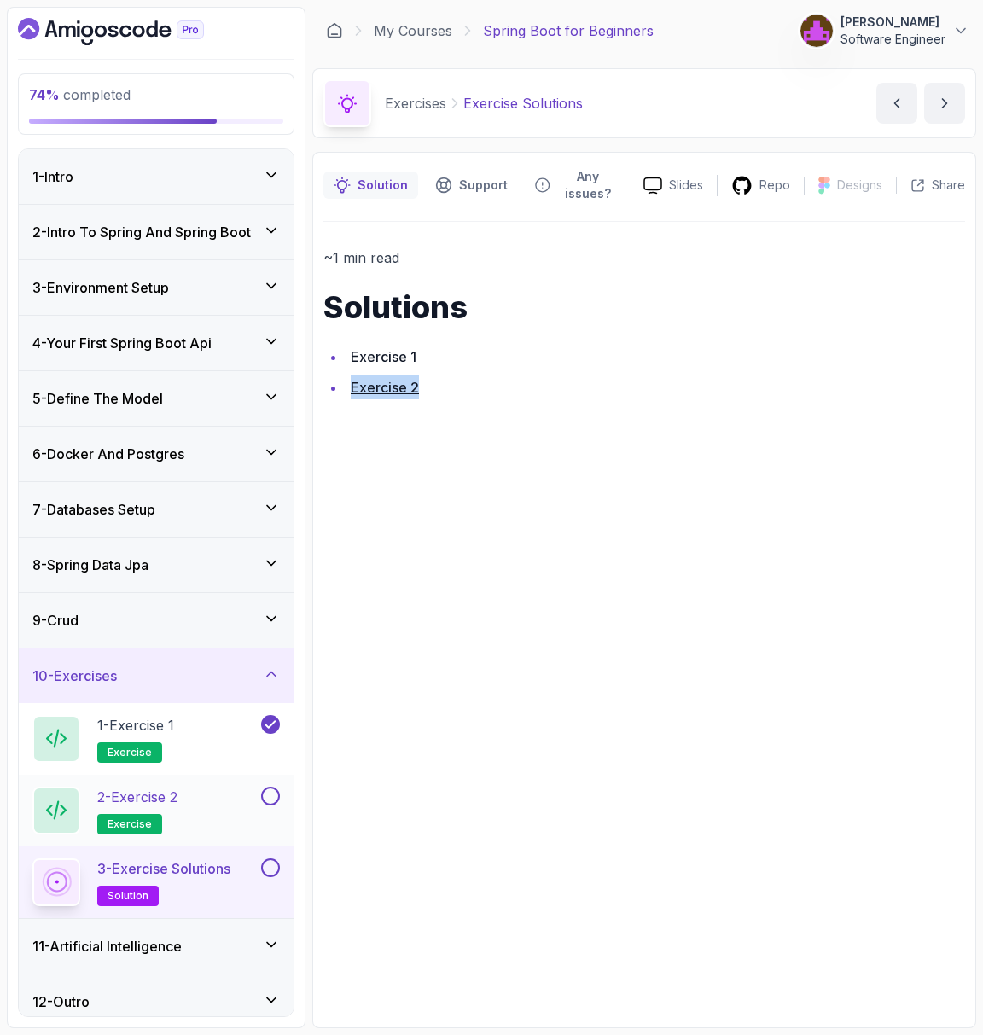
click at [195, 794] on div "2 - Exercise 2 exercise" at bounding box center [144, 810] width 225 height 48
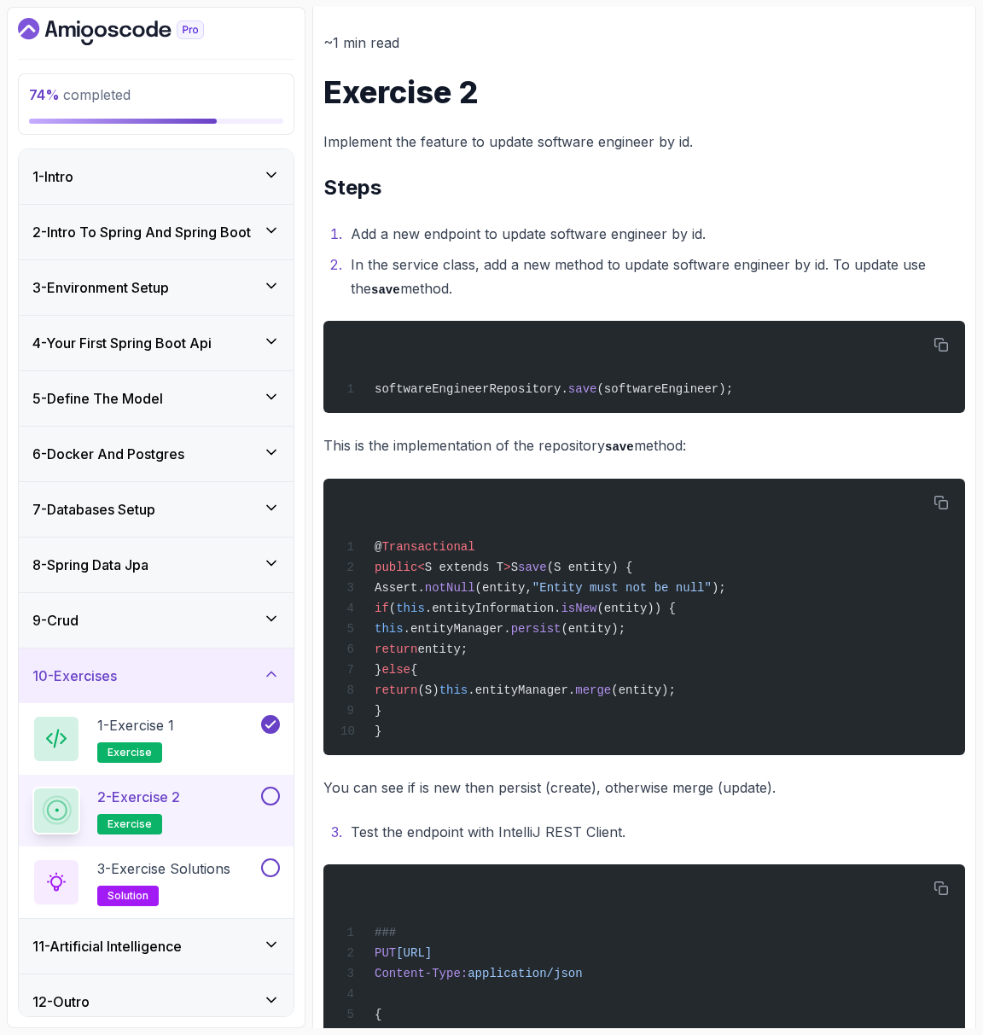
scroll to position [223, 0]
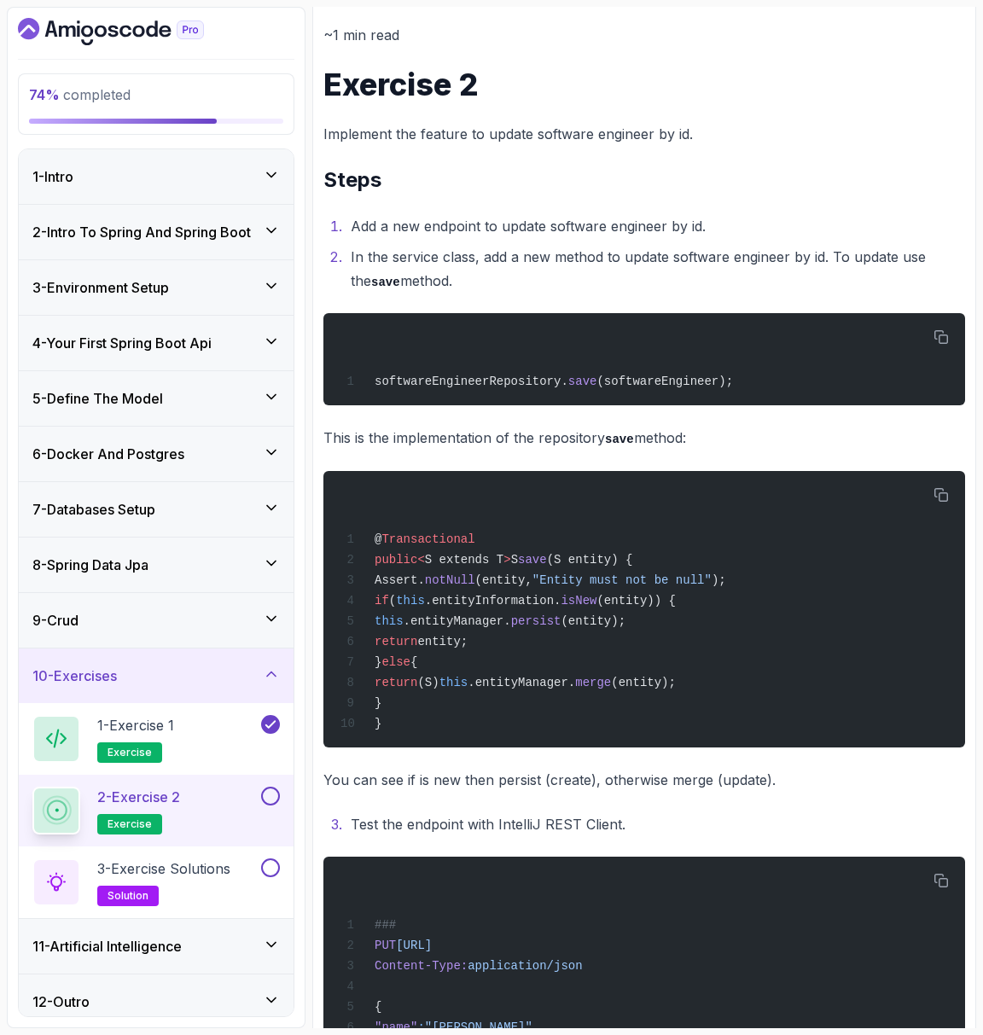
click at [269, 789] on button at bounding box center [270, 795] width 19 height 19
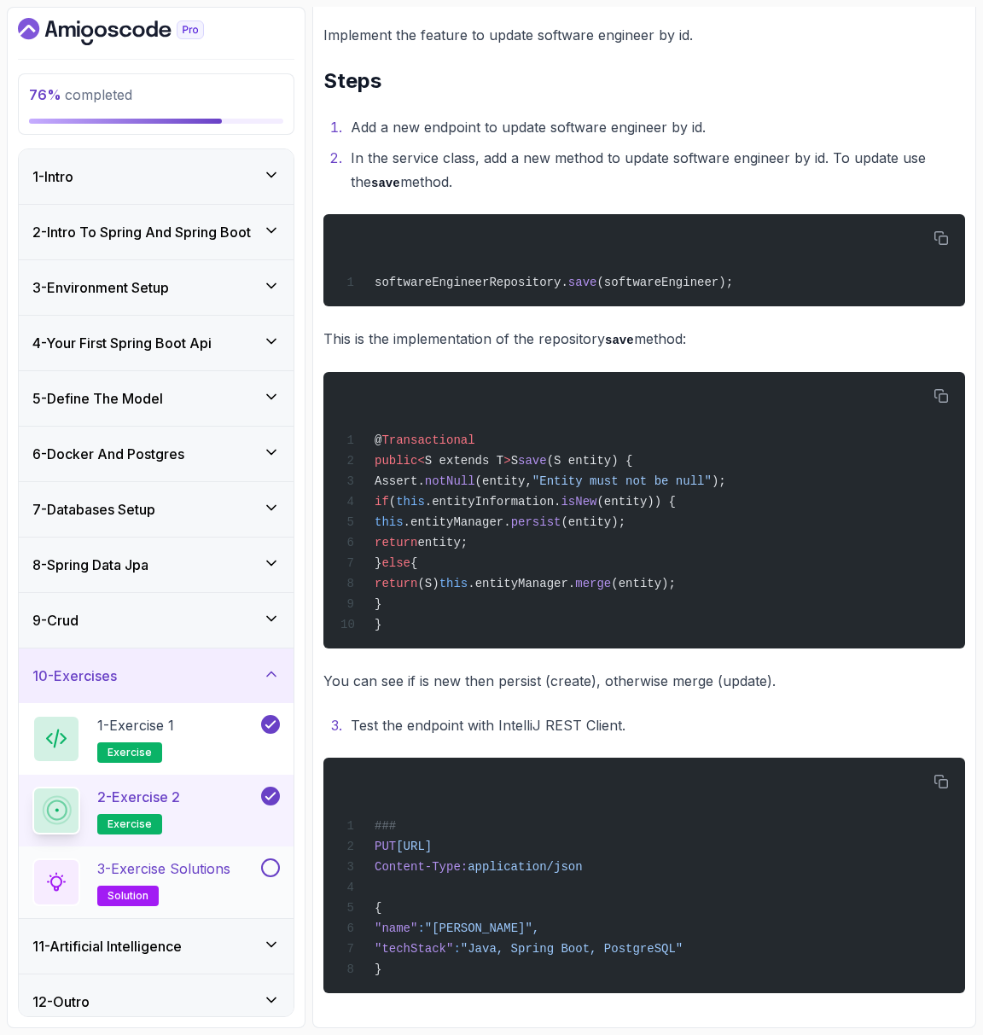
scroll to position [7, 0]
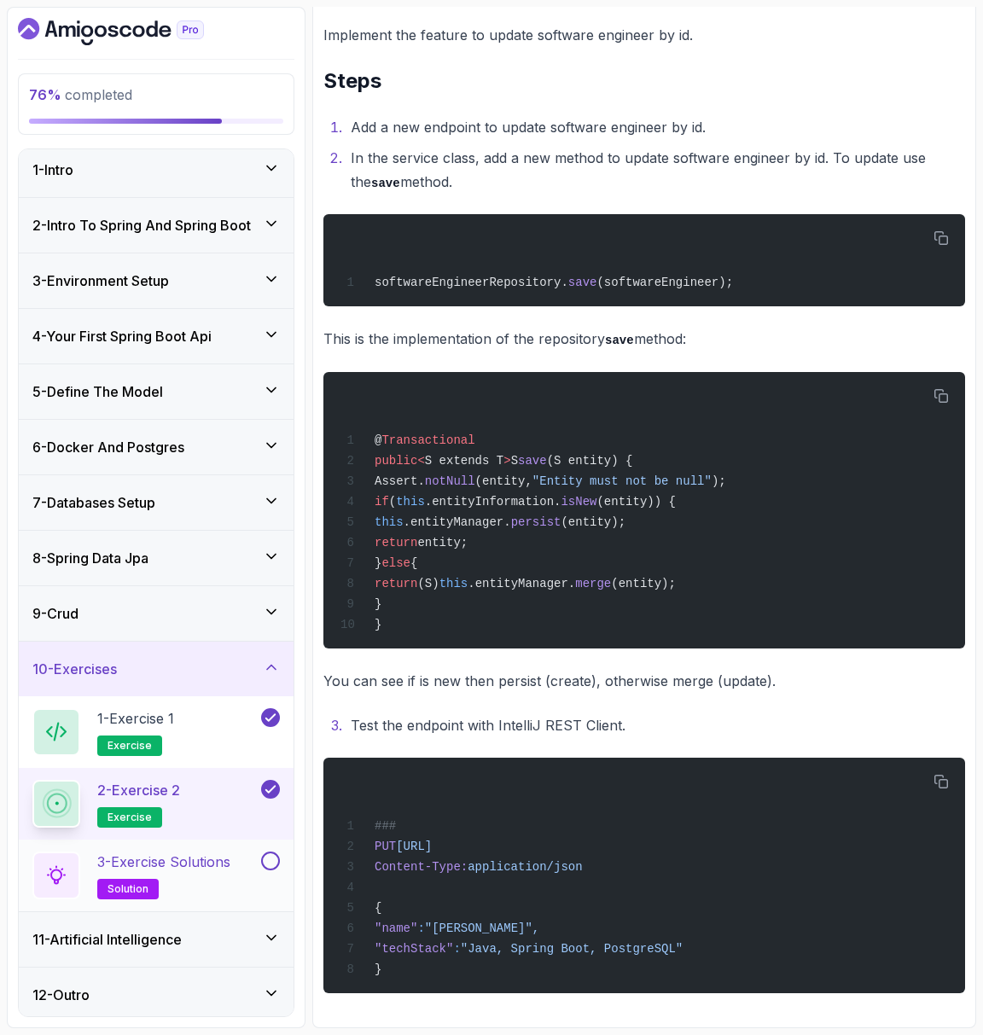
click at [201, 856] on p "3 - Exercise Solutions" at bounding box center [163, 861] width 133 height 20
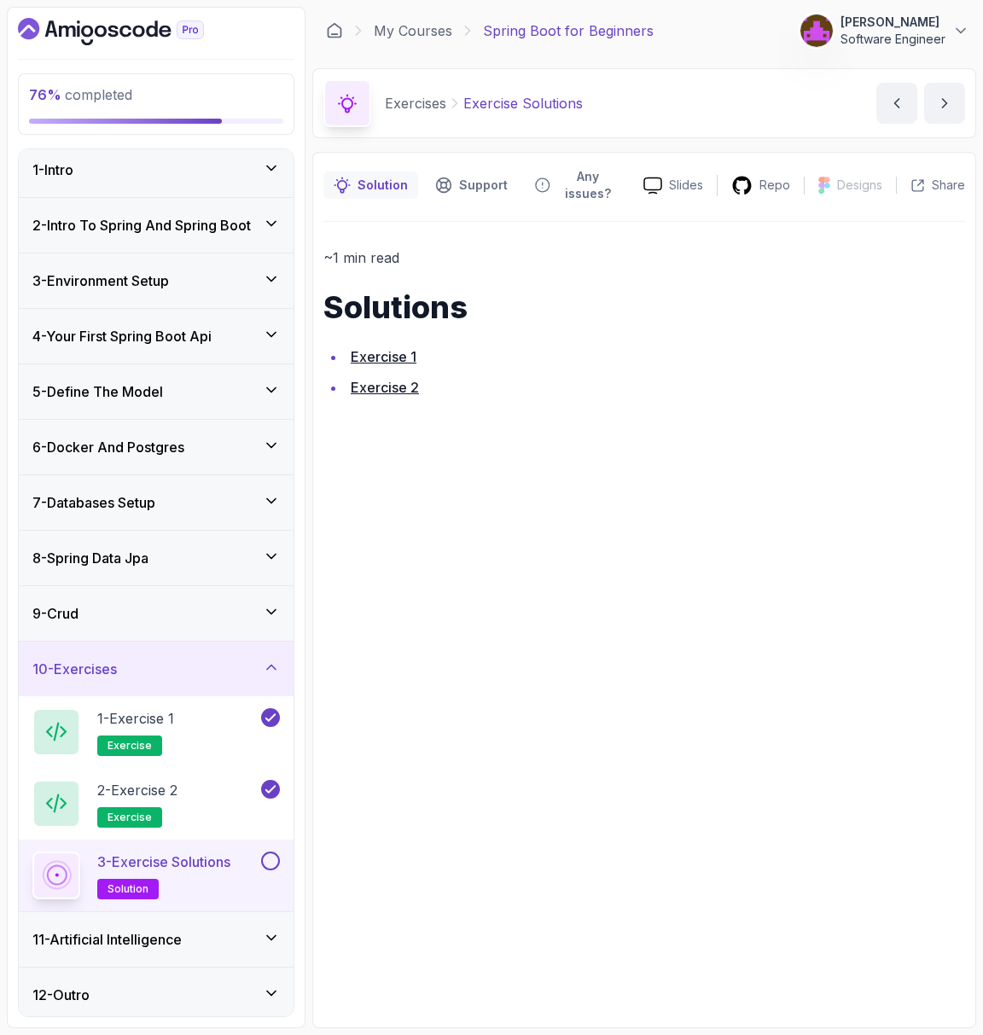
click at [265, 856] on button at bounding box center [270, 860] width 19 height 19
click at [182, 931] on h3 "11 - Artificial Intelligence" at bounding box center [106, 939] width 149 height 20
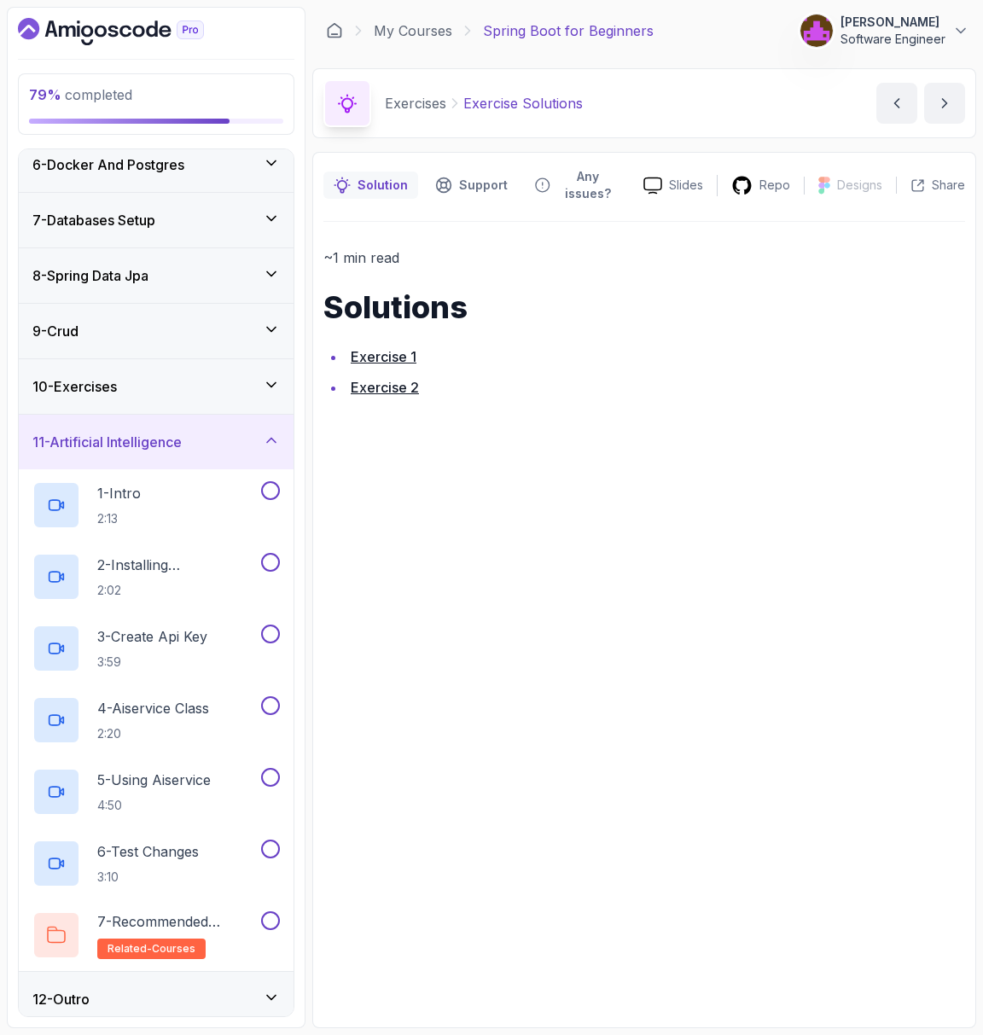
scroll to position [293, 0]
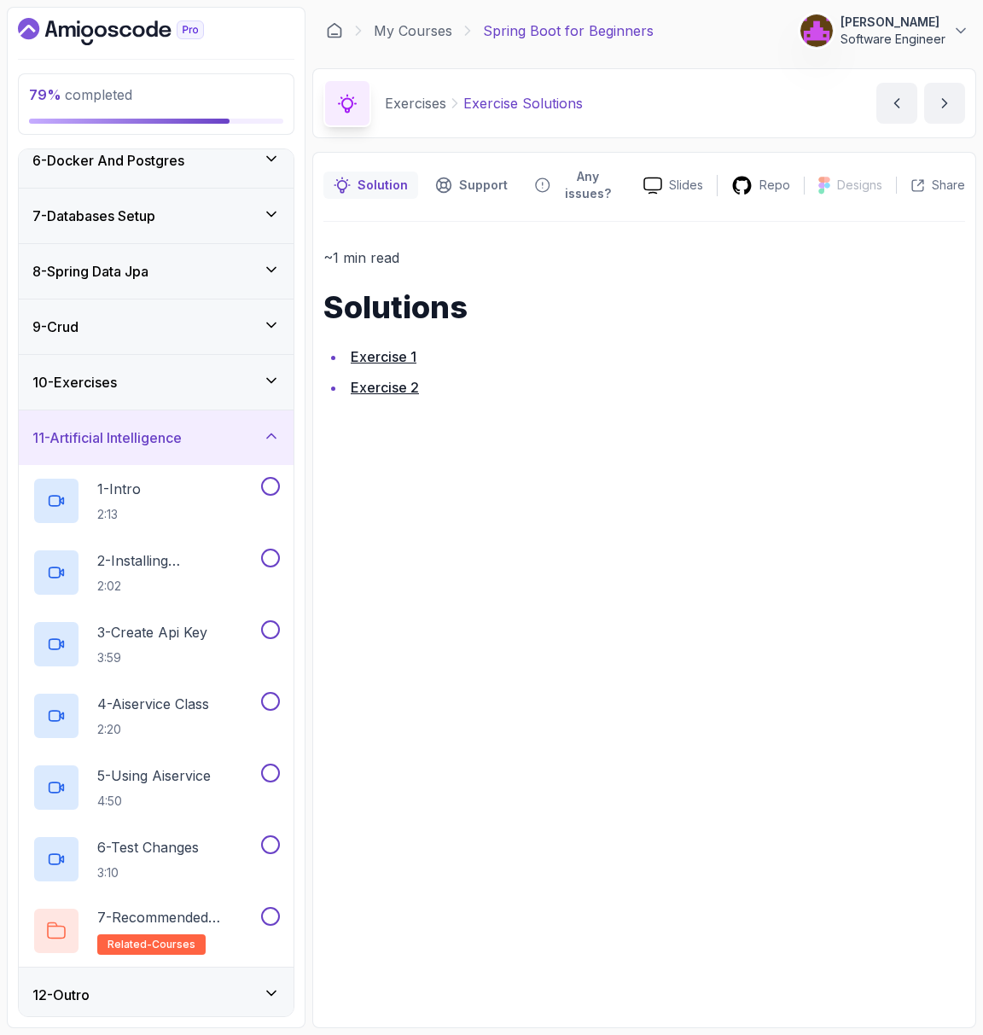
click at [201, 993] on div "12 - Outro" at bounding box center [155, 994] width 247 height 20
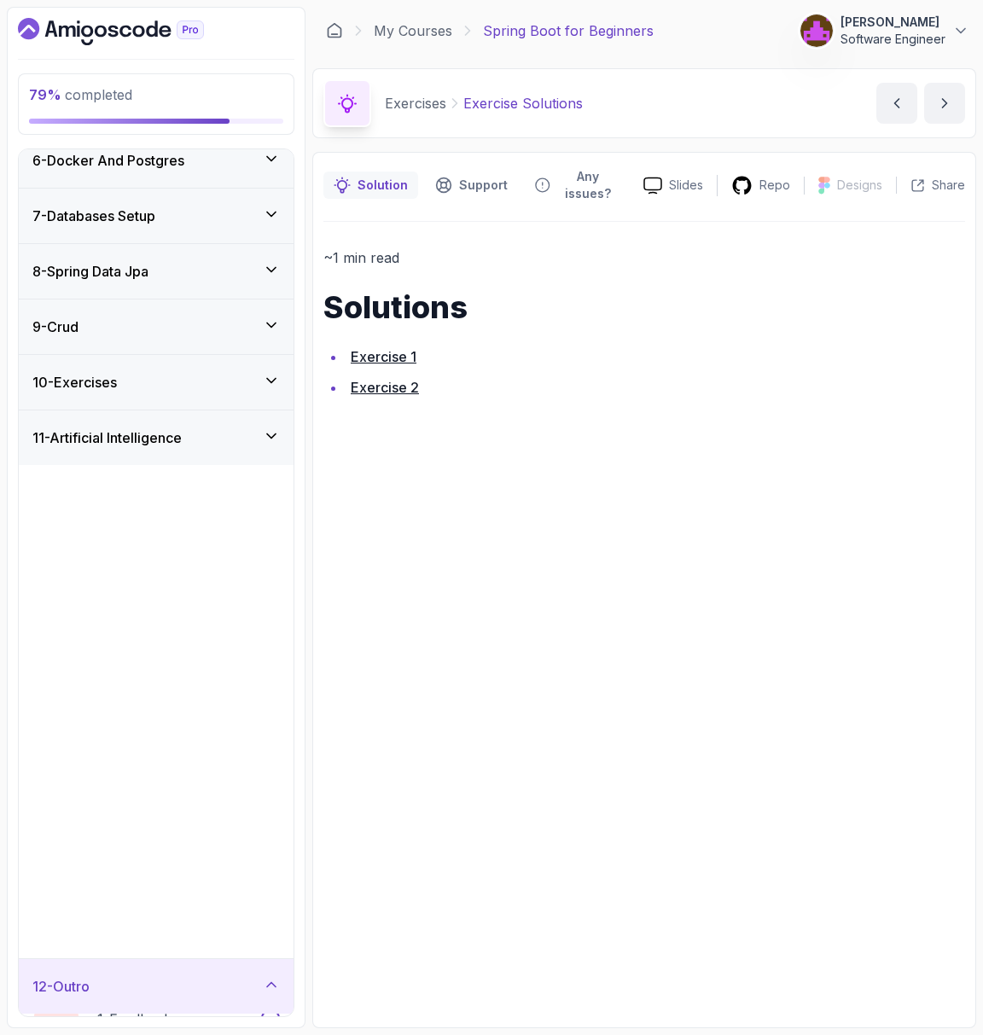
scroll to position [0, 0]
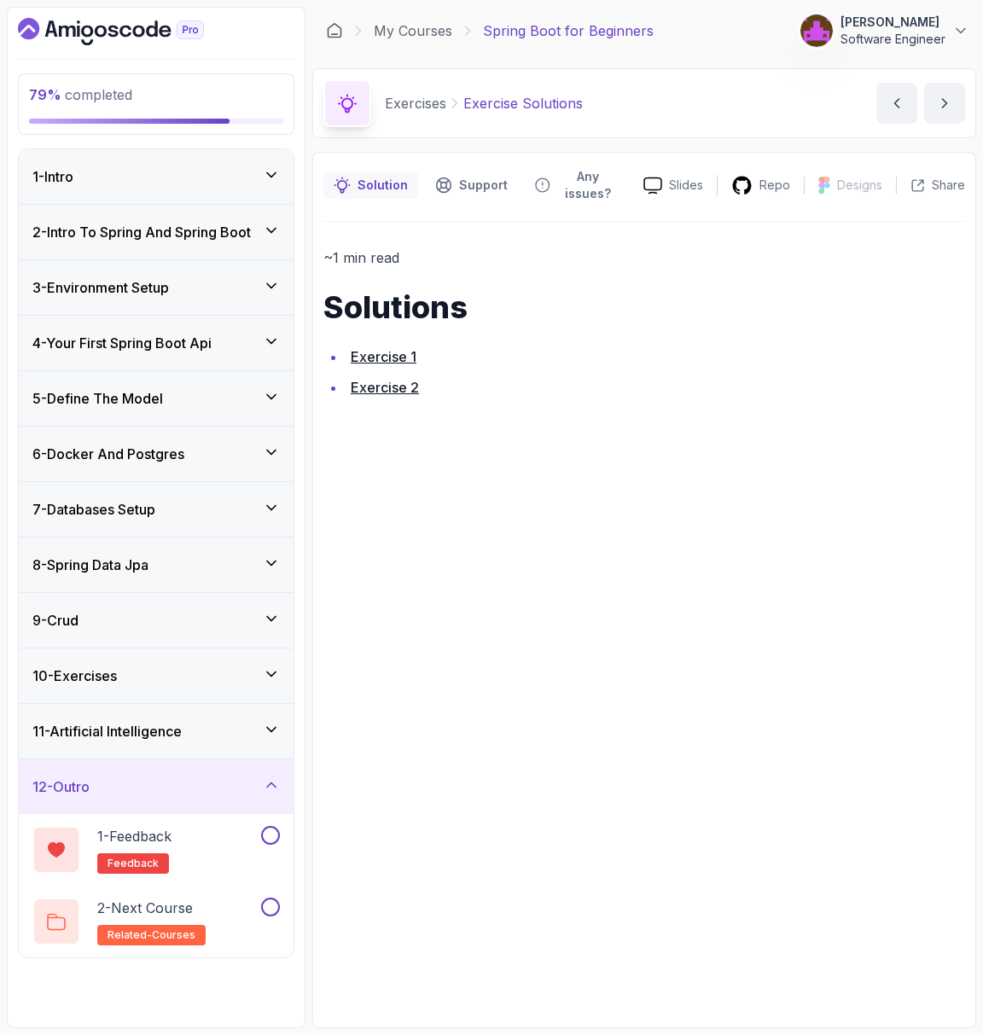
click at [142, 723] on h3 "11 - Artificial Intelligence" at bounding box center [106, 731] width 149 height 20
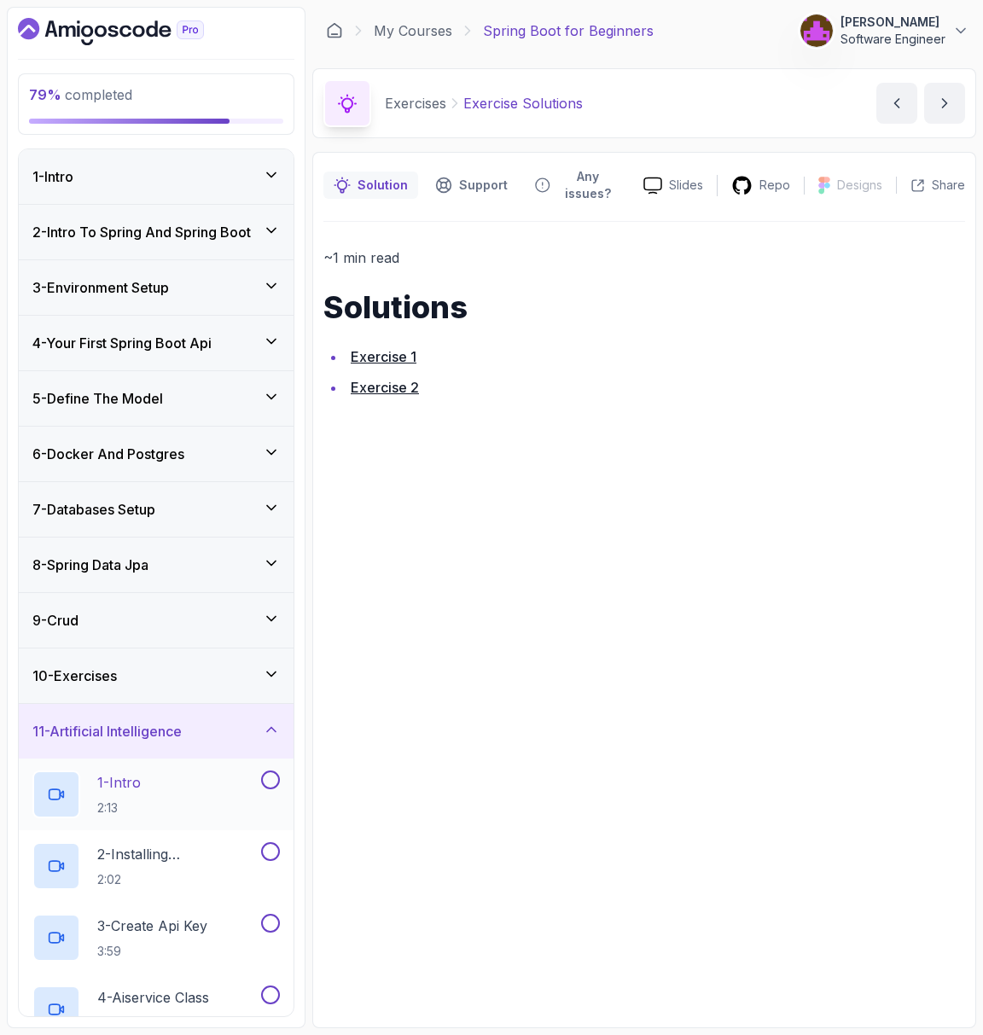
click at [166, 815] on div "1 - Intro 2:13" at bounding box center [156, 794] width 275 height 72
click at [126, 776] on p "1 - Intro" at bounding box center [119, 782] width 44 height 20
